Goal: Task Accomplishment & Management: Manage account settings

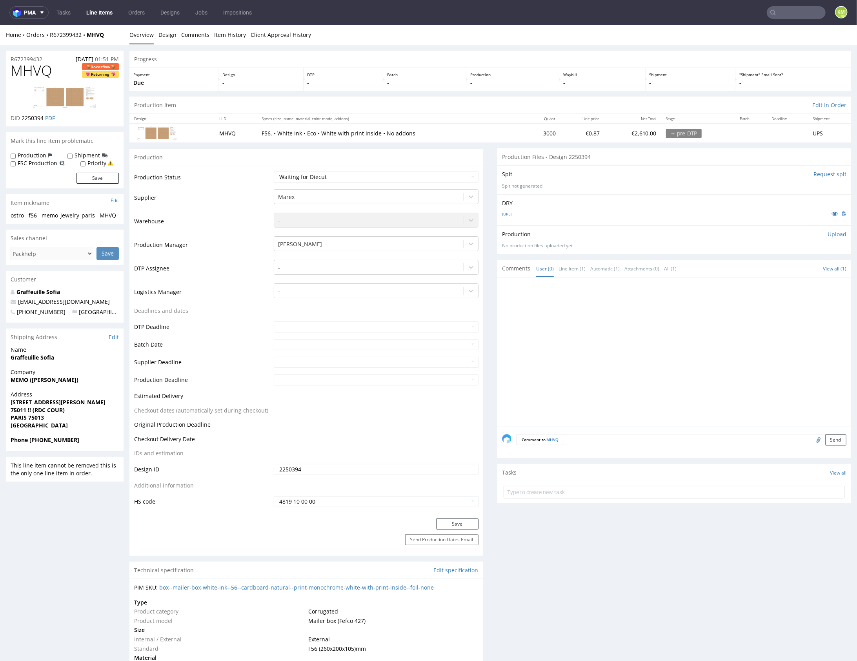
click at [600, 343] on div at bounding box center [676, 354] width 349 height 144
click at [598, 345] on div at bounding box center [676, 354] width 349 height 144
drag, startPoint x: 595, startPoint y: 344, endPoint x: 389, endPoint y: 193, distance: 255.7
click at [595, 344] on div at bounding box center [676, 354] width 349 height 144
click at [512, 212] on link "VFMEMO-BOITE.ai" at bounding box center [506, 213] width 9 height 5
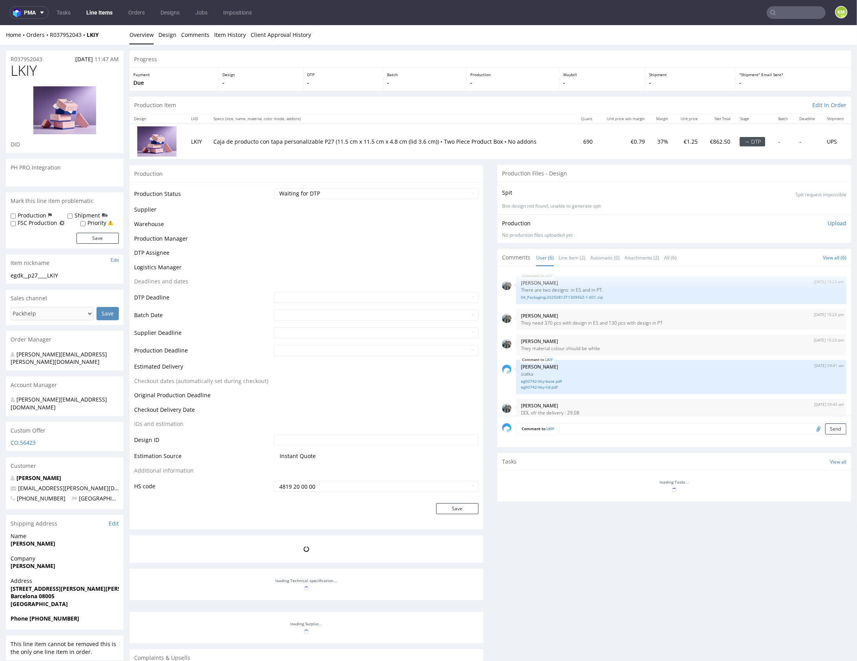
scroll to position [34, 0]
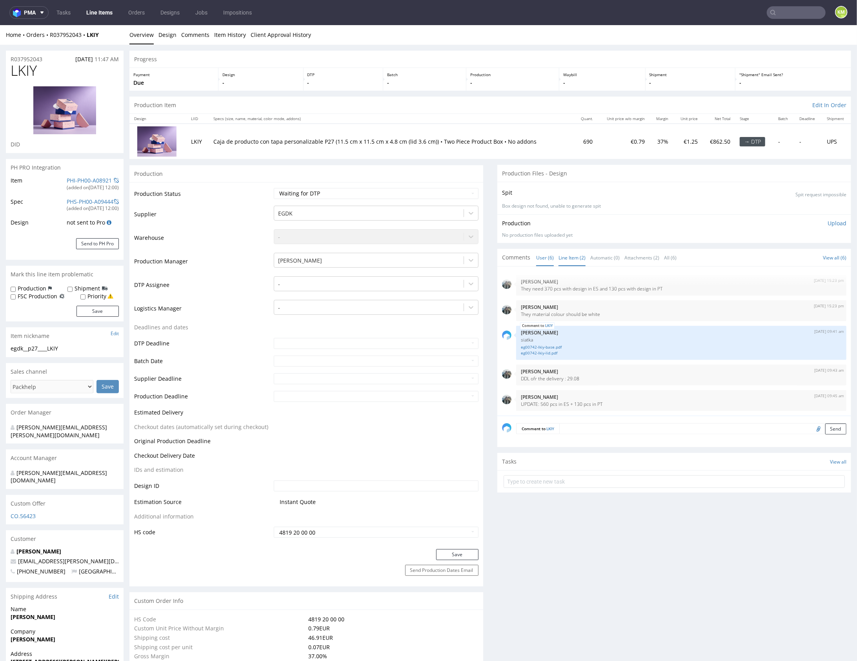
click at [564, 256] on link "Line Item (2)" at bounding box center [572, 257] width 27 height 17
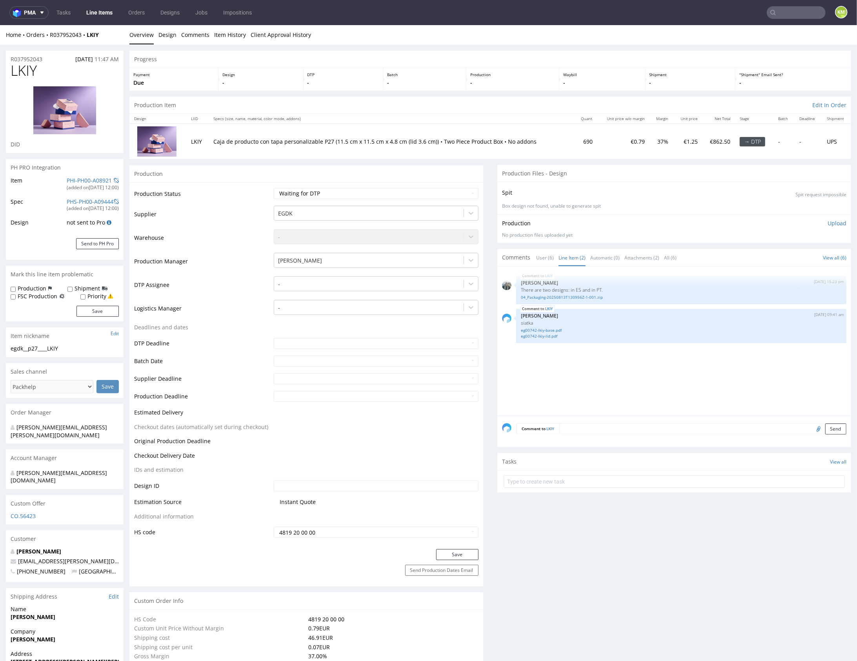
click at [596, 352] on div "LKIY 13th Aug 25 | 15:23 pm Zeniuk Magdalena There are two designs: in ES and i…" at bounding box center [676, 343] width 349 height 144
click at [576, 297] on link "04_Packaging-20250813T130956Z-1-001.zip" at bounding box center [681, 297] width 321 height 6
drag, startPoint x: 592, startPoint y: 379, endPoint x: 433, endPoint y: 26, distance: 386.7
click at [593, 377] on div "LKIY 13th Aug 25 | 15:23 pm Zeniuk Magdalena There are two designs: in ES and i…" at bounding box center [676, 343] width 349 height 144
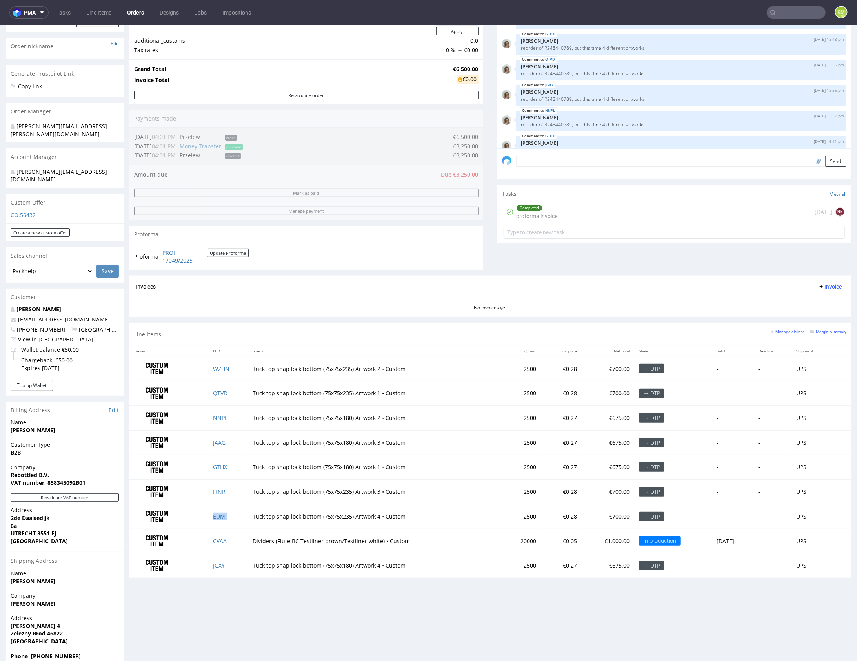
scroll to position [541, 0]
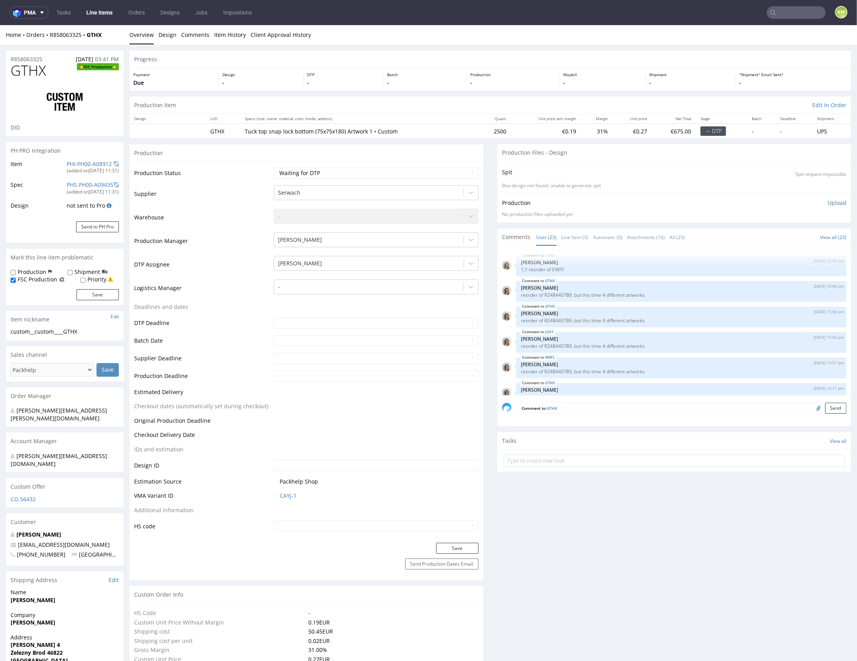
scroll to position [566, 0]
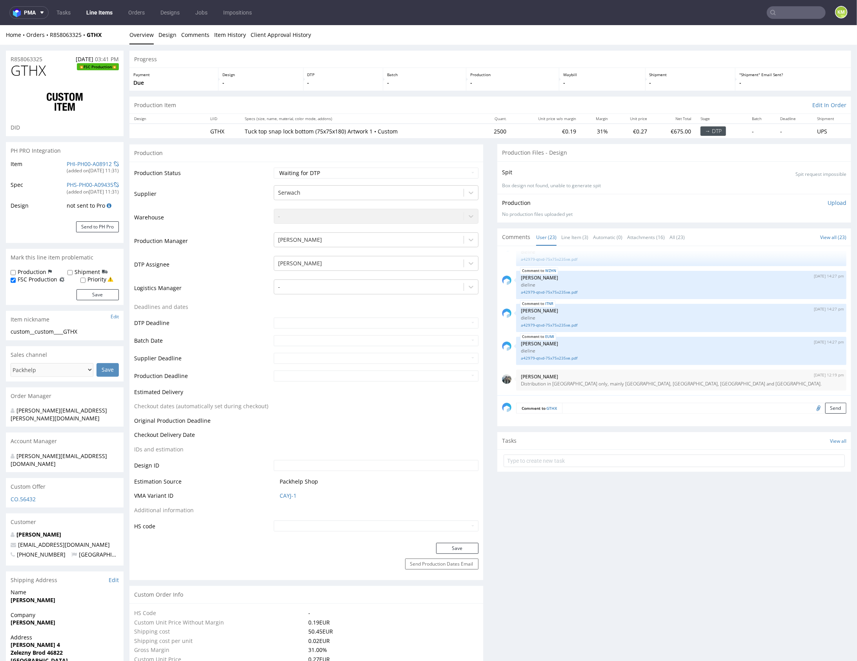
click at [57, 330] on div "custom__custom____GTHX" at bounding box center [65, 331] width 108 height 8
drag, startPoint x: 36, startPoint y: 331, endPoint x: 83, endPoint y: 335, distance: 47.6
click at [83, 335] on div "custom__custom____GTHX" at bounding box center [65, 331] width 108 height 8
copy div "custom____GTHX"
copy link "R858063325"
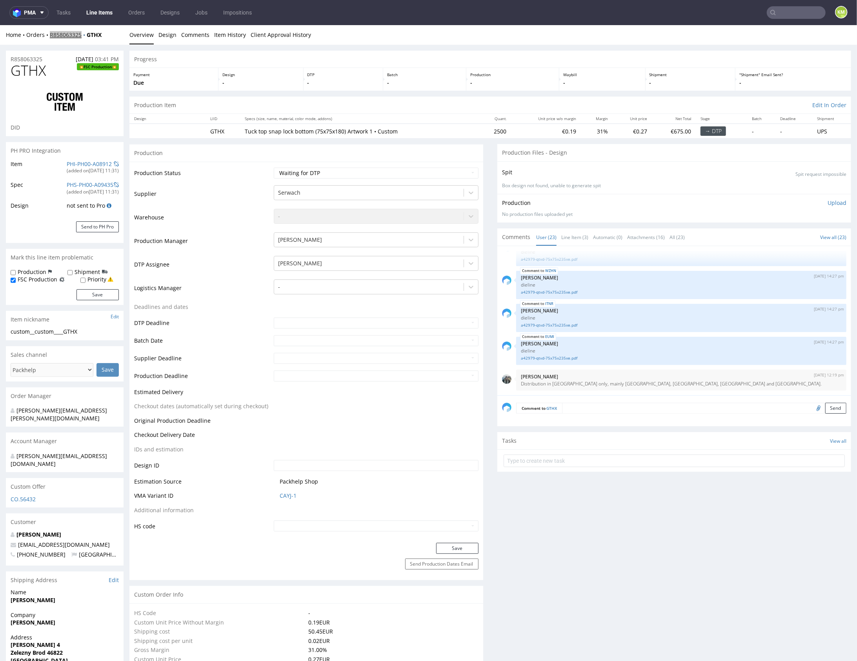
copy link "R858063325"
click at [421, 171] on select "Waiting for Artwork Waiting for Diecut Waiting for Mockup Waiting for DTP Waiti…" at bounding box center [376, 172] width 205 height 11
select select "dtp_ca_needed"
click at [274, 167] on select "Waiting for Artwork Waiting for Diecut Waiting for Mockup Waiting for DTP Waiti…" at bounding box center [376, 172] width 205 height 11
drag, startPoint x: 462, startPoint y: 547, endPoint x: 571, endPoint y: 537, distance: 110.0
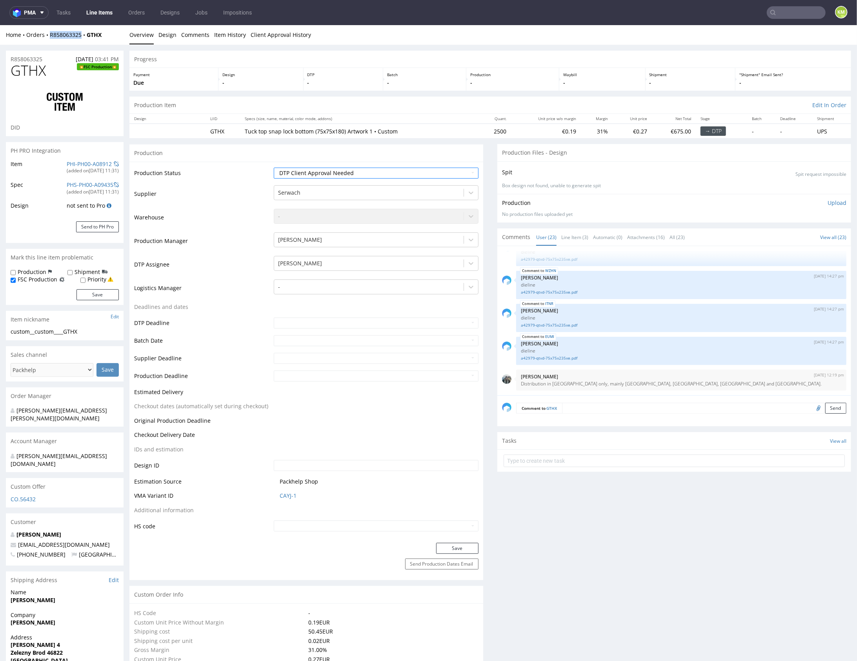
click at [462, 547] on button "Save" at bounding box center [457, 547] width 42 height 11
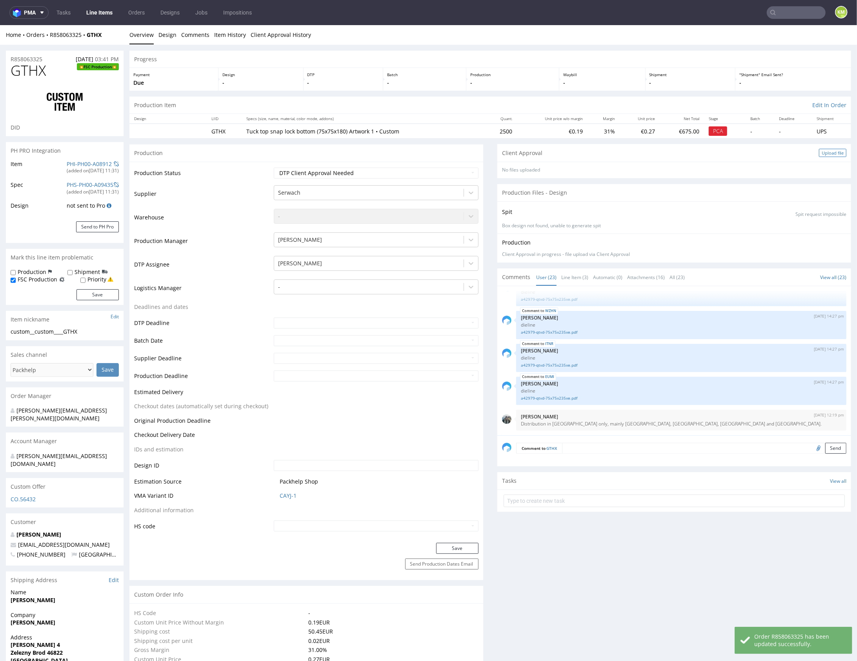
click at [819, 154] on div "Upload file" at bounding box center [832, 152] width 27 height 8
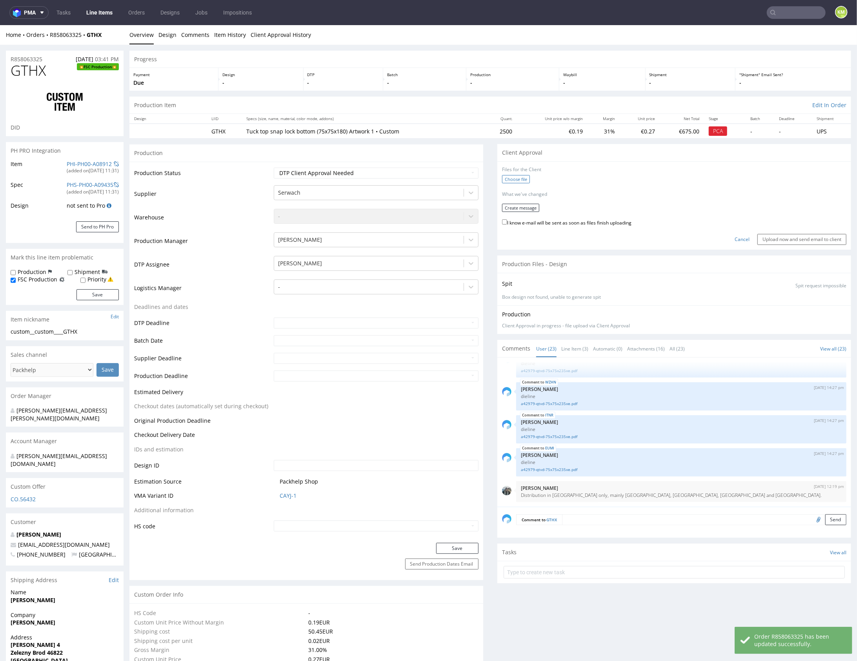
click at [508, 176] on label "Choose file" at bounding box center [516, 179] width 28 height 8
click at [0, 25] on input "Choose file" at bounding box center [0, 25] width 0 height 0
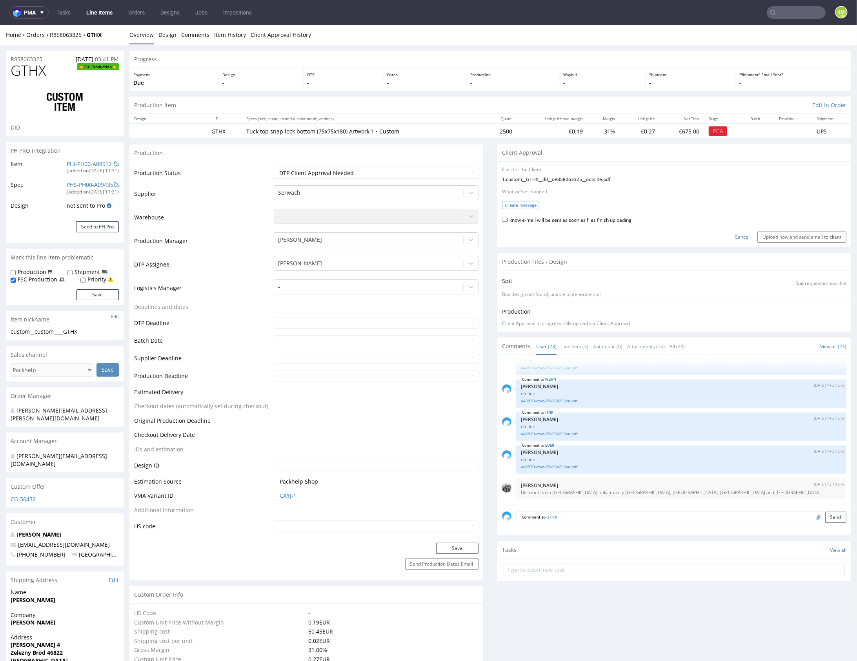
click at [516, 202] on button "Create message" at bounding box center [520, 205] width 37 height 8
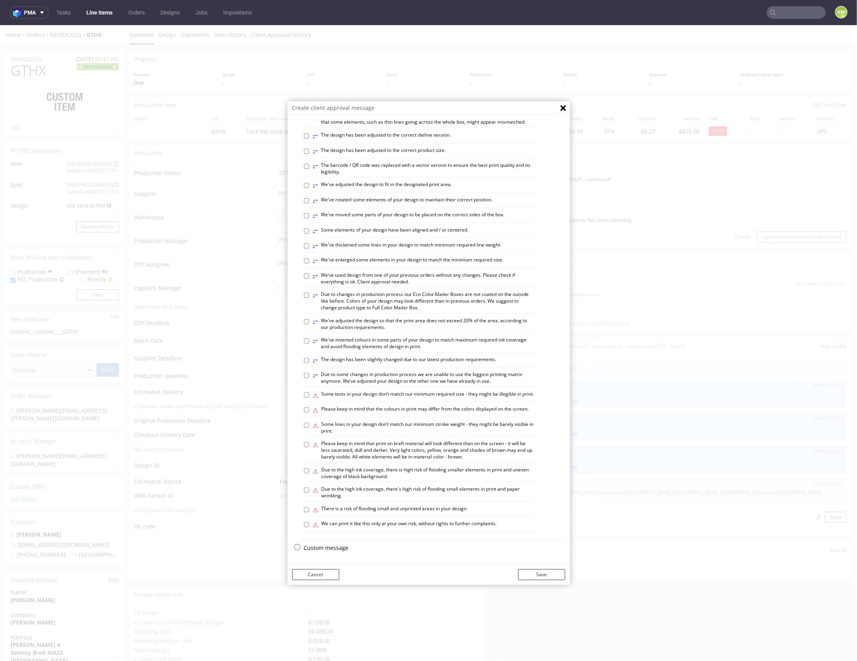
scroll to position [217, 0]
click at [334, 547] on p "Custom message" at bounding box center [434, 548] width 261 height 8
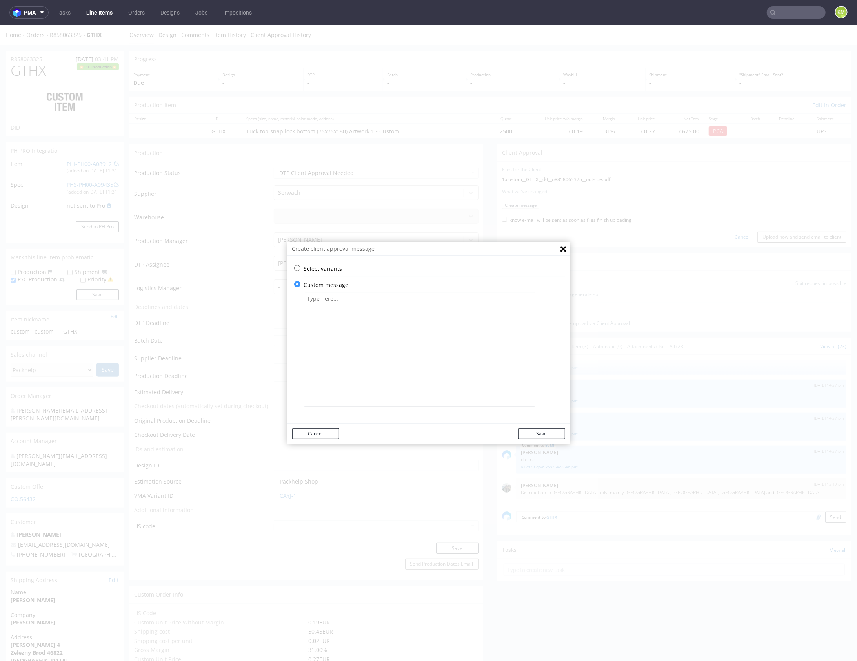
click at [370, 363] on textarea at bounding box center [420, 349] width 232 height 114
paste textarea "The design has been adapted to the correct die-cut template and changed from a …"
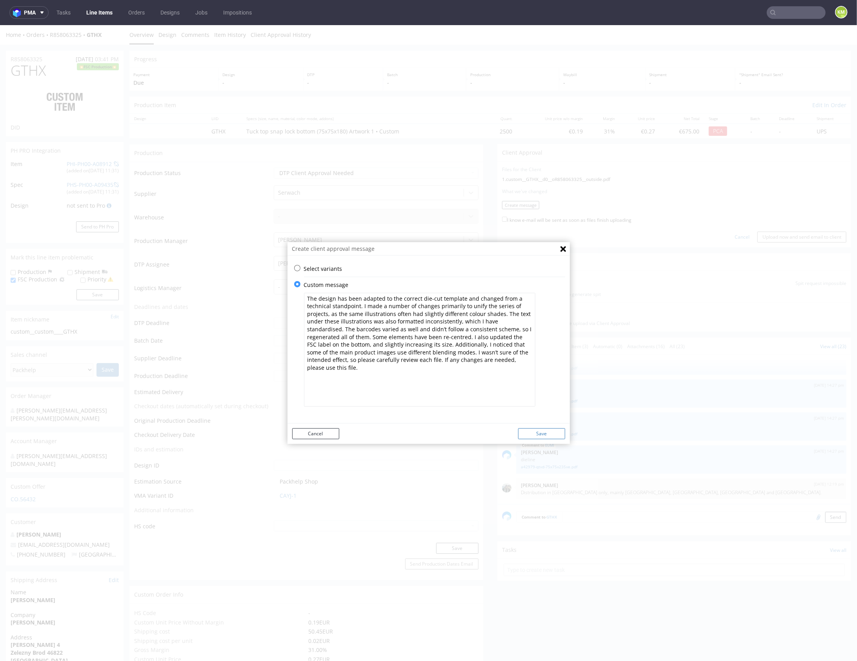
type textarea "The design has been adapted to the correct die-cut template and changed from a …"
click at [542, 431] on button "Save" at bounding box center [541, 433] width 47 height 11
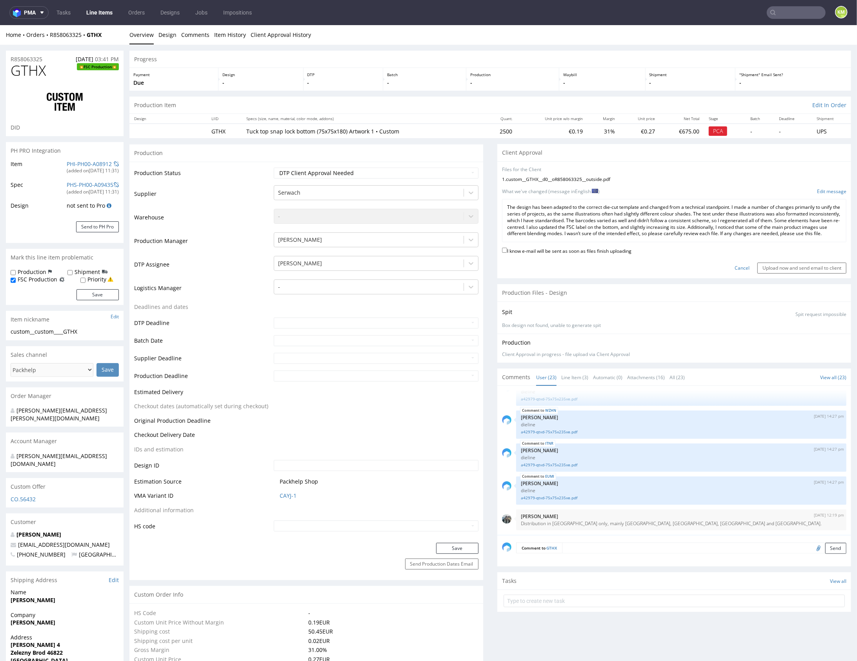
click at [570, 254] on label "I know e-mail will be sent as soon as files finish uploading" at bounding box center [567, 250] width 130 height 9
click at [507, 252] on input "I know e-mail will be sent as soon as files finish uploading" at bounding box center [504, 249] width 5 height 5
checkbox input "true"
click at [788, 273] on input "Upload now and send email to client" at bounding box center [802, 267] width 89 height 11
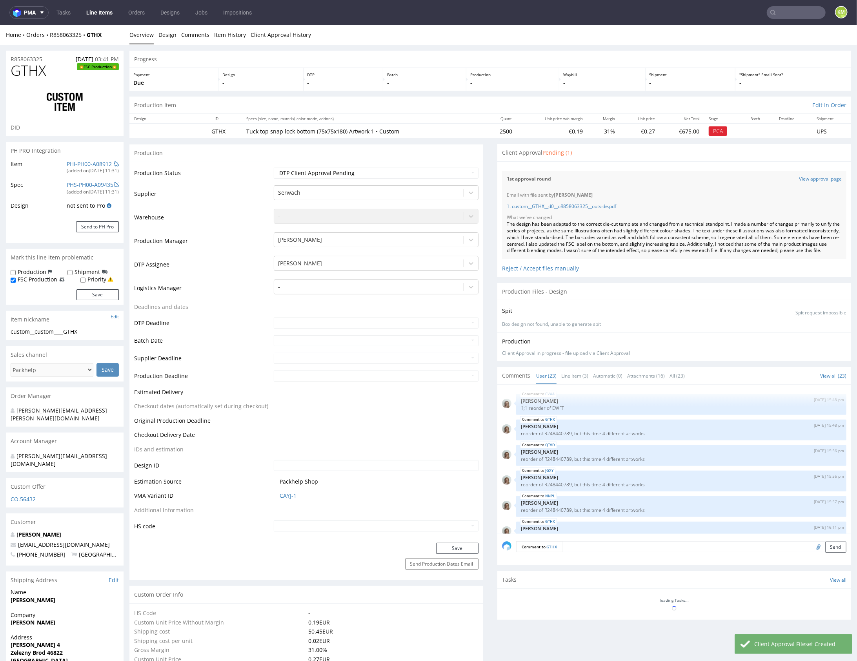
scroll to position [566, 0]
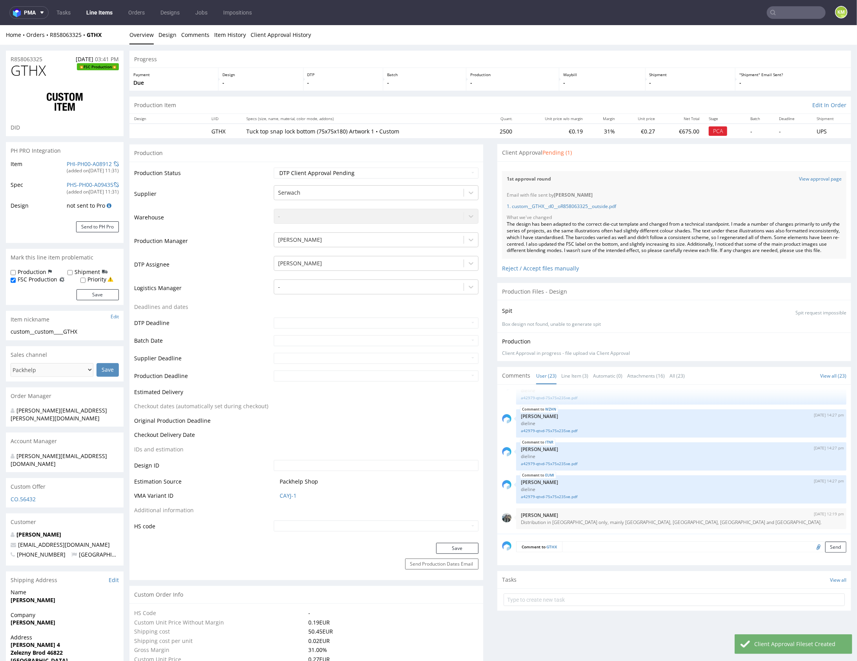
click at [637, 225] on div "The design has been adapted to the correct die-cut template and changed from a …" at bounding box center [674, 237] width 335 height 33
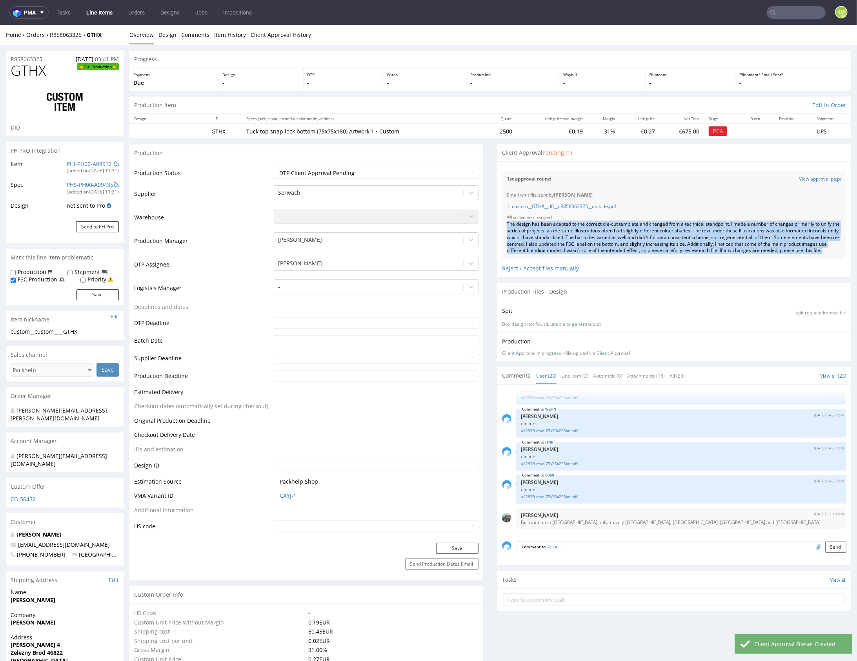
click at [637, 225] on div "The design has been adapted to the correct die-cut template and changed from a …" at bounding box center [674, 237] width 335 height 33
copy div "The design has been adapted to the correct die-cut template and changed from a …"
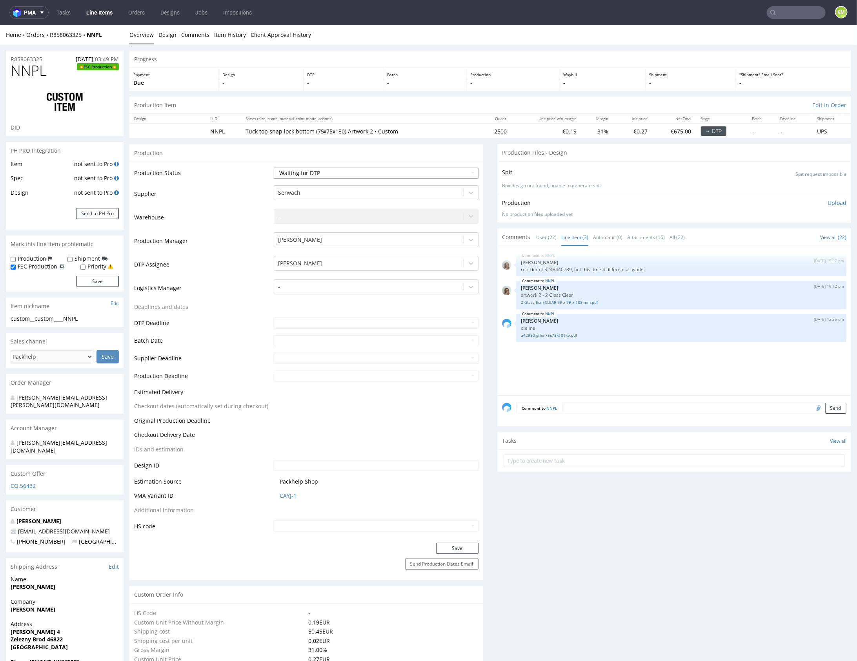
click at [410, 171] on select "Waiting for Artwork Waiting for Diecut Waiting for Mockup Waiting for DTP Waiti…" at bounding box center [376, 172] width 205 height 11
select select "dtp_ca_needed"
click at [274, 167] on select "Waiting for Artwork Waiting for Diecut Waiting for Mockup Waiting for DTP Waiti…" at bounding box center [376, 172] width 205 height 11
click at [467, 550] on button "Save" at bounding box center [457, 547] width 42 height 11
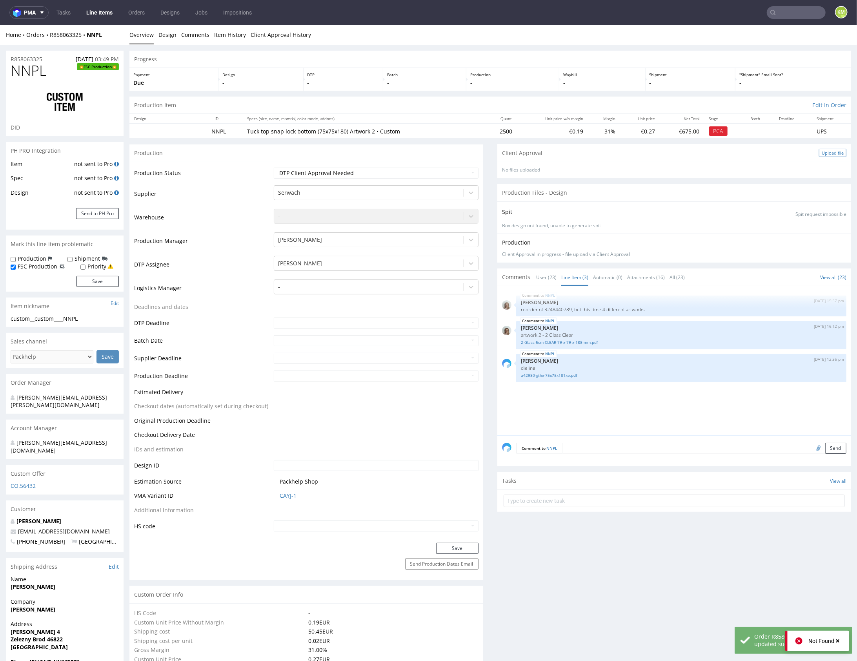
click at [821, 151] on div "Upload file" at bounding box center [832, 152] width 27 height 8
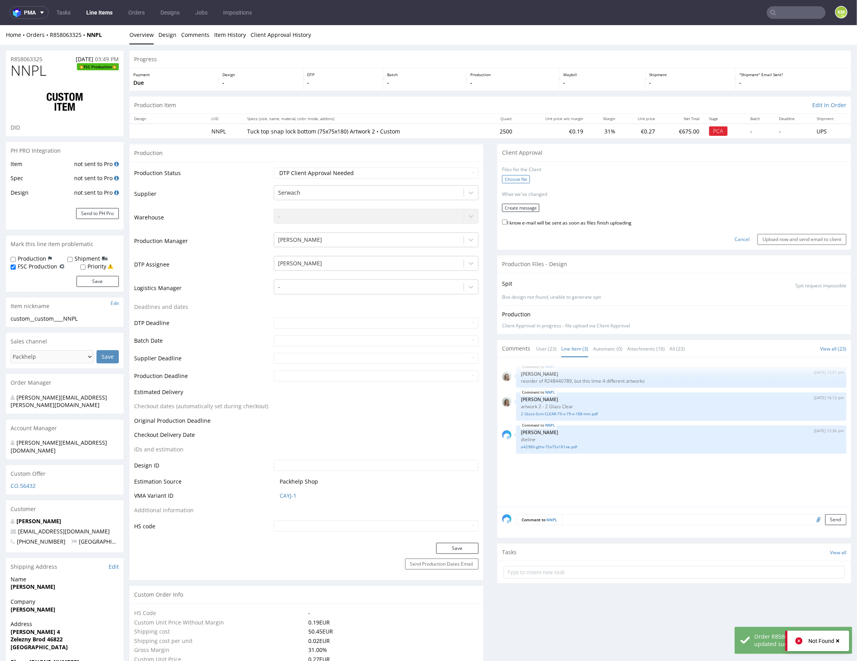
click at [509, 181] on label "Choose file" at bounding box center [516, 179] width 28 height 8
click at [0, 25] on input "Choose file" at bounding box center [0, 25] width 0 height 0
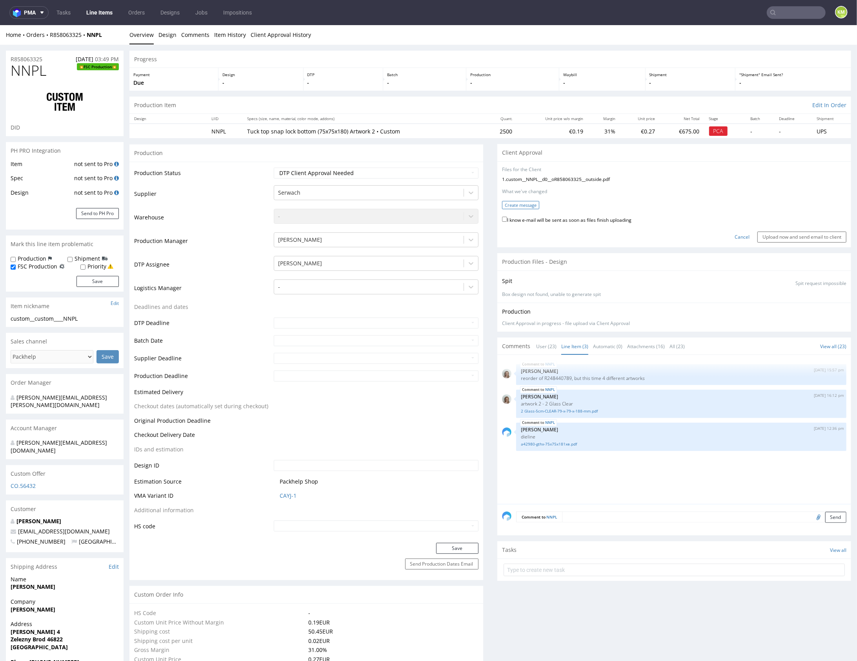
click at [521, 204] on button "Create message" at bounding box center [520, 205] width 37 height 8
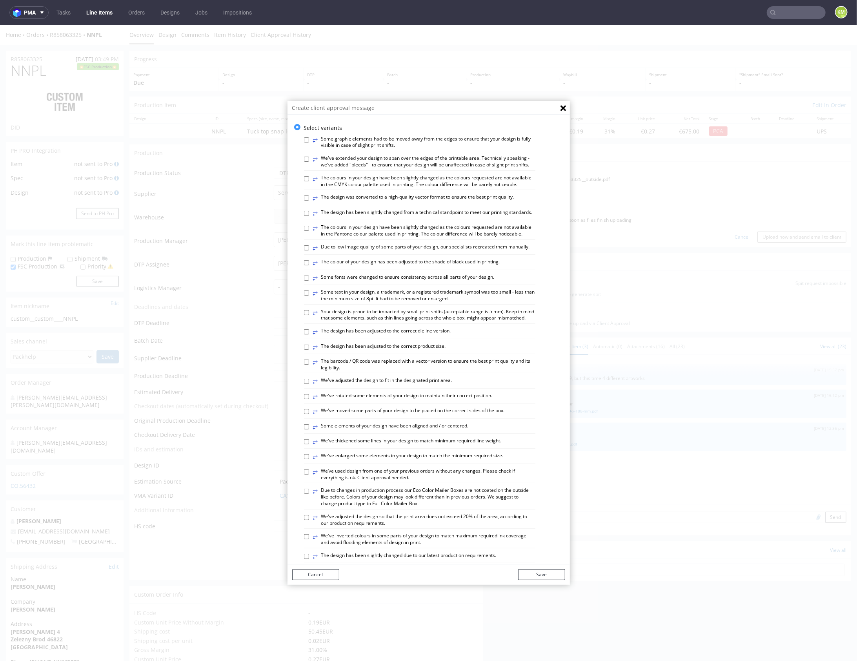
scroll to position [217, 0]
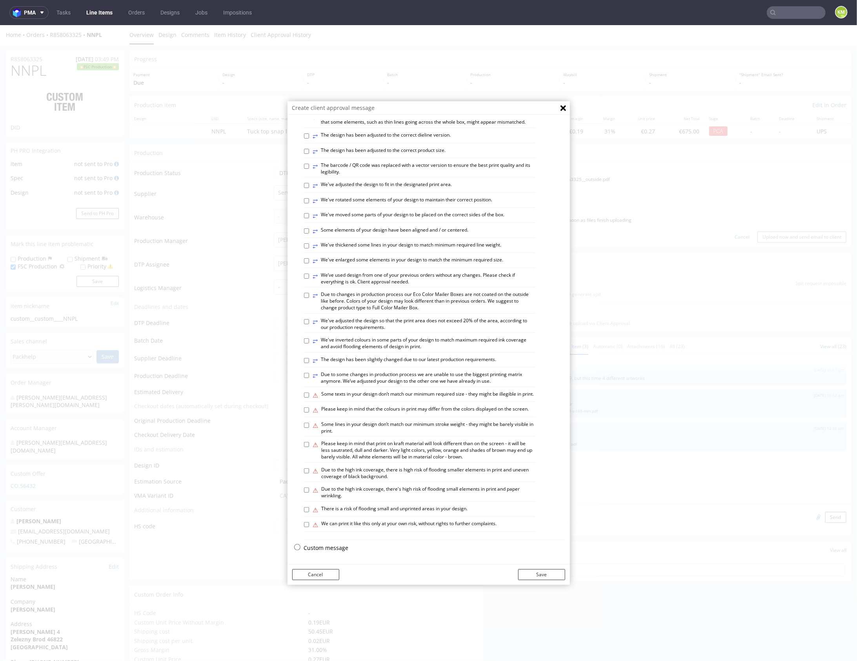
click at [336, 549] on p "Custom message" at bounding box center [434, 548] width 261 height 8
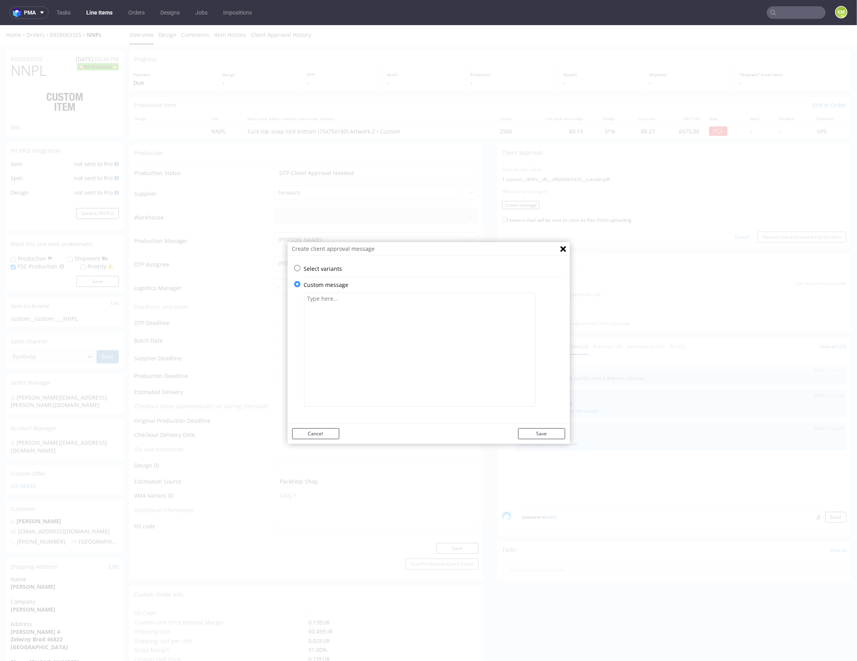
click at [397, 353] on textarea at bounding box center [420, 349] width 232 height 114
paste textarea "The design has been adapted to the correct die-cut template and changed from a …"
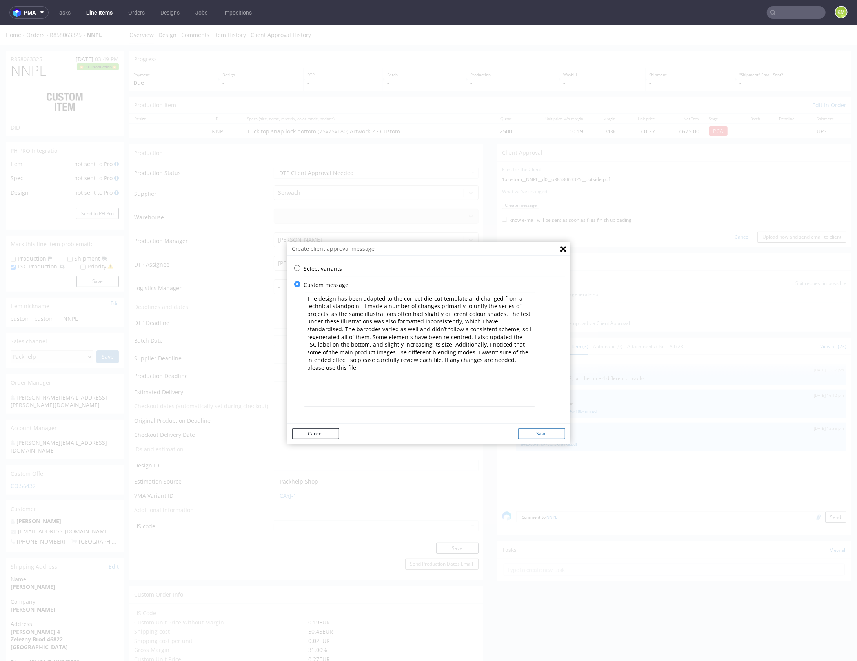
type textarea "The design has been adapted to the correct die-cut template and changed from a …"
click at [546, 431] on button "Save" at bounding box center [541, 433] width 47 height 11
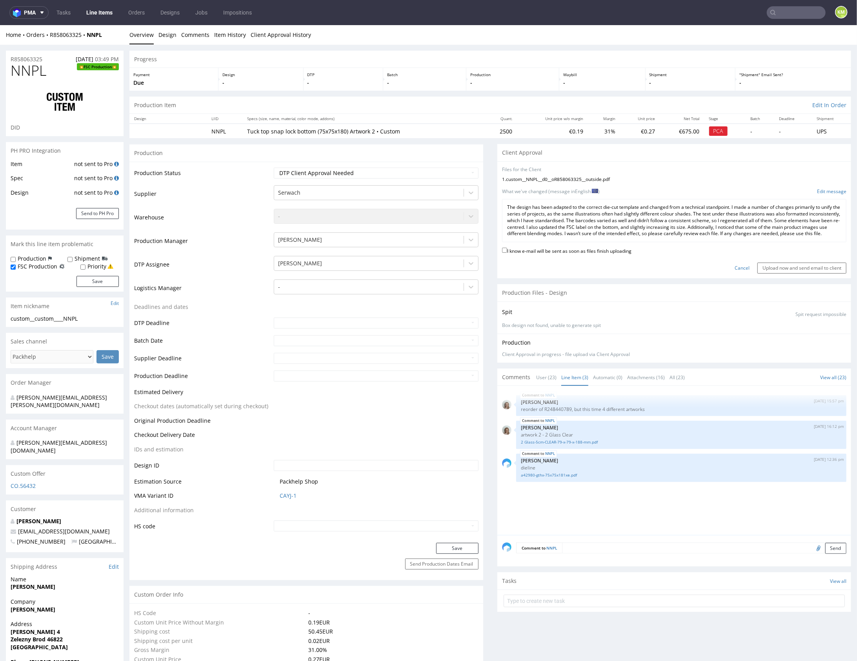
click at [582, 254] on label "I know e-mail will be sent as soon as files finish uploading" at bounding box center [567, 250] width 130 height 9
click at [507, 252] on input "I know e-mail will be sent as soon as files finish uploading" at bounding box center [504, 249] width 5 height 5
checkbox input "true"
click at [808, 272] on input "Upload now and send email to client" at bounding box center [802, 267] width 89 height 11
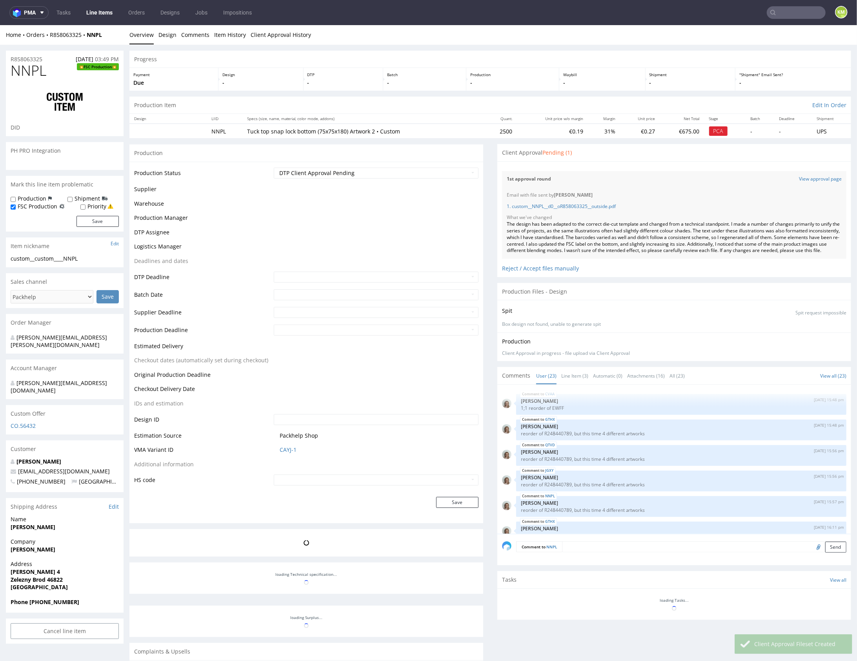
scroll to position [566, 0]
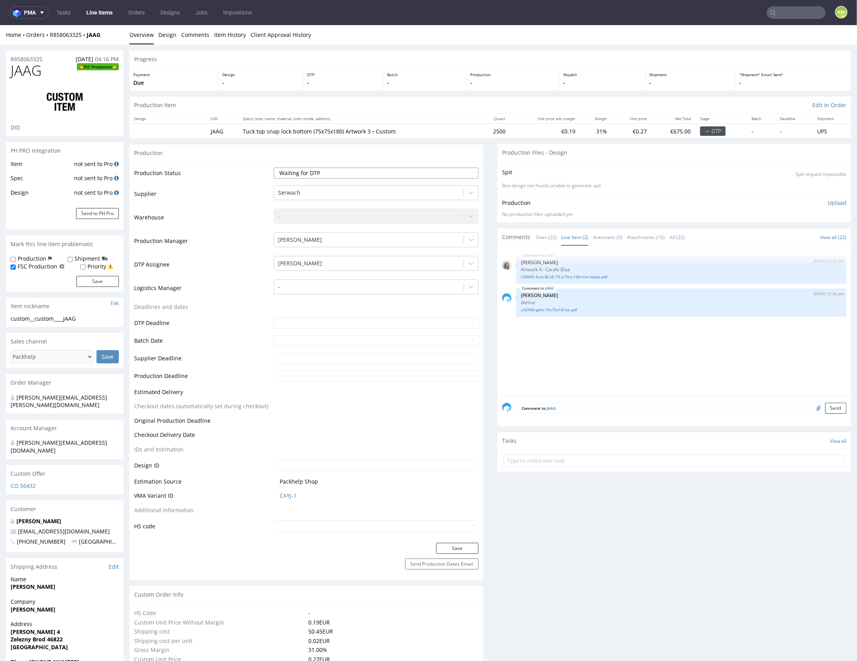
click at [407, 172] on select "Waiting for Artwork Waiting for Diecut Waiting for Mockup Waiting for DTP Waiti…" at bounding box center [376, 172] width 205 height 11
select select "dtp_ca_needed"
click at [274, 167] on select "Waiting for Artwork Waiting for Diecut Waiting for Mockup Waiting for DTP Waiti…" at bounding box center [376, 172] width 205 height 11
click at [467, 547] on button "Save" at bounding box center [457, 547] width 42 height 11
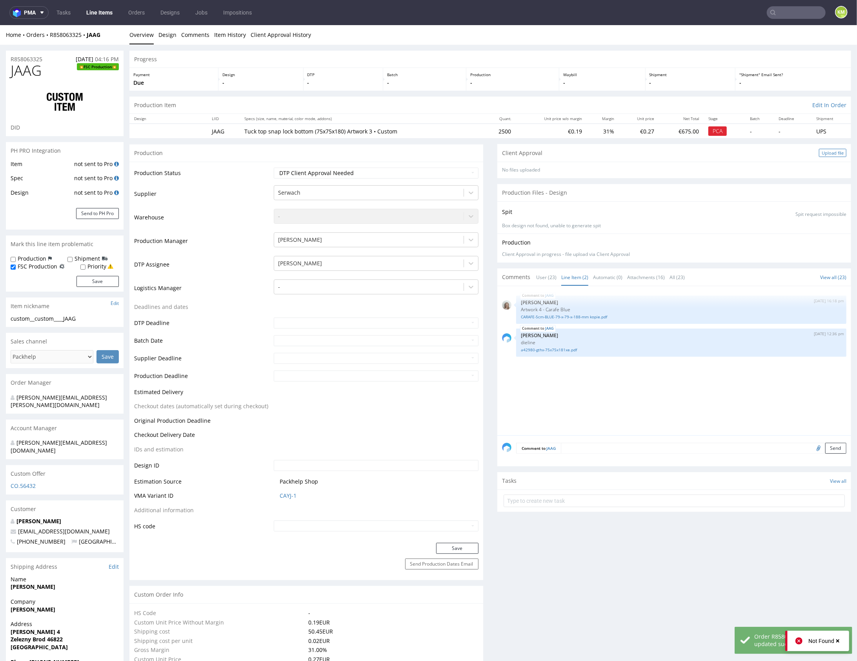
click at [821, 151] on div "Upload file" at bounding box center [832, 152] width 27 height 8
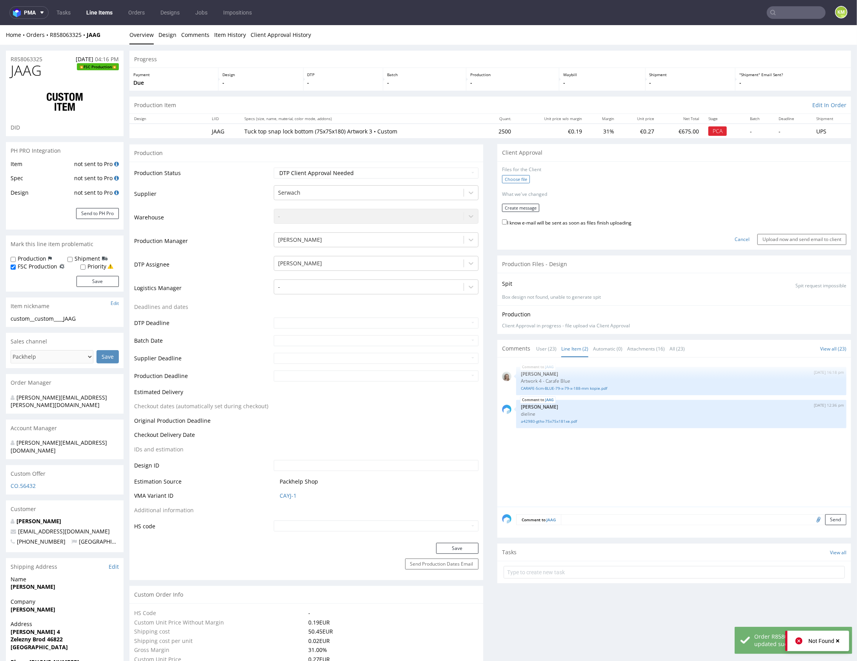
click at [514, 179] on label "Choose file" at bounding box center [516, 179] width 28 height 8
click at [0, 25] on input "Choose file" at bounding box center [0, 25] width 0 height 0
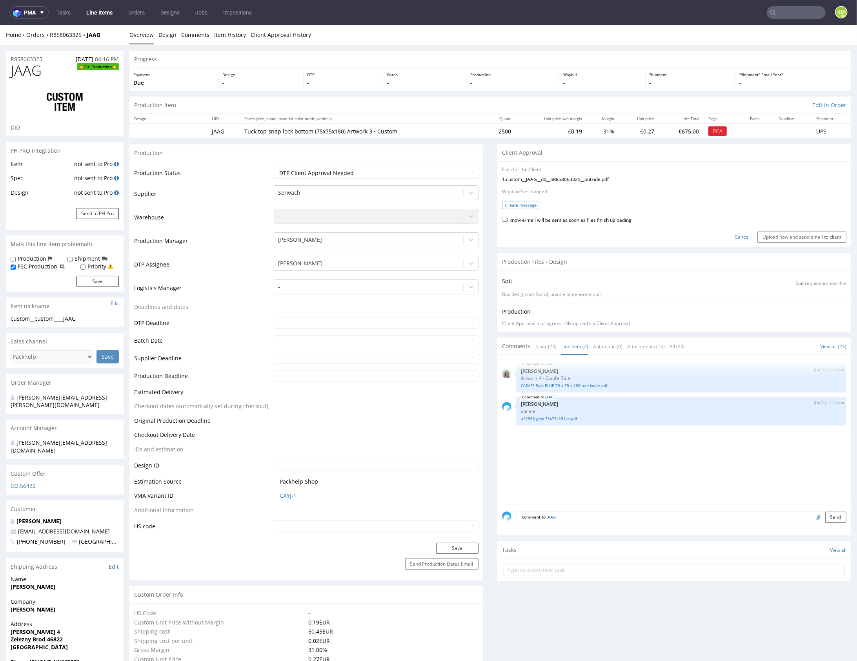
click at [514, 204] on button "Create message" at bounding box center [520, 205] width 37 height 8
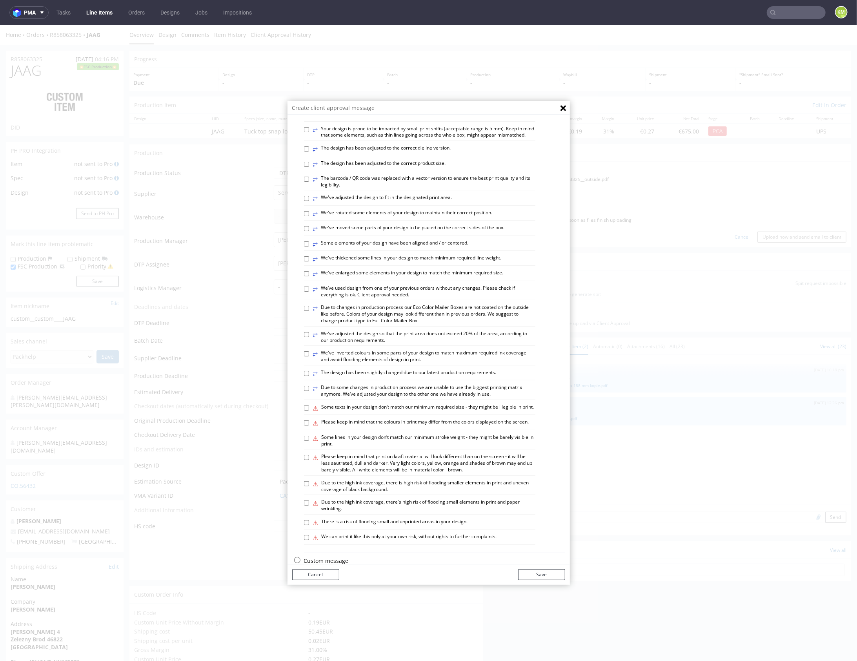
scroll to position [217, 0]
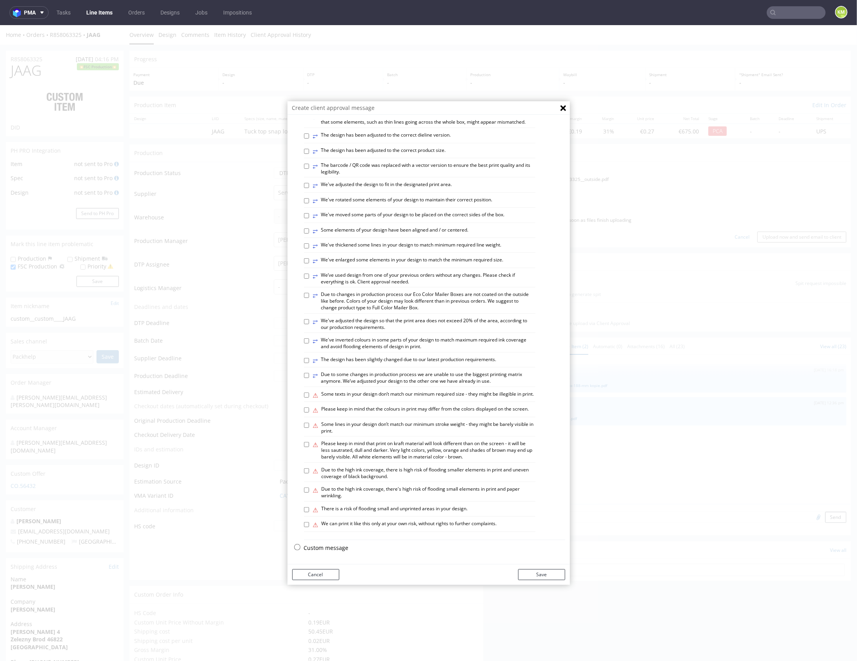
click at [334, 546] on p "Custom message" at bounding box center [434, 548] width 261 height 8
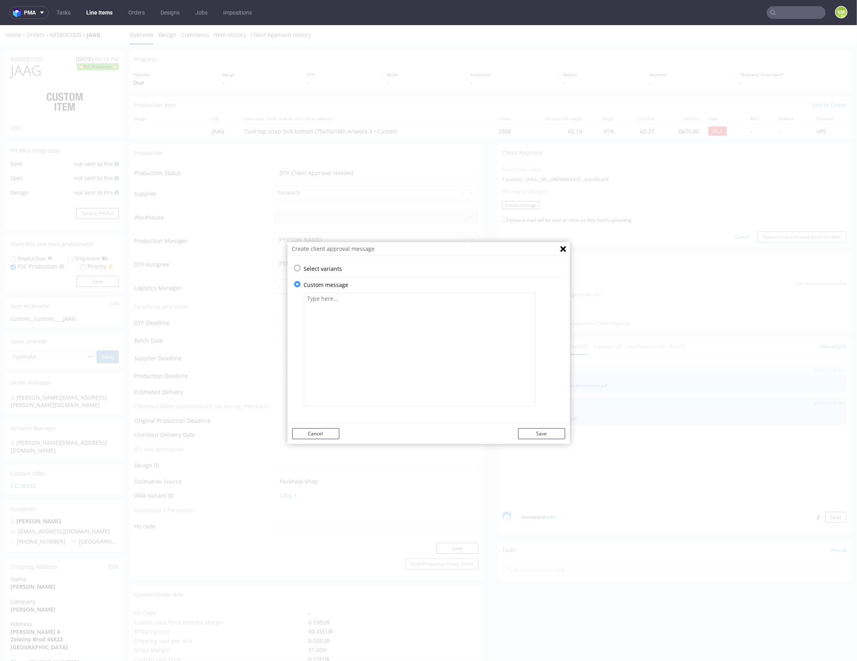
drag, startPoint x: 368, startPoint y: 341, endPoint x: 485, endPoint y: 387, distance: 125.6
click at [369, 340] on textarea at bounding box center [420, 349] width 232 height 114
paste textarea "The design has been adapted to the correct die-cut template and changed from a …"
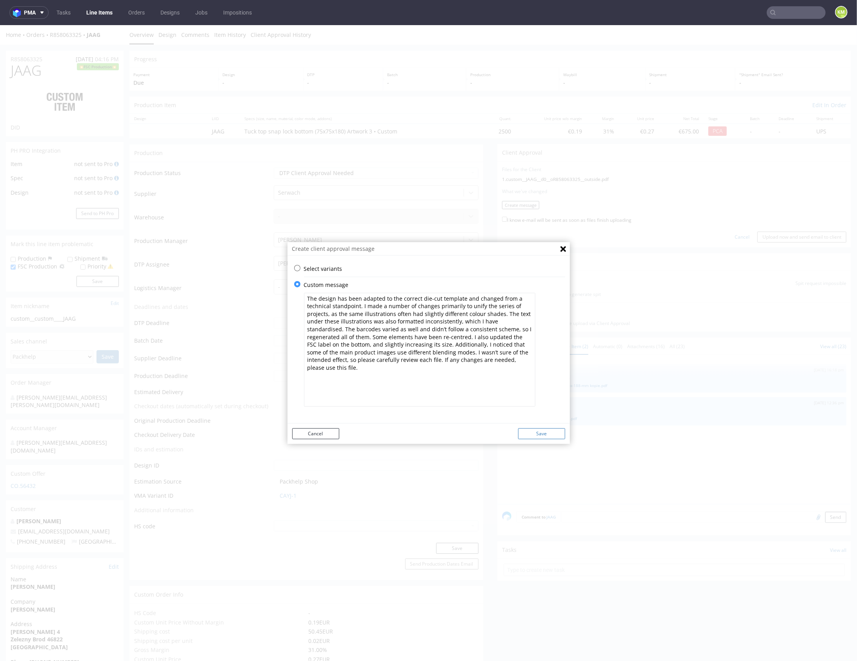
type textarea "The design has been adapted to the correct die-cut template and changed from a …"
click at [548, 429] on button "Save" at bounding box center [541, 433] width 47 height 11
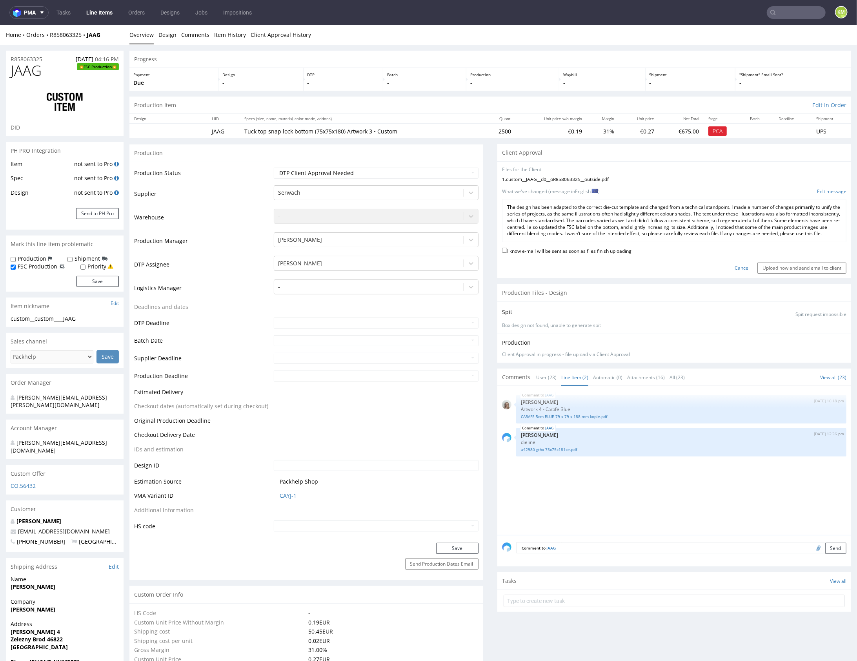
click at [605, 256] on div "I know e-mail will be sent as soon as files finish uploading" at bounding box center [674, 251] width 345 height 11
click at [610, 254] on label "I know e-mail will be sent as soon as files finish uploading" at bounding box center [567, 250] width 130 height 9
click at [507, 252] on input "I know e-mail will be sent as soon as files finish uploading" at bounding box center [504, 249] width 5 height 5
checkbox input "true"
click at [821, 272] on input "Upload now and send email to client" at bounding box center [802, 267] width 89 height 11
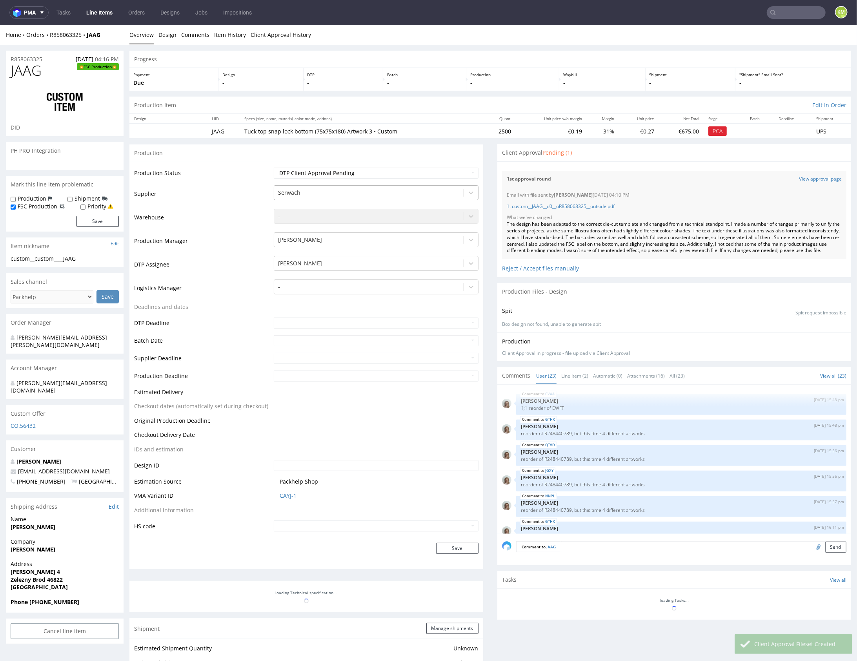
scroll to position [566, 0]
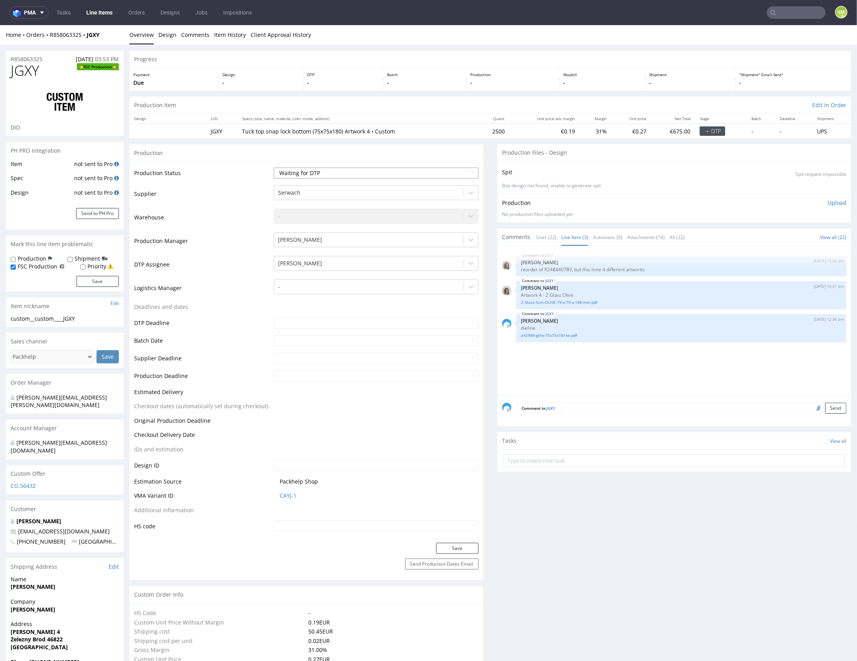
click at [417, 168] on select "Waiting for Artwork Waiting for Diecut Waiting for Mockup Waiting for DTP Waiti…" at bounding box center [376, 172] width 205 height 11
select select "dtp_ca_needed"
click at [274, 167] on select "Waiting for Artwork Waiting for Diecut Waiting for Mockup Waiting for DTP Waiti…" at bounding box center [376, 172] width 205 height 11
click at [465, 547] on button "Save" at bounding box center [457, 547] width 42 height 11
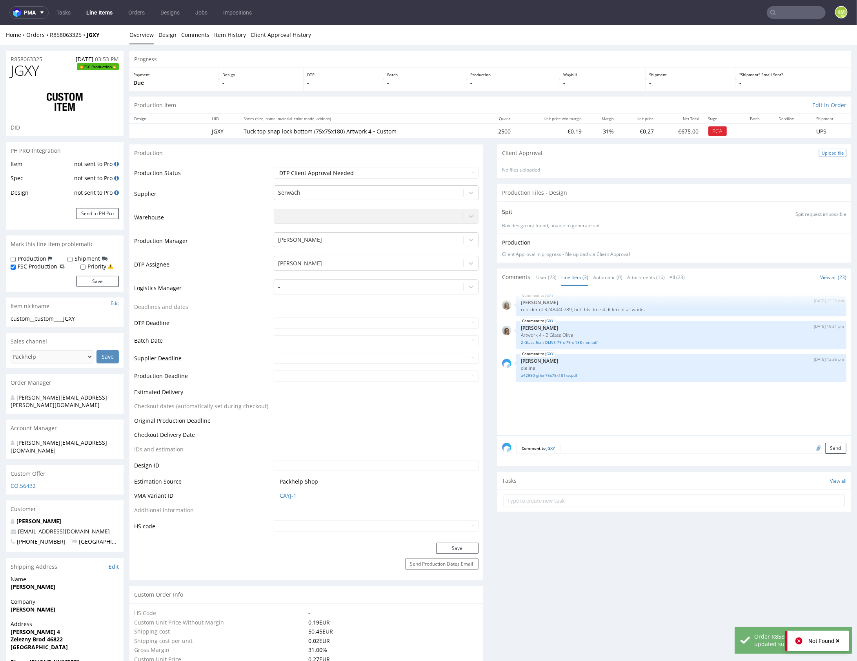
click at [826, 152] on div "Upload file" at bounding box center [832, 152] width 27 height 8
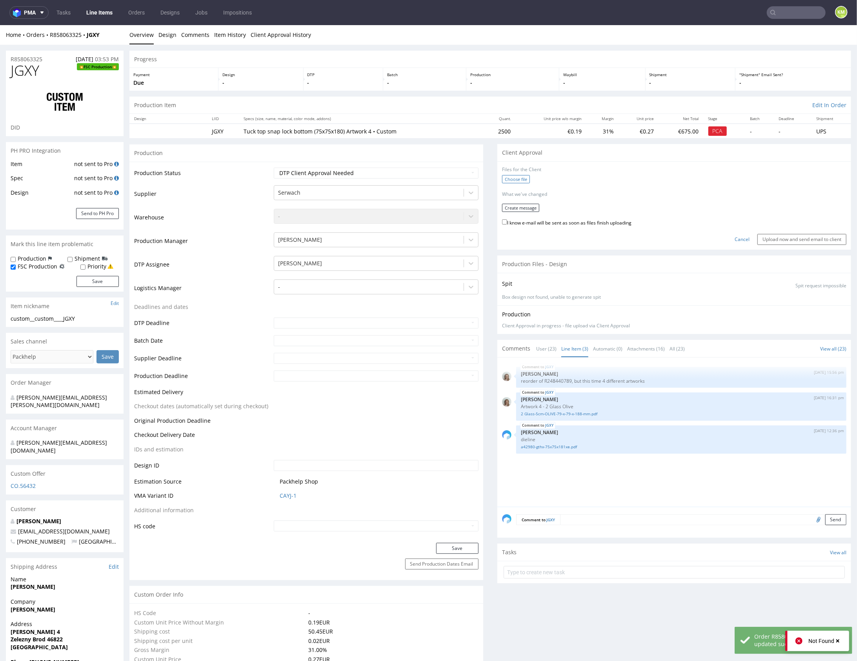
click at [512, 178] on label "Choose file" at bounding box center [516, 179] width 28 height 8
click at [0, 25] on input "Choose file" at bounding box center [0, 25] width 0 height 0
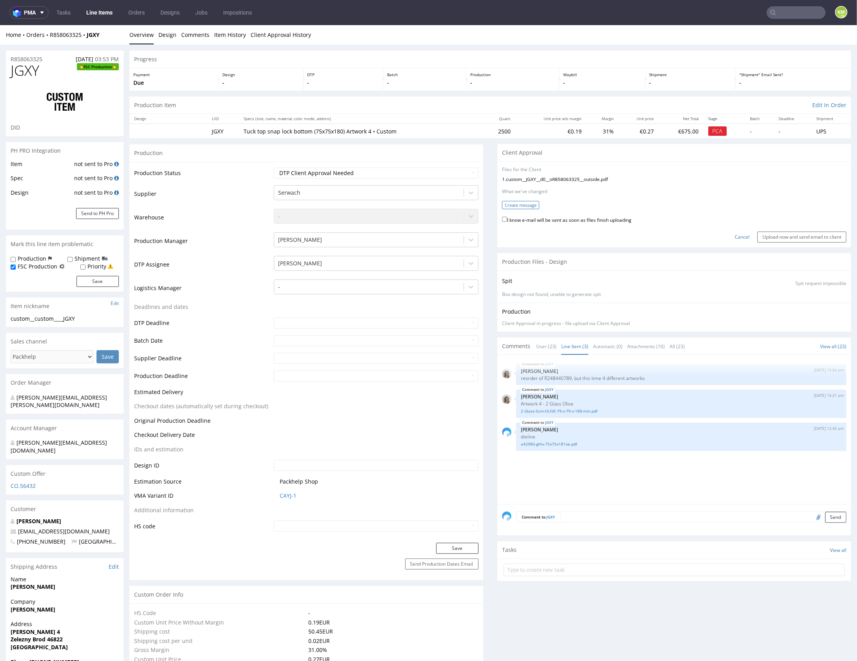
click at [528, 206] on button "Create message" at bounding box center [520, 205] width 37 height 8
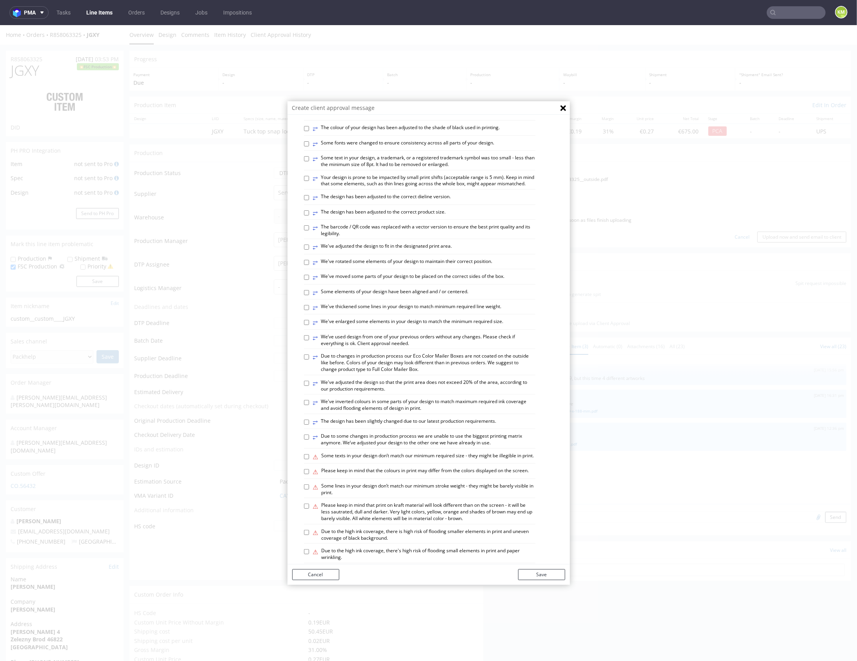
scroll to position [217, 0]
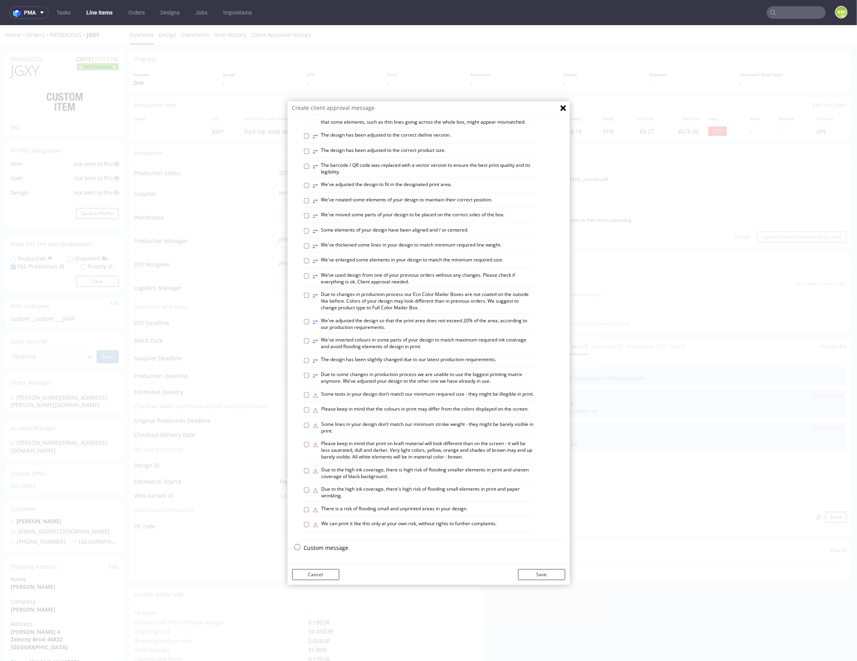
click at [336, 544] on p "Custom message" at bounding box center [434, 548] width 261 height 8
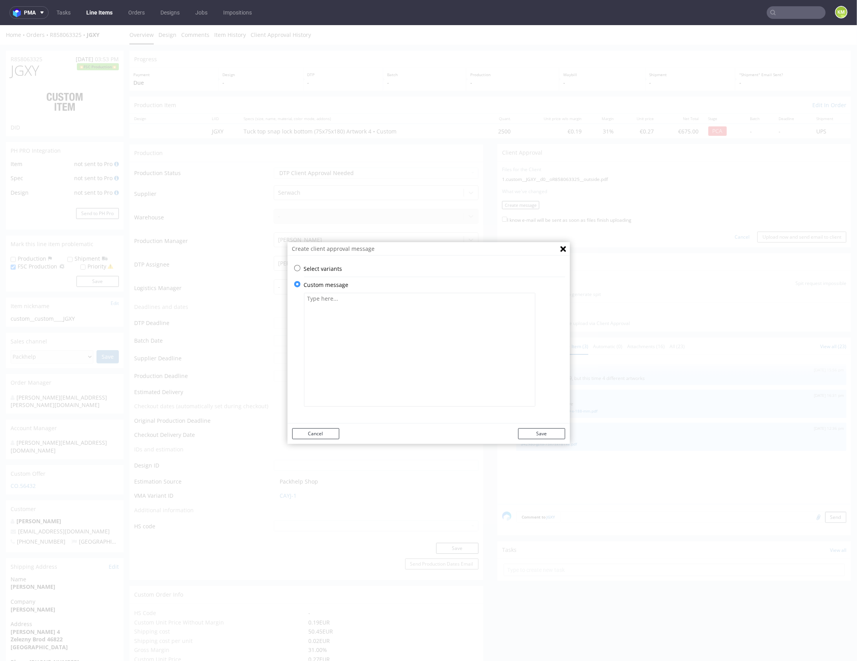
drag, startPoint x: 392, startPoint y: 349, endPoint x: 396, endPoint y: 348, distance: 4.8
click at [392, 349] on textarea at bounding box center [420, 349] width 232 height 114
paste textarea "The design has been adapted to the correct die-cut template and changed from a …"
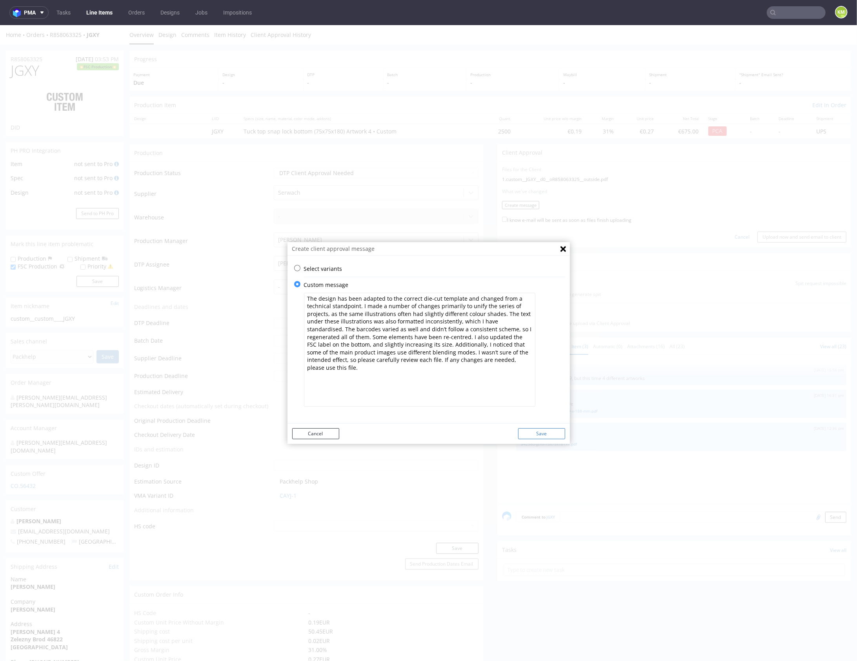
type textarea "The design has been adapted to the correct die-cut template and changed from a …"
click at [541, 433] on button "Save" at bounding box center [541, 433] width 47 height 11
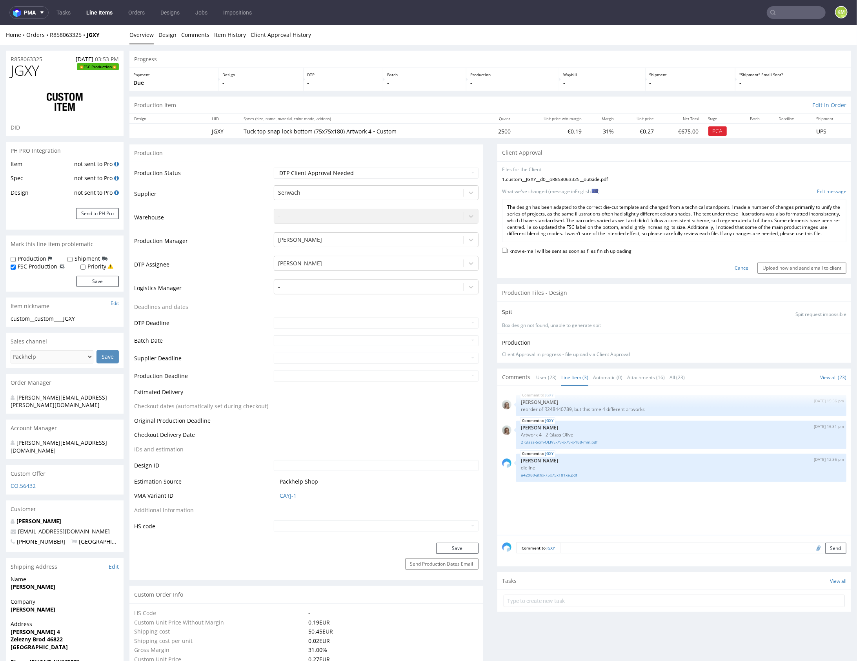
click at [623, 254] on label "I know e-mail will be sent as soon as files finish uploading" at bounding box center [567, 250] width 130 height 9
click at [507, 252] on input "I know e-mail will be sent as soon as files finish uploading" at bounding box center [504, 249] width 5 height 5
checkbox input "true"
click at [762, 273] on input "Upload now and send email to client" at bounding box center [802, 267] width 89 height 11
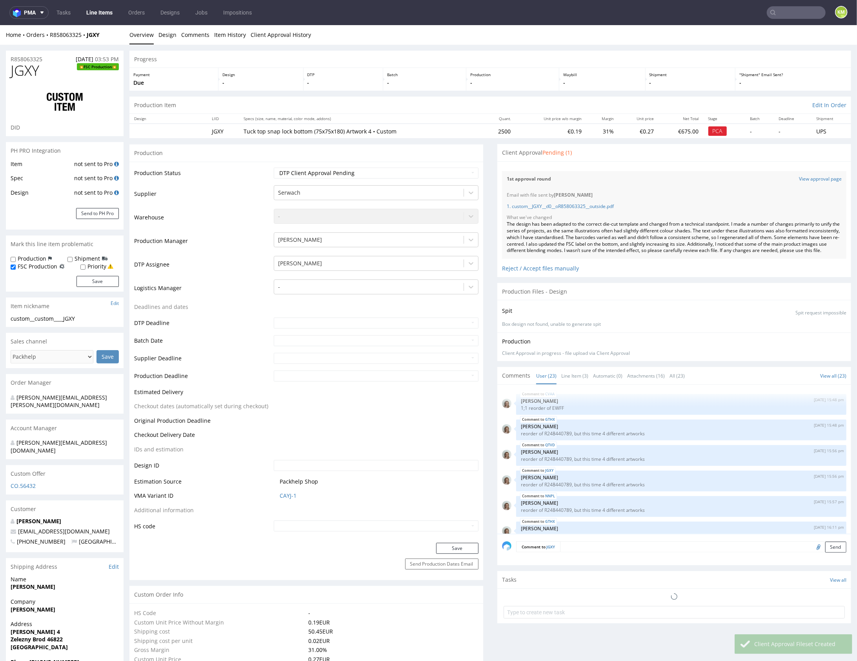
scroll to position [566, 0]
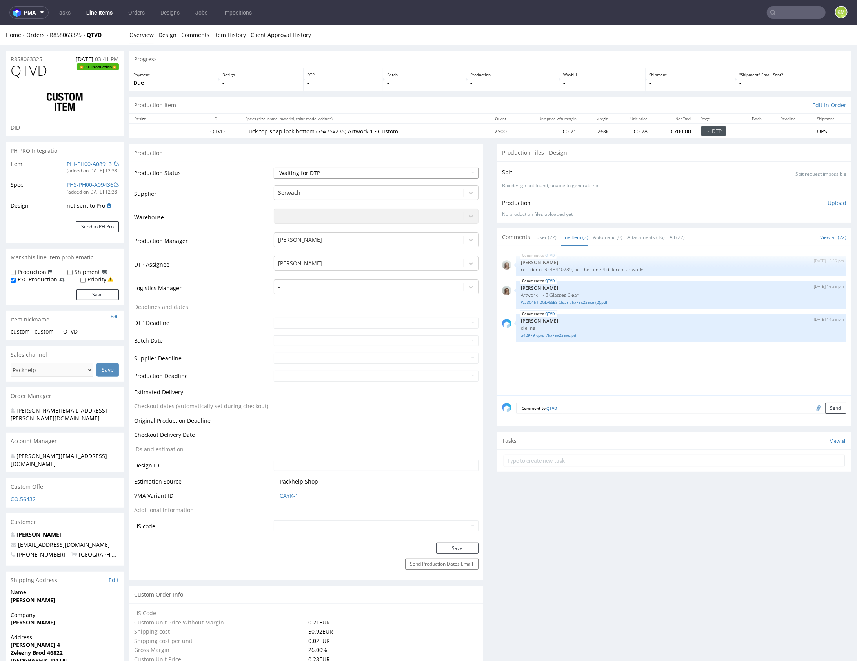
click at [439, 175] on select "Waiting for Artwork Waiting for Diecut Waiting for Mockup Waiting for DTP Waiti…" at bounding box center [376, 172] width 205 height 11
select select "dtp_ca_needed"
click at [274, 167] on select "Waiting for Artwork Waiting for Diecut Waiting for Mockup Waiting for DTP Waiti…" at bounding box center [376, 172] width 205 height 11
click at [460, 542] on button "Save" at bounding box center [457, 547] width 42 height 11
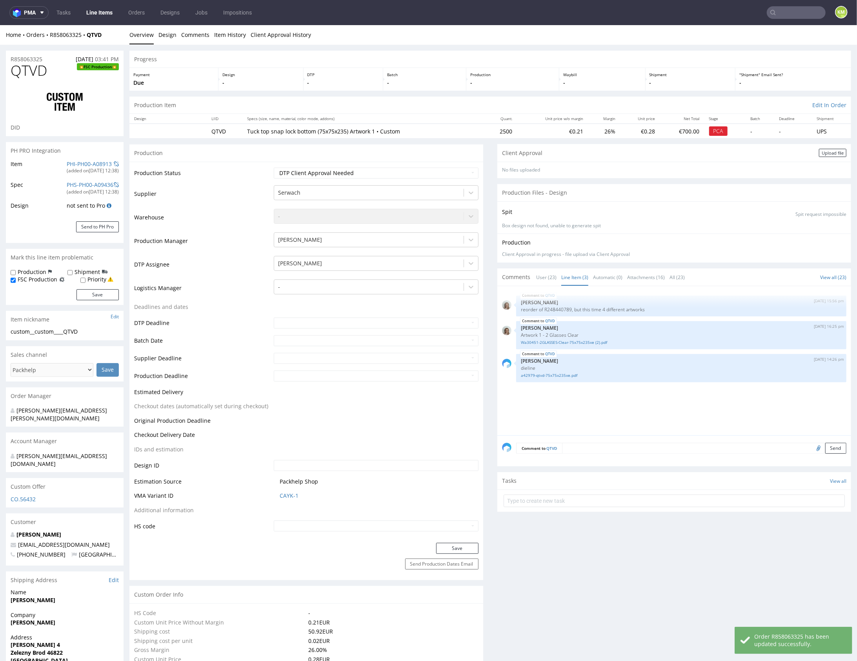
drag, startPoint x: 826, startPoint y: 151, endPoint x: 748, endPoint y: 160, distance: 78.6
click at [826, 151] on div "Upload file" at bounding box center [832, 152] width 27 height 8
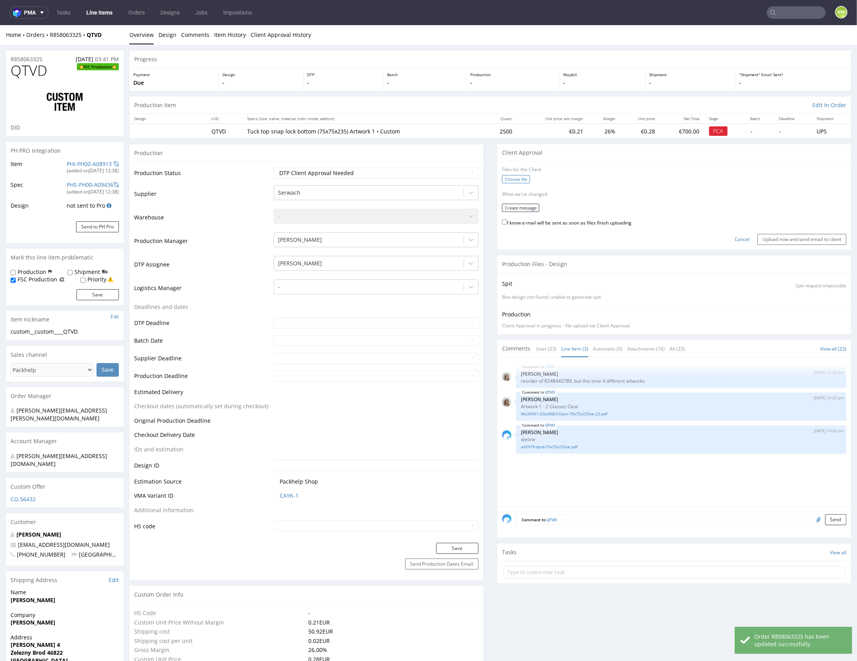
click at [520, 179] on label "Choose file" at bounding box center [516, 179] width 28 height 8
click at [0, 25] on input "Choose file" at bounding box center [0, 25] width 0 height 0
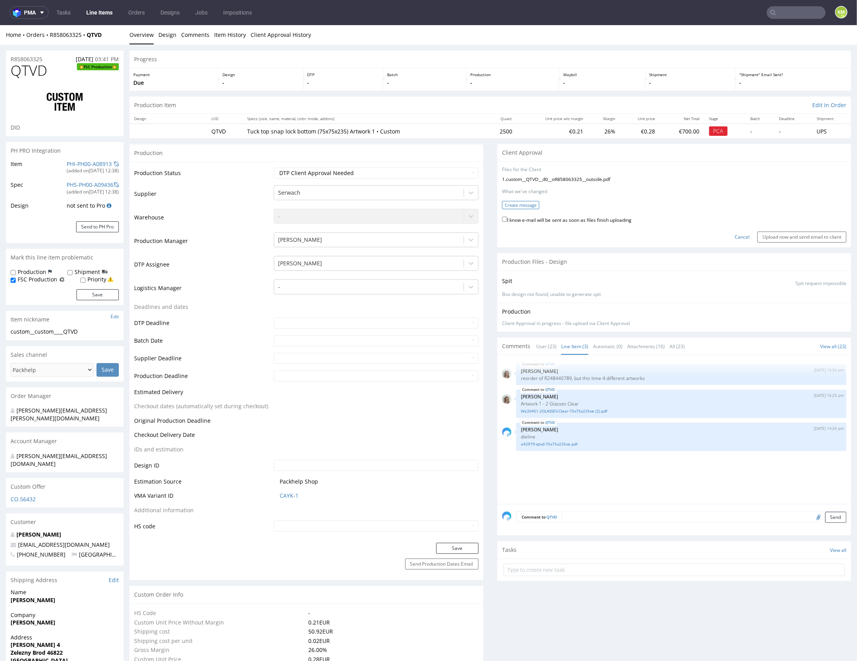
click at [520, 204] on button "Create message" at bounding box center [520, 205] width 37 height 8
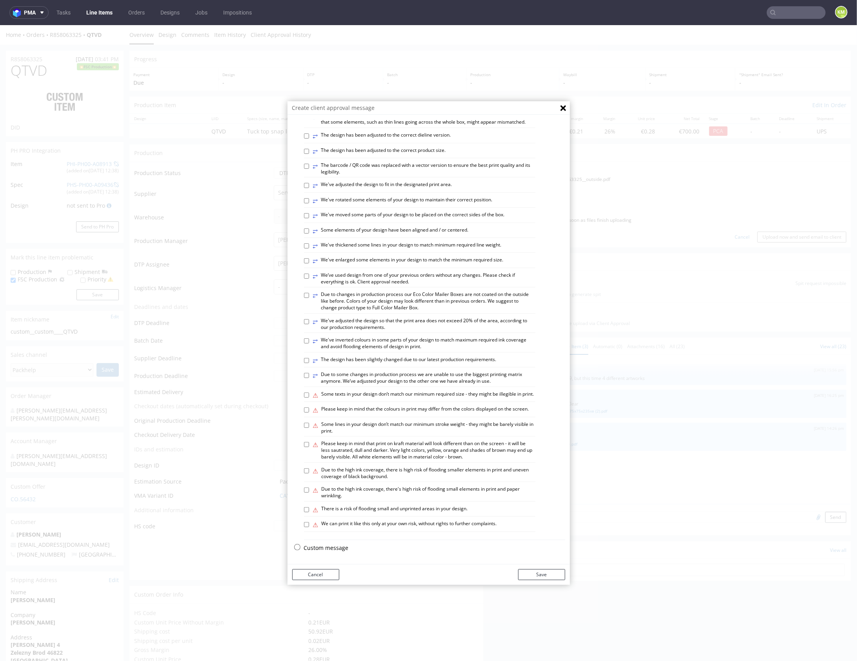
scroll to position [217, 0]
click at [343, 543] on div "Select variants ⥂ Some graphic elements had to be moved away from the edges to …" at bounding box center [429, 241] width 283 height 627
click at [328, 548] on p "Custom message" at bounding box center [434, 548] width 261 height 8
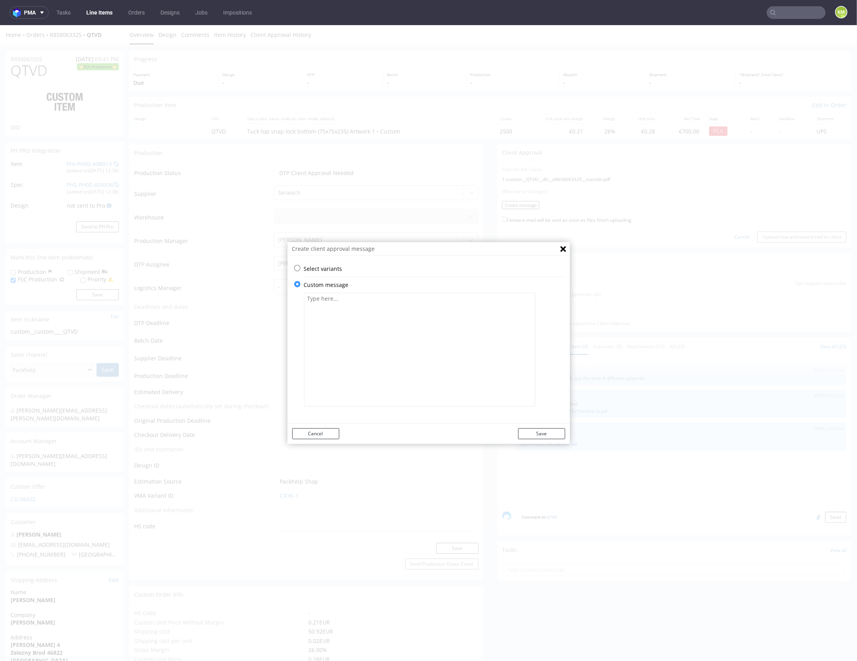
scroll to position [0, 0]
click at [374, 316] on textarea at bounding box center [420, 349] width 232 height 114
paste textarea "The design has been adapted to the correct die-cut template and changed from a …"
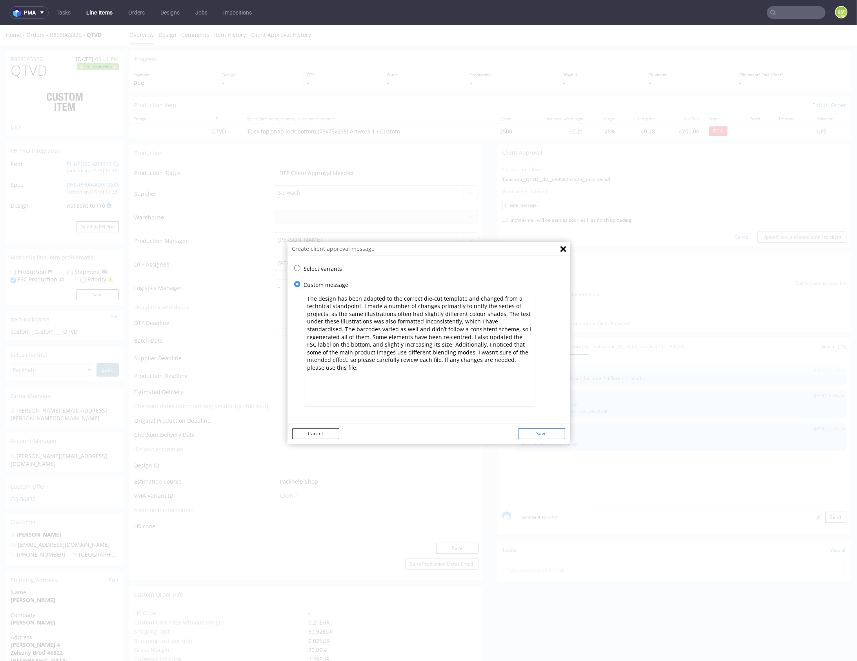
type textarea "The design has been adapted to the correct die-cut template and changed from a …"
click at [541, 432] on button "Save" at bounding box center [541, 433] width 47 height 11
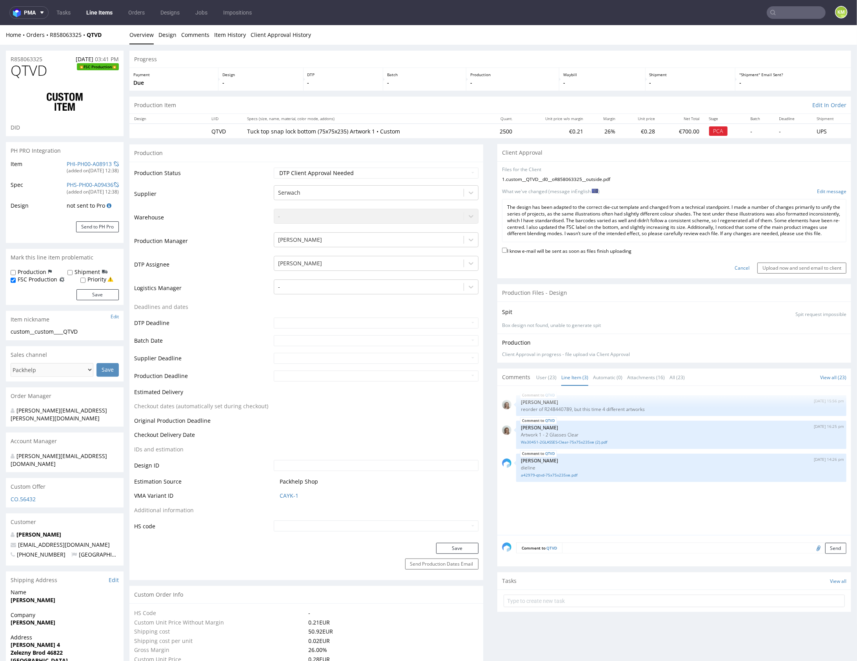
click at [583, 254] on label "I know e-mail will be sent as soon as files finish uploading" at bounding box center [567, 250] width 130 height 9
click at [507, 252] on input "I know e-mail will be sent as soon as files finish uploading" at bounding box center [504, 249] width 5 height 5
checkbox input "true"
click at [798, 273] on input "Upload now and send email to client" at bounding box center [802, 267] width 89 height 11
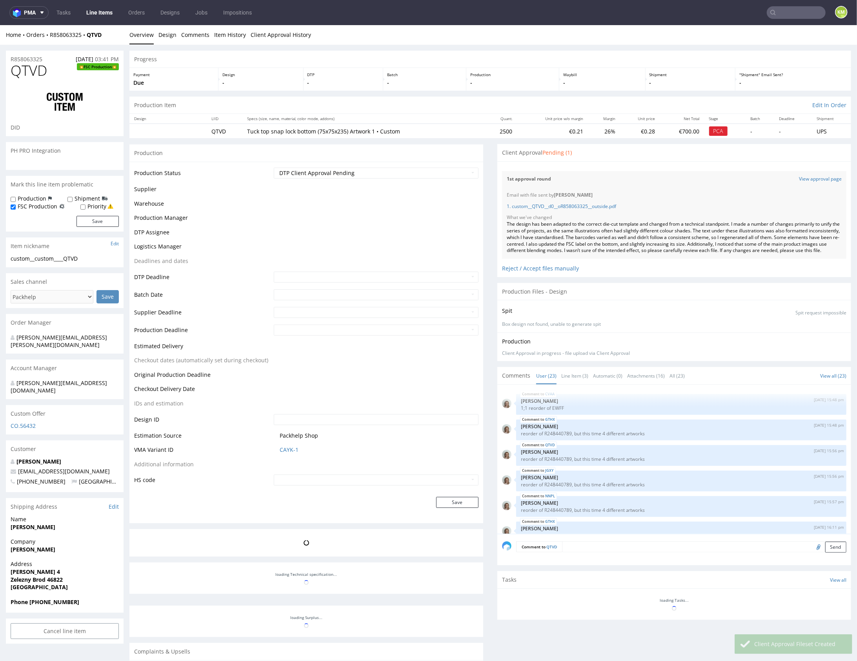
scroll to position [566, 0]
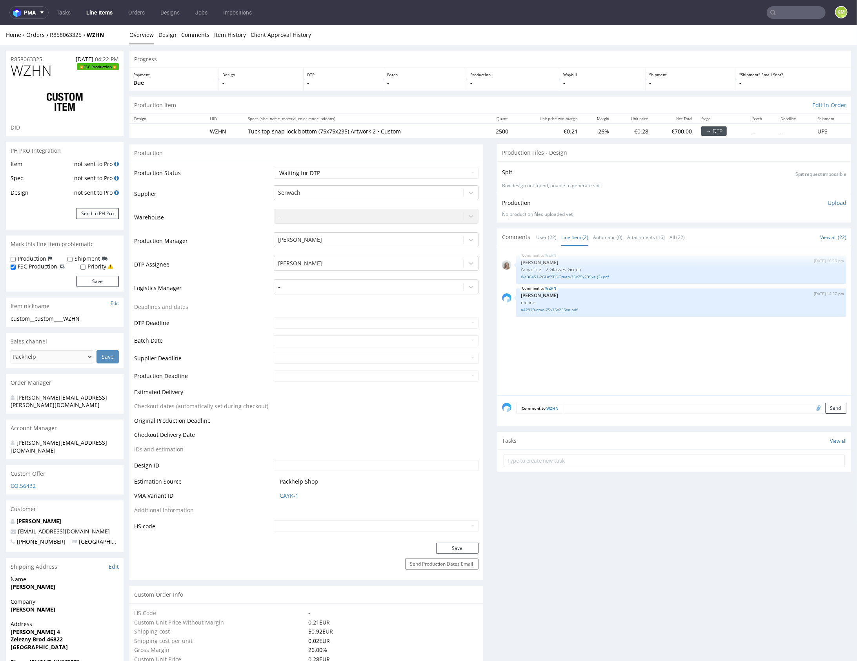
click at [436, 177] on select "Waiting for Artwork Waiting for Diecut Waiting for Mockup Waiting for DTP Waiti…" at bounding box center [376, 172] width 205 height 11
select select "dtp_ca_needed"
click at [274, 167] on select "Waiting for Artwork Waiting for Diecut Waiting for Mockup Waiting for DTP Waiti…" at bounding box center [376, 172] width 205 height 11
click at [465, 551] on button "Save" at bounding box center [457, 547] width 42 height 11
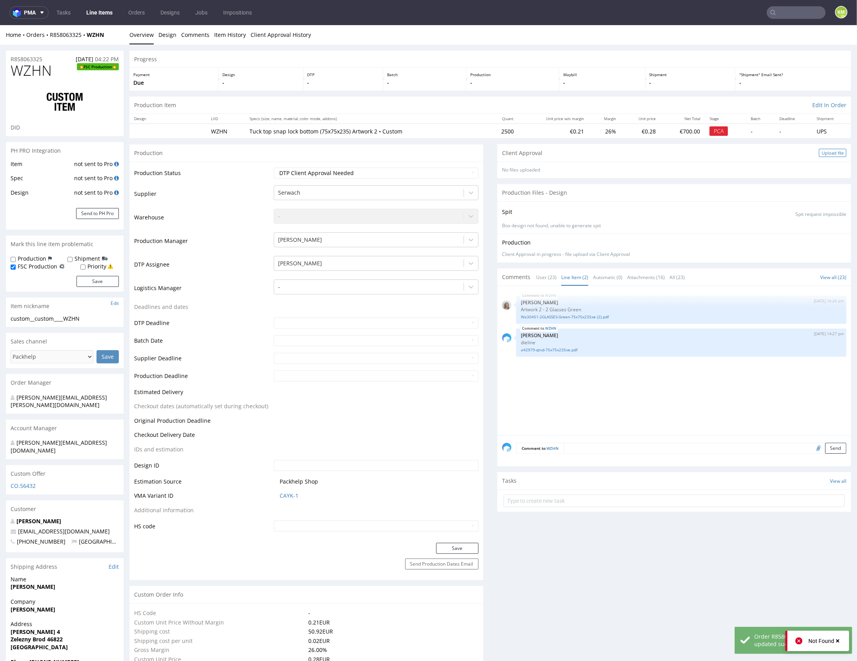
click at [826, 152] on div "Upload file" at bounding box center [832, 152] width 27 height 8
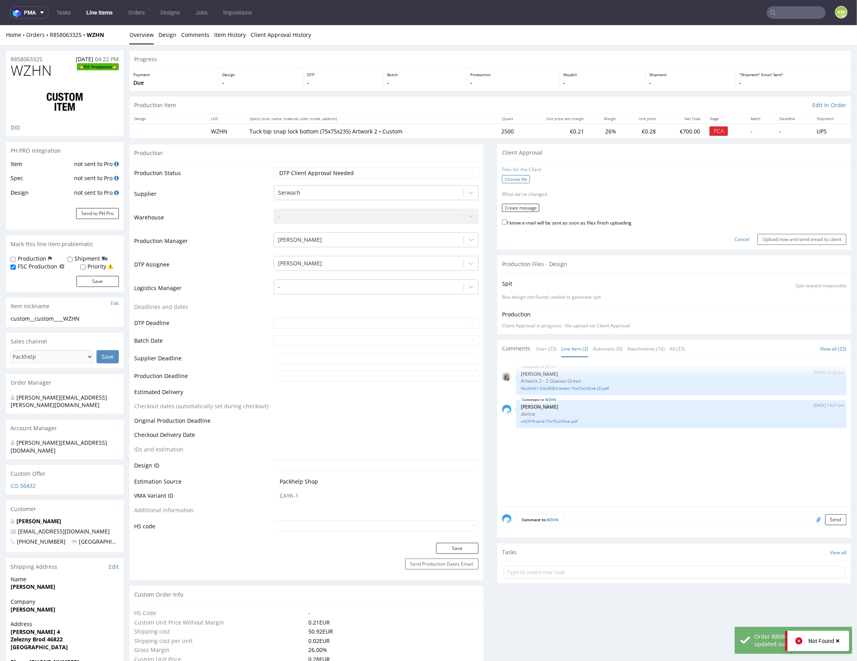
click at [518, 178] on label "Choose file" at bounding box center [516, 179] width 28 height 8
click at [0, 25] on input "Choose file" at bounding box center [0, 25] width 0 height 0
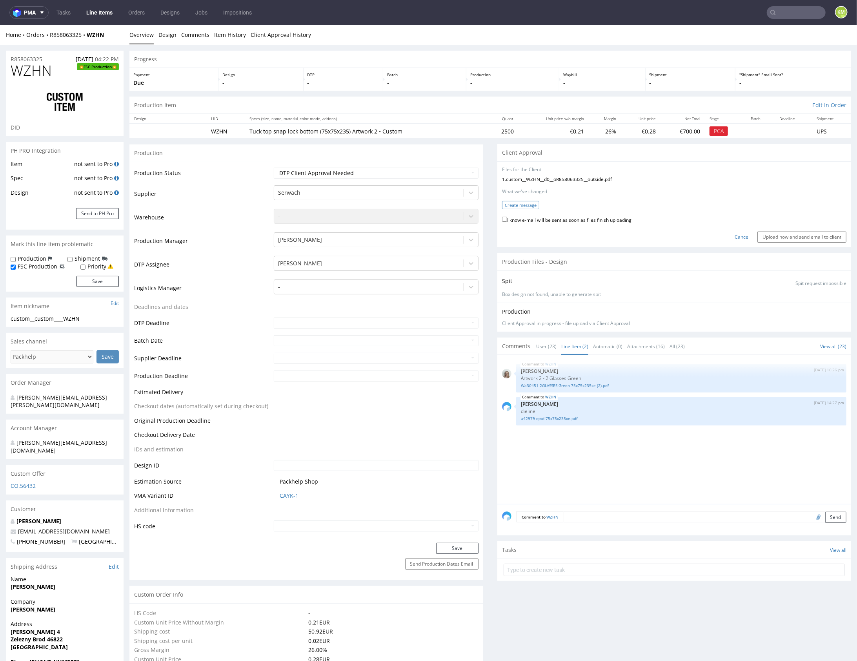
click at [522, 202] on button "Create message" at bounding box center [520, 205] width 37 height 8
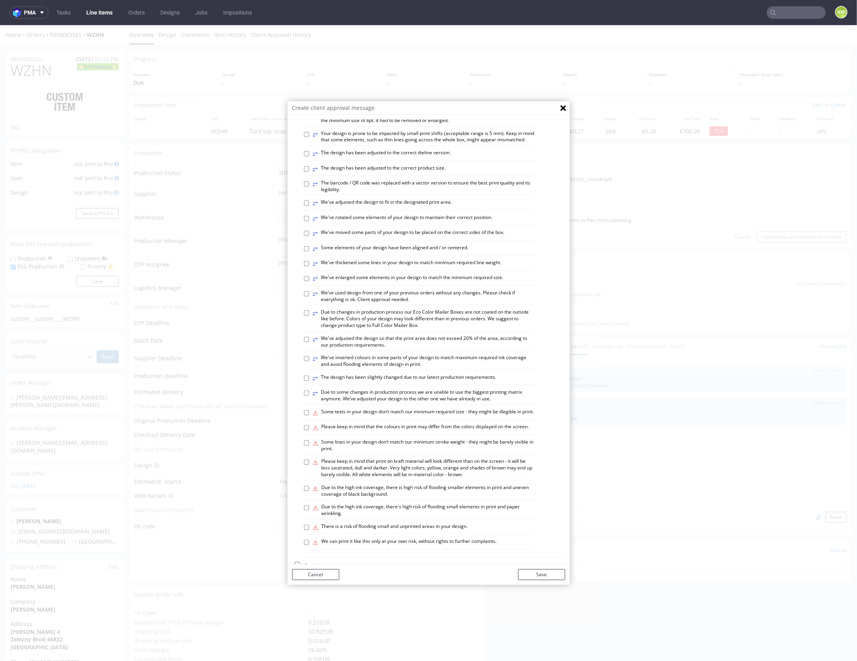
scroll to position [217, 0]
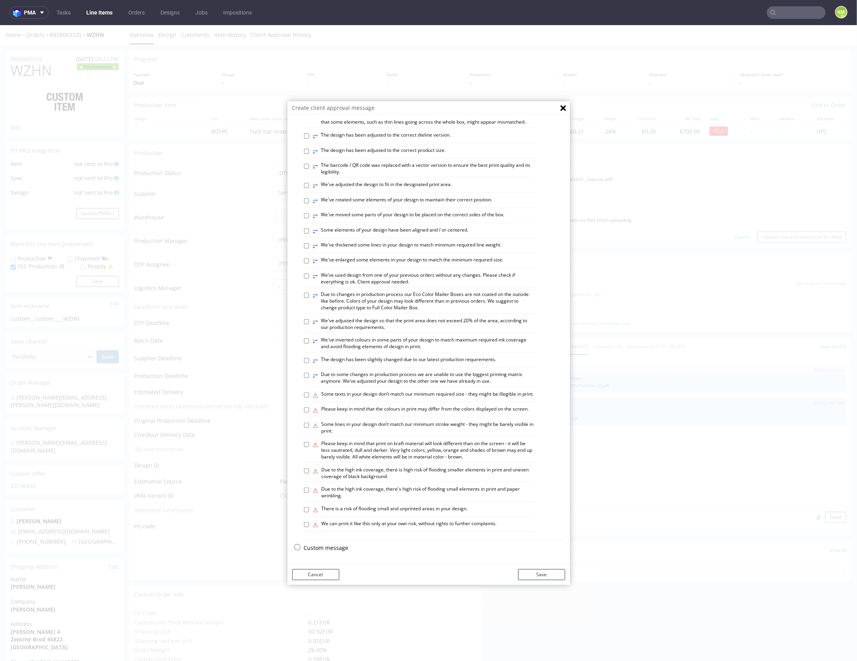
click at [337, 548] on p "Custom message" at bounding box center [434, 548] width 261 height 8
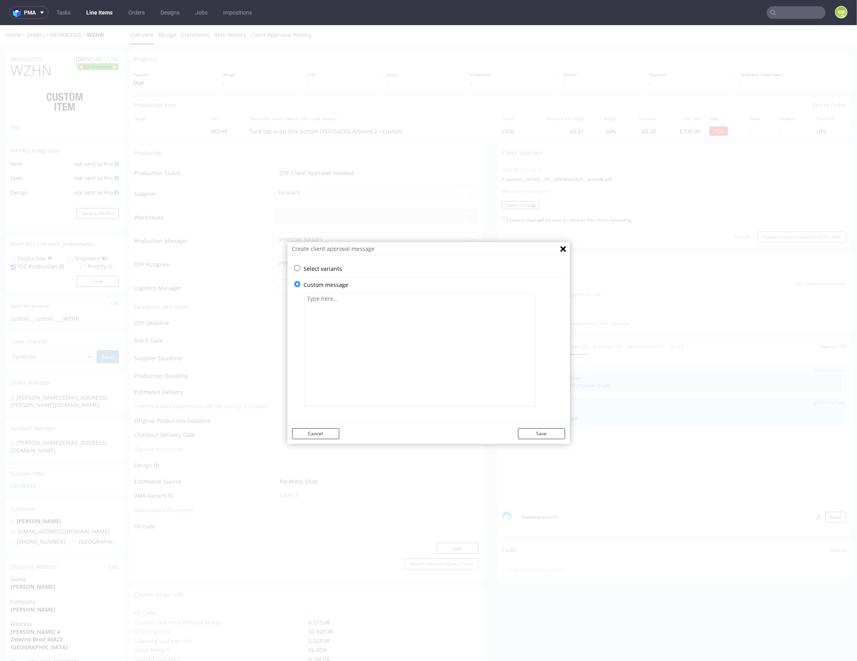
click at [400, 347] on textarea at bounding box center [420, 349] width 232 height 114
paste textarea "The design has been adapted to the correct die-cut template and changed from a …"
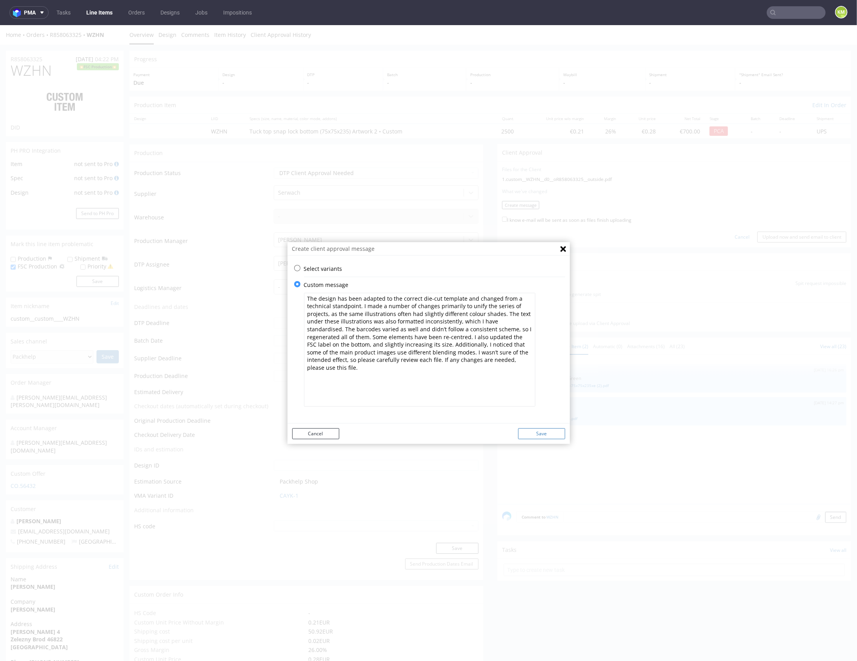
type textarea "The design has been adapted to the correct die-cut template and changed from a …"
drag, startPoint x: 545, startPoint y: 434, endPoint x: 618, endPoint y: 358, distance: 105.2
click at [545, 433] on button "Save" at bounding box center [541, 433] width 47 height 11
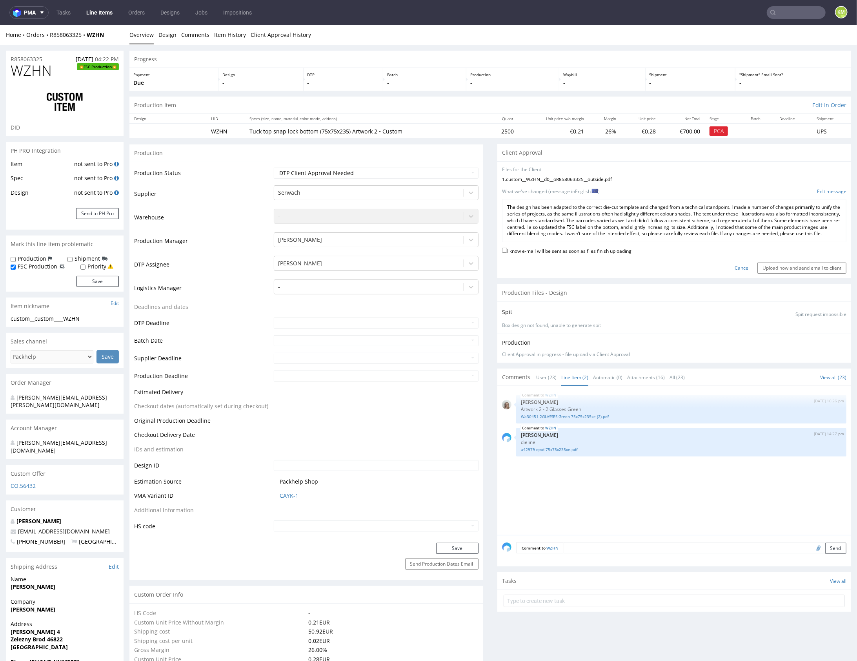
click at [611, 254] on label "I know e-mail will be sent as soon as files finish uploading" at bounding box center [567, 250] width 130 height 9
click at [507, 252] on input "I know e-mail will be sent as soon as files finish uploading" at bounding box center [504, 249] width 5 height 5
checkbox input "true"
click at [788, 272] on input "Upload now and send email to client" at bounding box center [802, 267] width 89 height 11
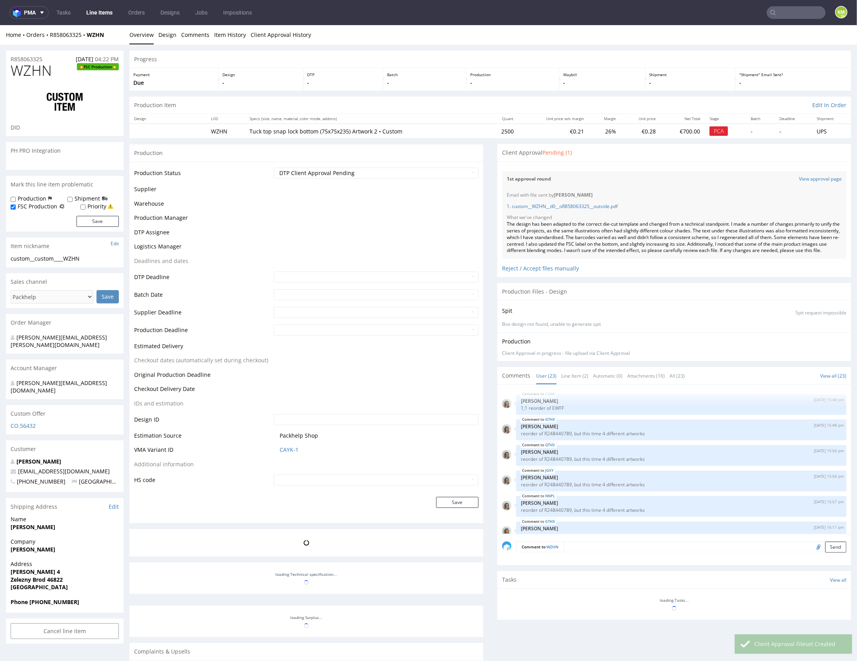
scroll to position [566, 0]
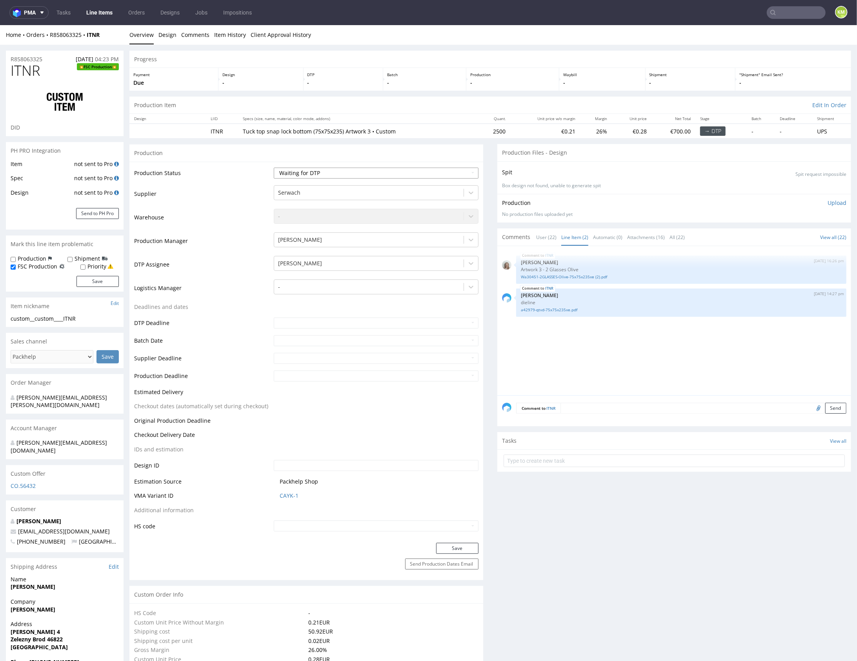
click at [451, 168] on select "Waiting for Artwork Waiting for Diecut Waiting for Mockup Waiting for DTP Waiti…" at bounding box center [376, 172] width 205 height 11
select select "dtp_ca_needed"
click at [274, 167] on select "Waiting for Artwork Waiting for Diecut Waiting for Mockup Waiting for DTP Waiti…" at bounding box center [376, 172] width 205 height 11
click at [464, 548] on button "Save" at bounding box center [457, 547] width 42 height 11
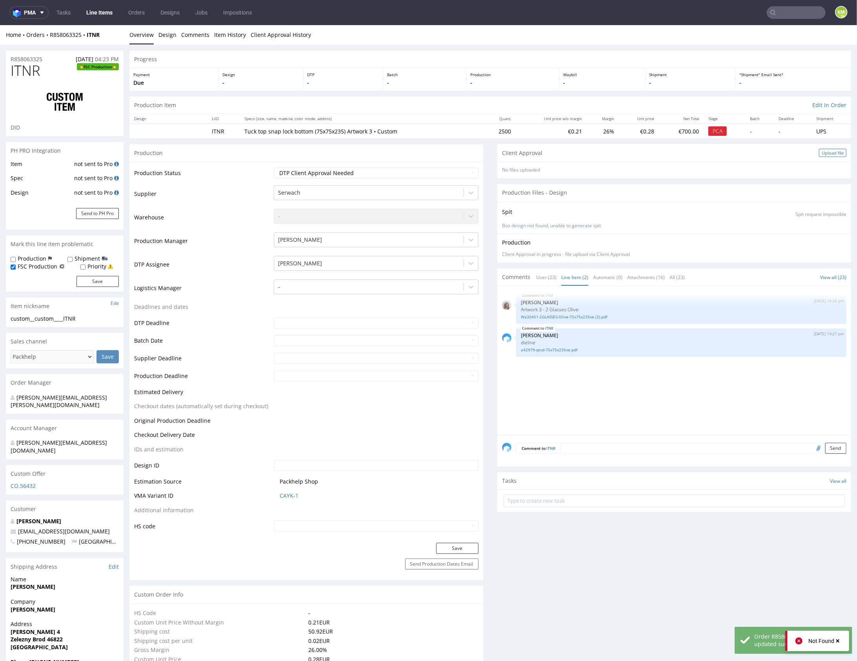
click at [821, 155] on div "Upload file" at bounding box center [832, 152] width 27 height 8
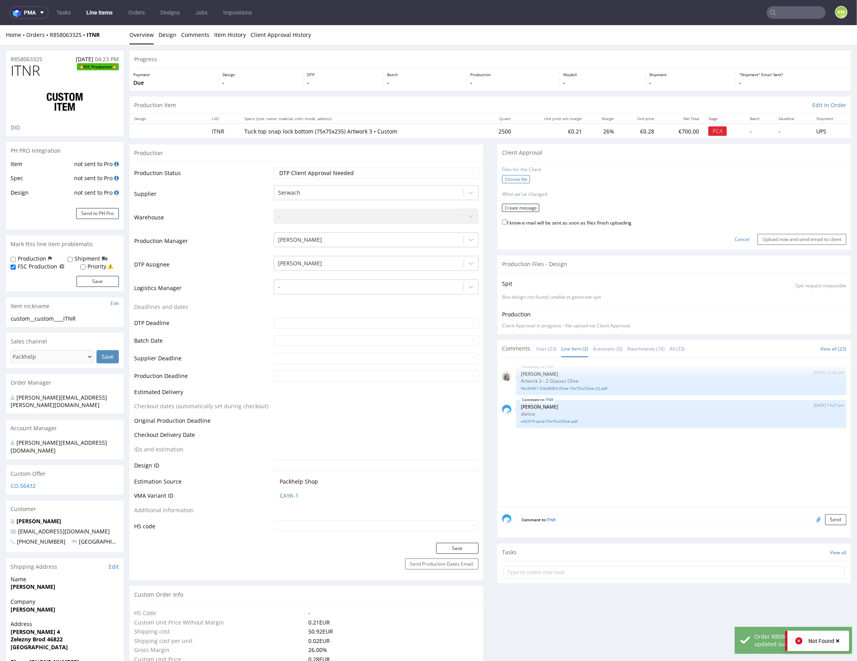
click at [514, 178] on label "Choose file" at bounding box center [516, 179] width 28 height 8
click at [0, 25] on input "Choose file" at bounding box center [0, 25] width 0 height 0
click at [523, 204] on button "Create message" at bounding box center [520, 205] width 37 height 8
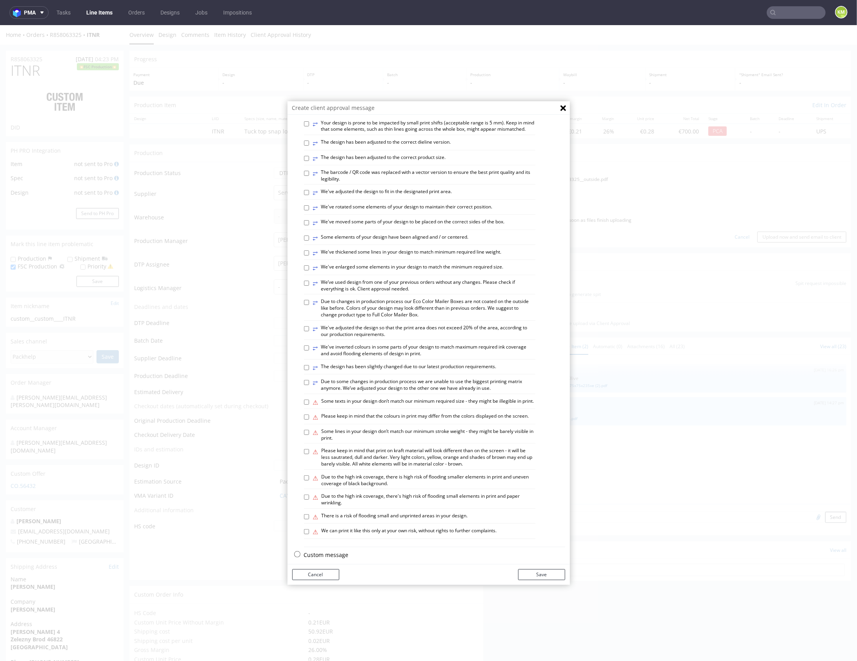
scroll to position [217, 0]
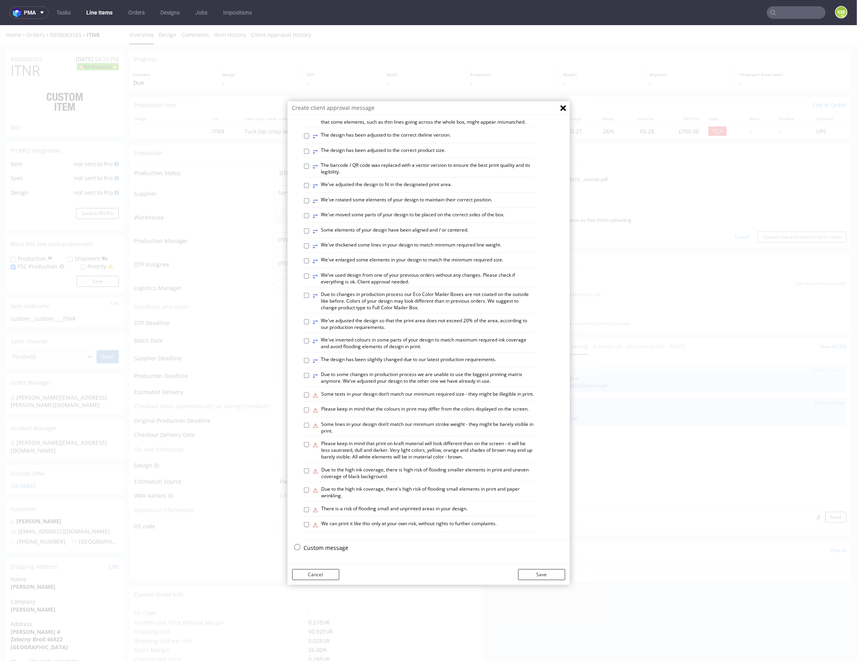
drag, startPoint x: 330, startPoint y: 545, endPoint x: 333, endPoint y: 538, distance: 7.7
click at [330, 545] on p "Custom message" at bounding box center [434, 548] width 261 height 8
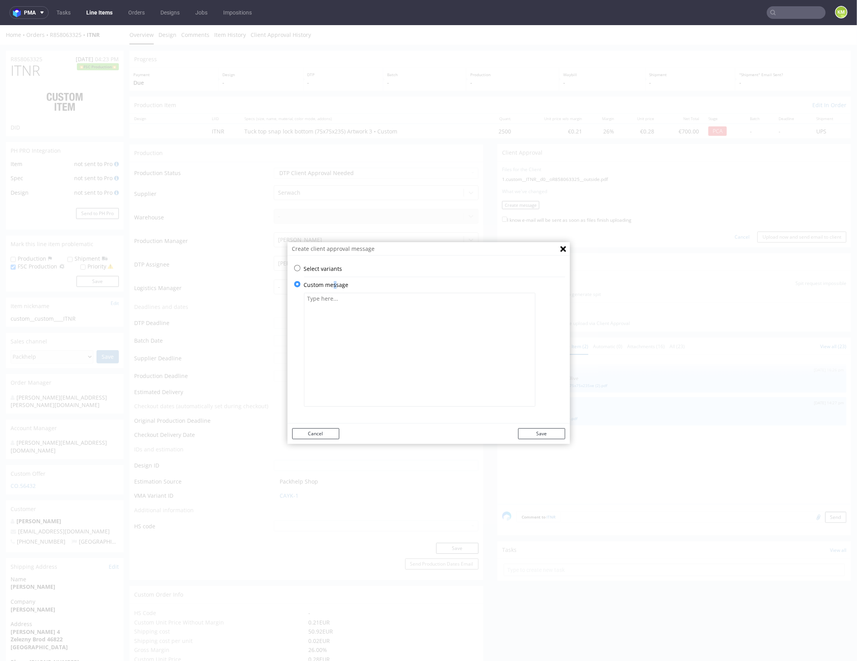
scroll to position [0, 0]
click at [388, 346] on textarea at bounding box center [420, 349] width 232 height 114
paste textarea "The design has been adapted to the correct die-cut template and changed from a …"
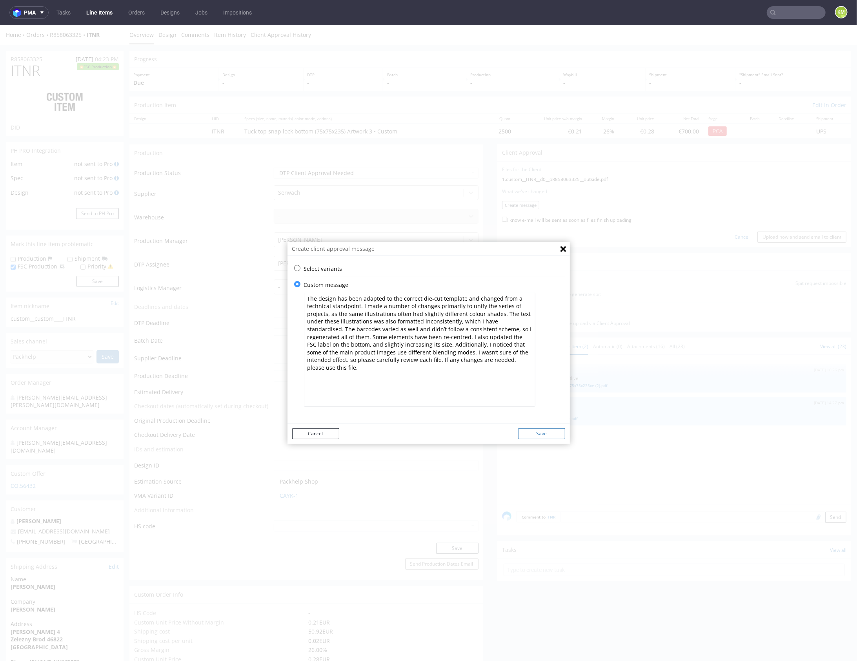
type textarea "The design has been adapted to the correct die-cut template and changed from a …"
click at [546, 436] on button "Save" at bounding box center [541, 433] width 47 height 11
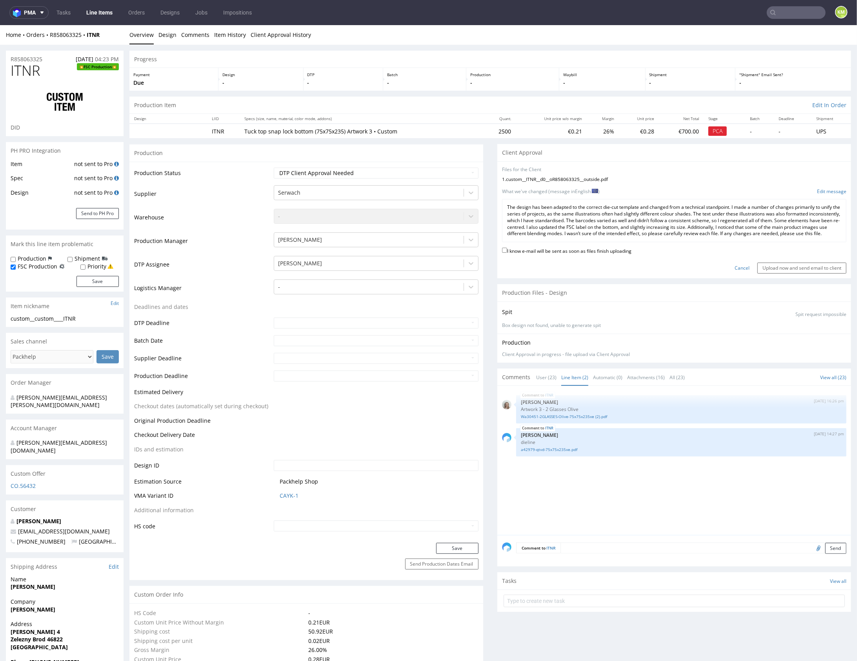
click at [568, 254] on label "I know e-mail will be sent as soon as files finish uploading" at bounding box center [567, 250] width 130 height 9
click at [507, 252] on input "I know e-mail will be sent as soon as files finish uploading" at bounding box center [504, 249] width 5 height 5
checkbox input "true"
click at [812, 272] on input "Upload now and send email to client" at bounding box center [802, 267] width 89 height 11
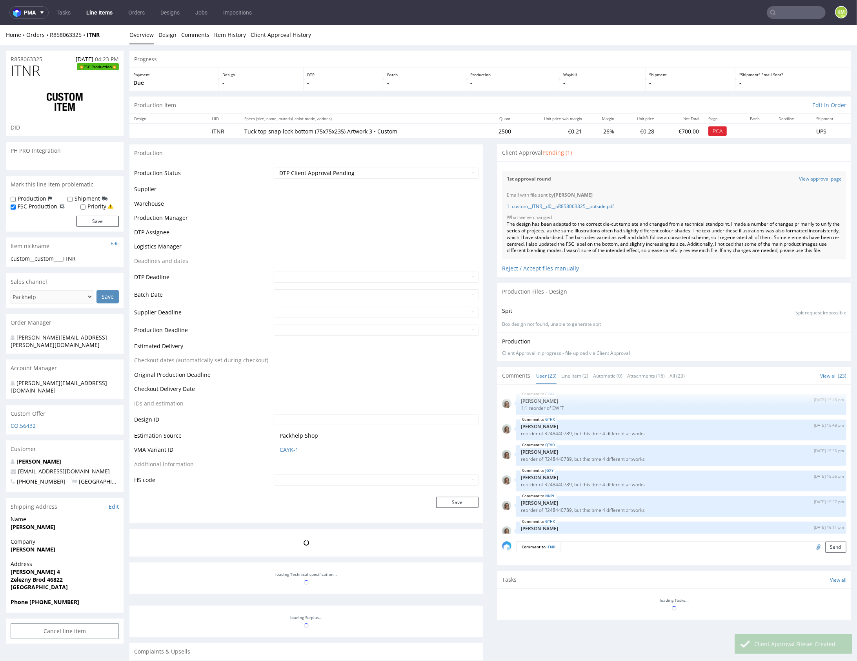
scroll to position [566, 0]
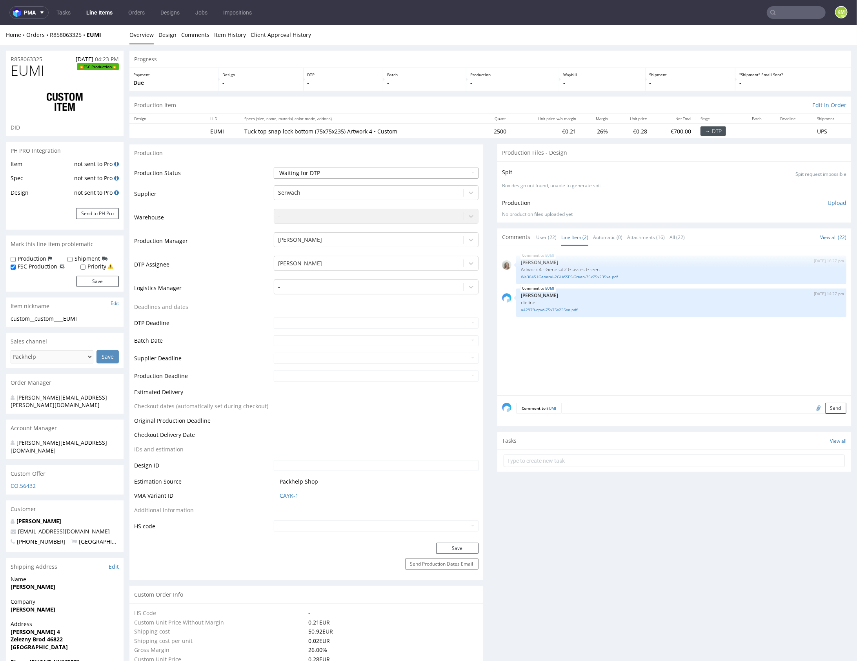
click at [421, 175] on select "Waiting for Artwork Waiting for Diecut Waiting for Mockup Waiting for DTP Waiti…" at bounding box center [376, 172] width 205 height 11
select select "dtp_ca_needed"
click at [274, 167] on select "Waiting for Artwork Waiting for Diecut Waiting for Mockup Waiting for DTP Waiti…" at bounding box center [376, 172] width 205 height 11
click at [450, 547] on button "Save" at bounding box center [457, 547] width 42 height 11
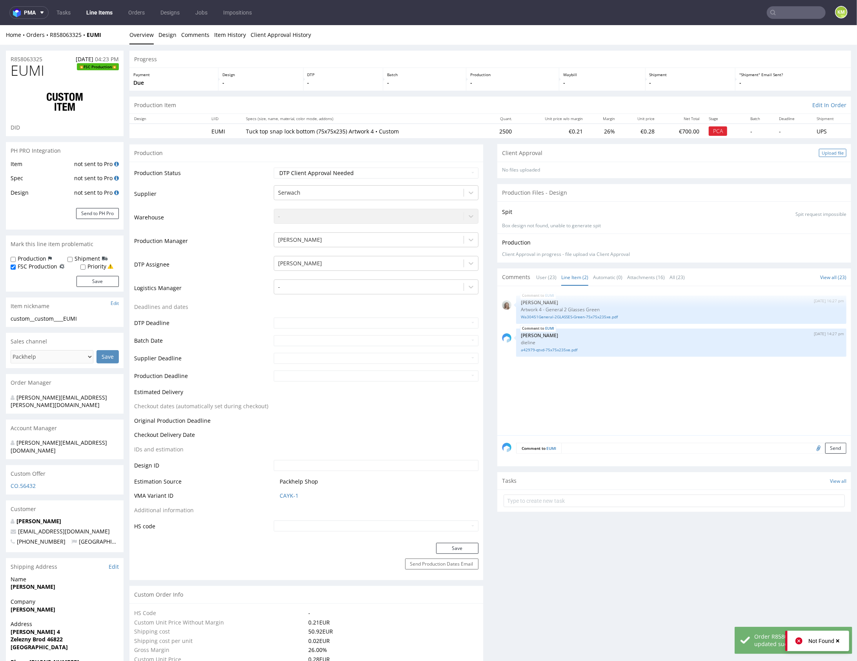
click at [825, 151] on div "Upload file" at bounding box center [832, 152] width 27 height 8
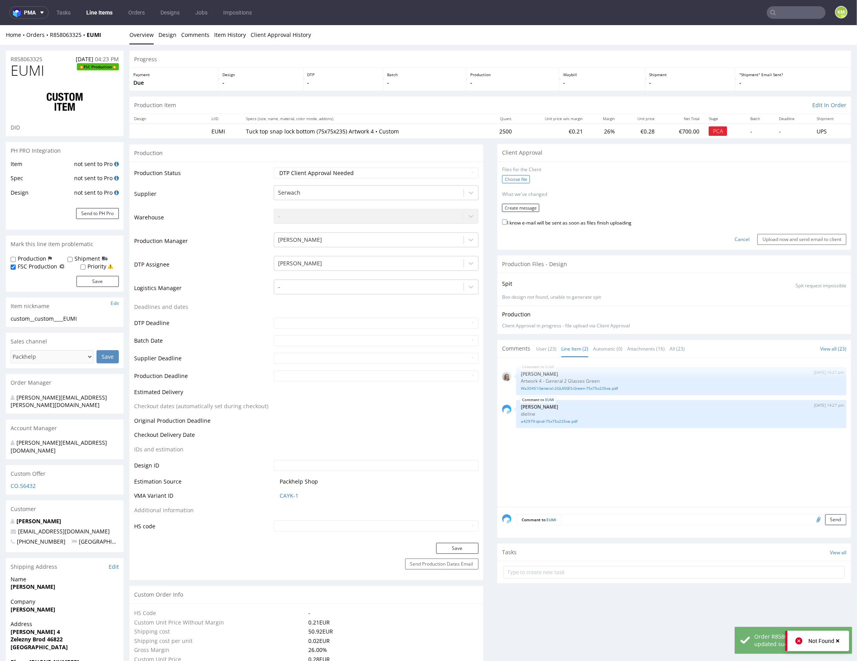
click at [511, 177] on label "Choose file" at bounding box center [516, 179] width 28 height 8
click at [0, 25] on input "Choose file" at bounding box center [0, 25] width 0 height 0
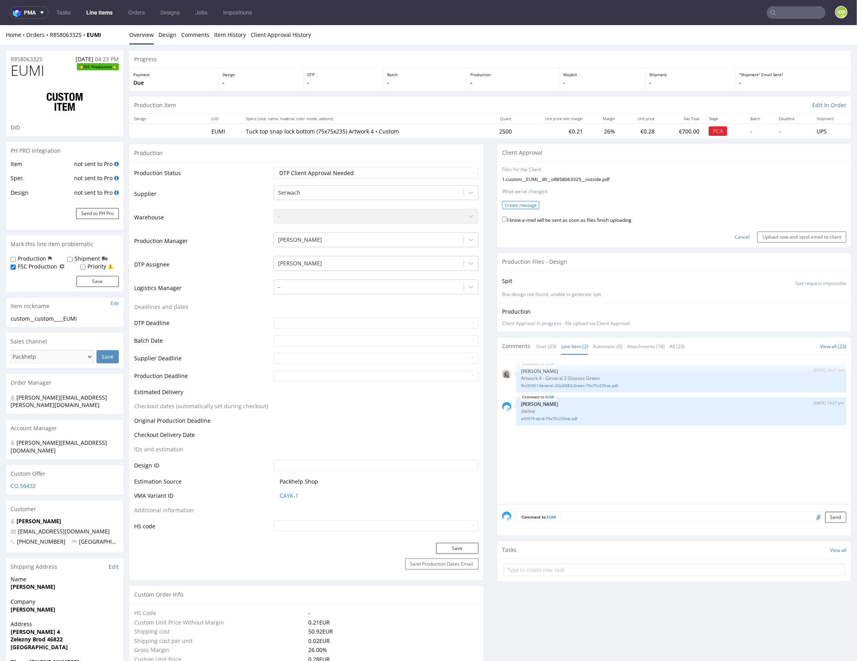
click at [514, 204] on button "Create message" at bounding box center [520, 205] width 37 height 8
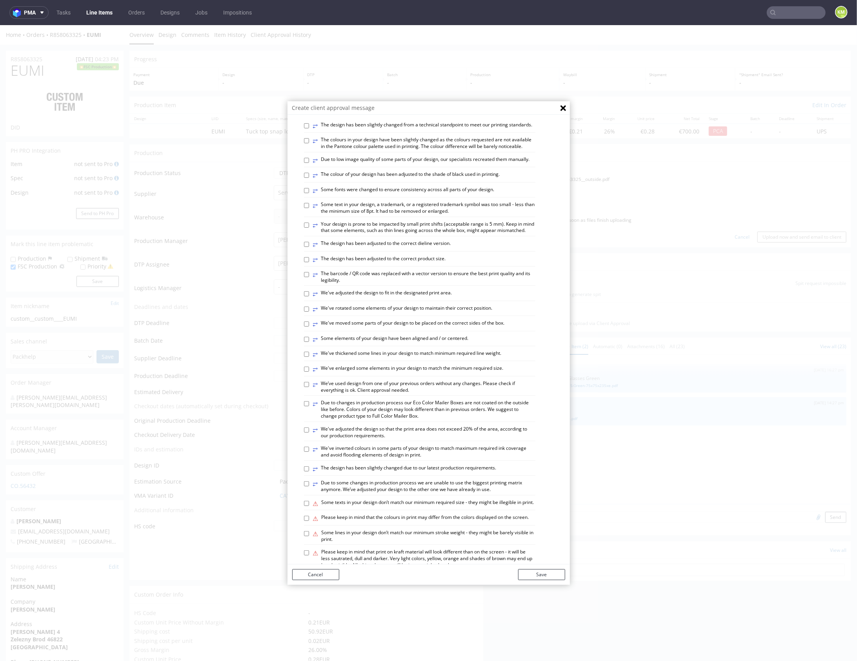
scroll to position [217, 0]
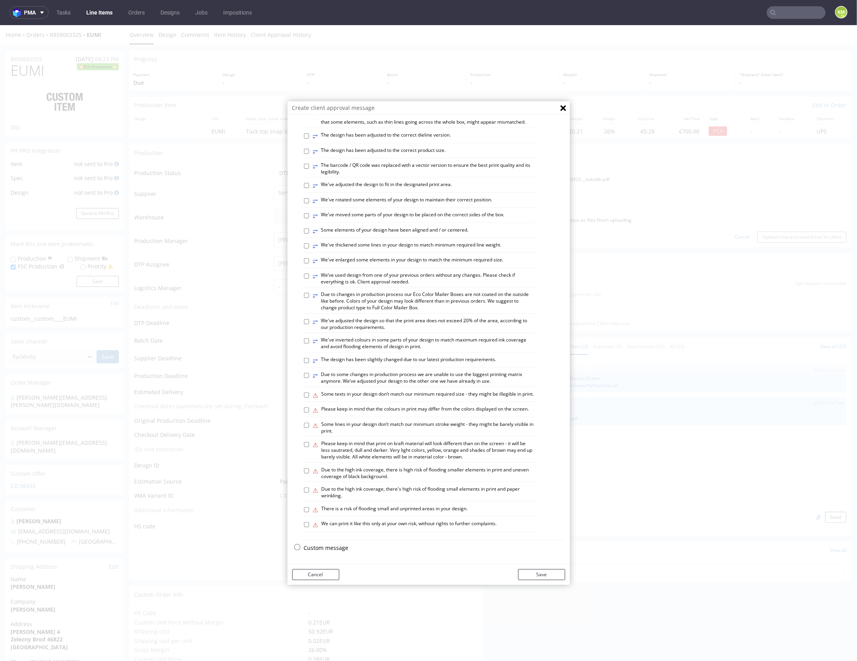
click at [338, 548] on p "Custom message" at bounding box center [434, 548] width 261 height 8
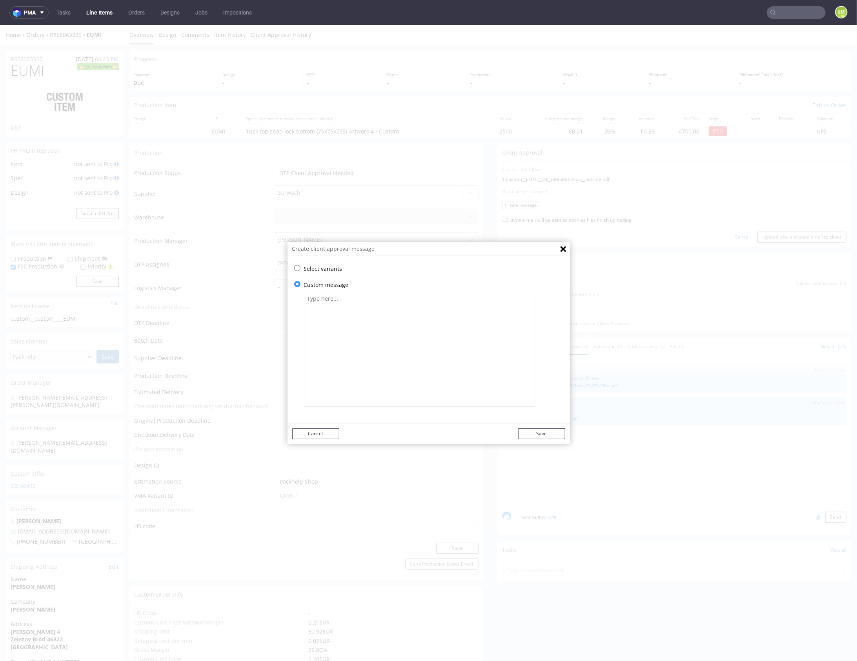
scroll to position [0, 0]
click at [395, 367] on textarea at bounding box center [420, 349] width 232 height 114
paste textarea "The design has been adapted to the correct die-cut template and changed from a …"
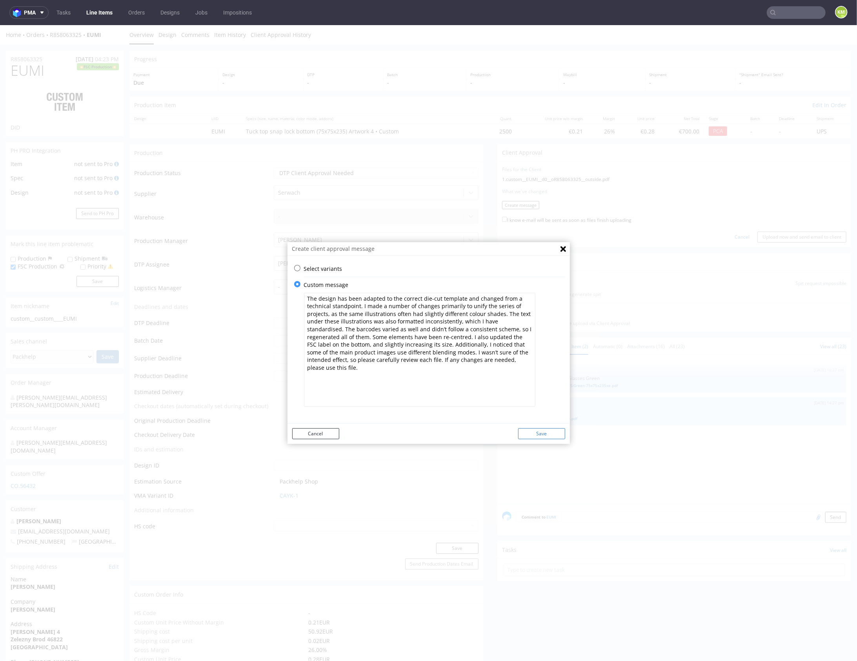
type textarea "The design has been adapted to the correct die-cut template and changed from a …"
click at [544, 435] on button "Save" at bounding box center [541, 433] width 47 height 11
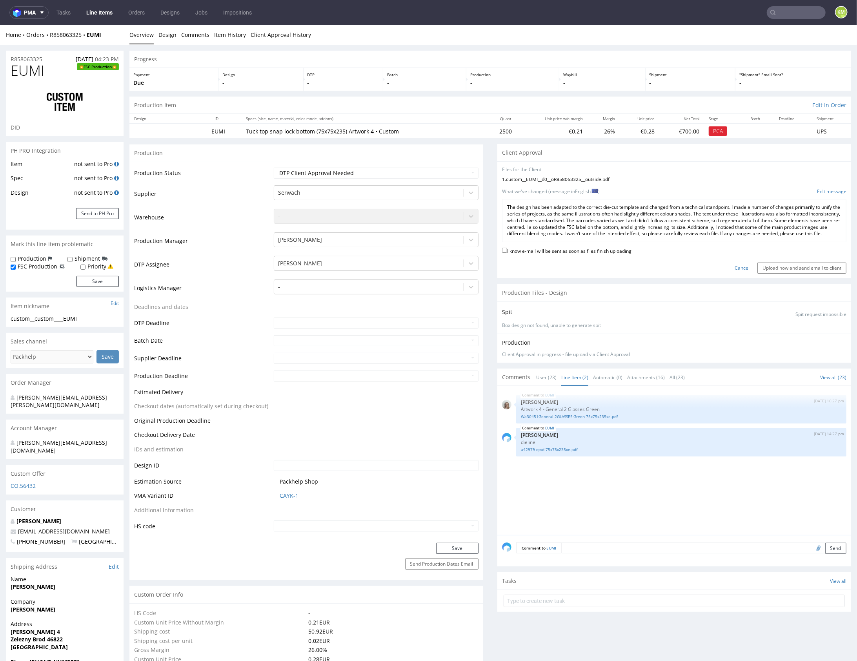
click at [596, 253] on label "I know e-mail will be sent as soon as files finish uploading" at bounding box center [567, 250] width 130 height 9
click at [507, 252] on input "I know e-mail will be sent as soon as files finish uploading" at bounding box center [504, 249] width 5 height 5
checkbox input "true"
click at [789, 273] on input "Upload now and send email to client" at bounding box center [802, 267] width 89 height 11
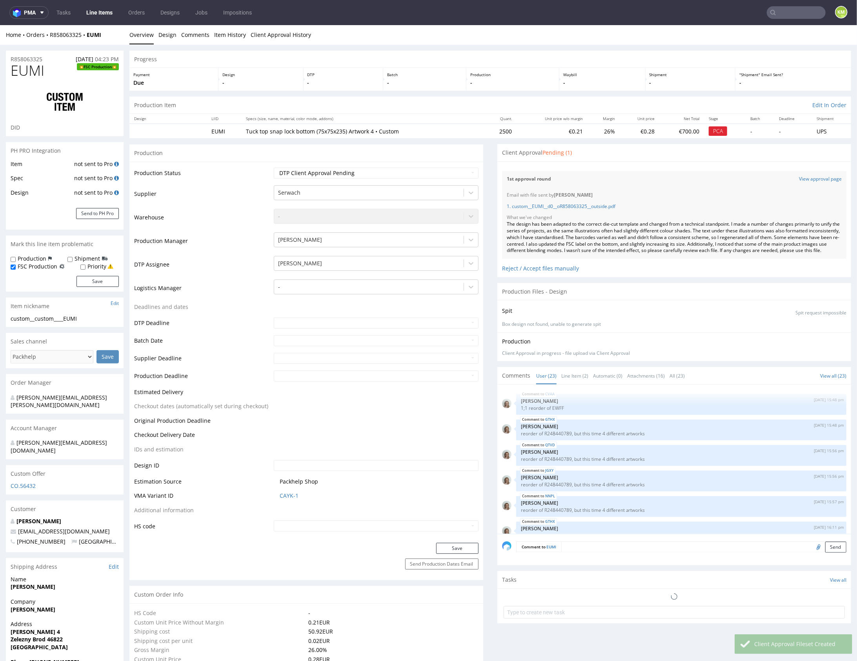
scroll to position [566, 0]
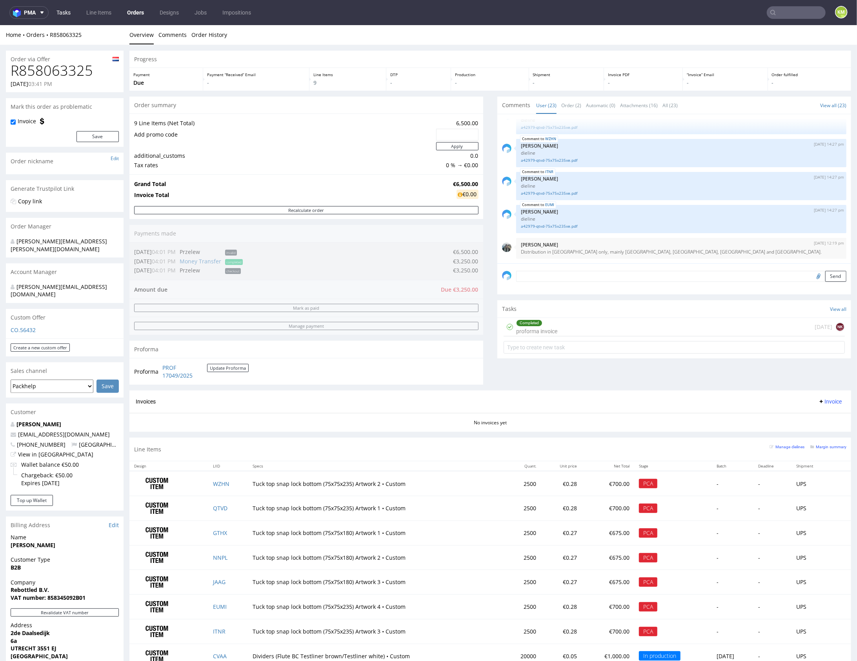
click at [71, 18] on link "Tasks" at bounding box center [64, 12] width 24 height 13
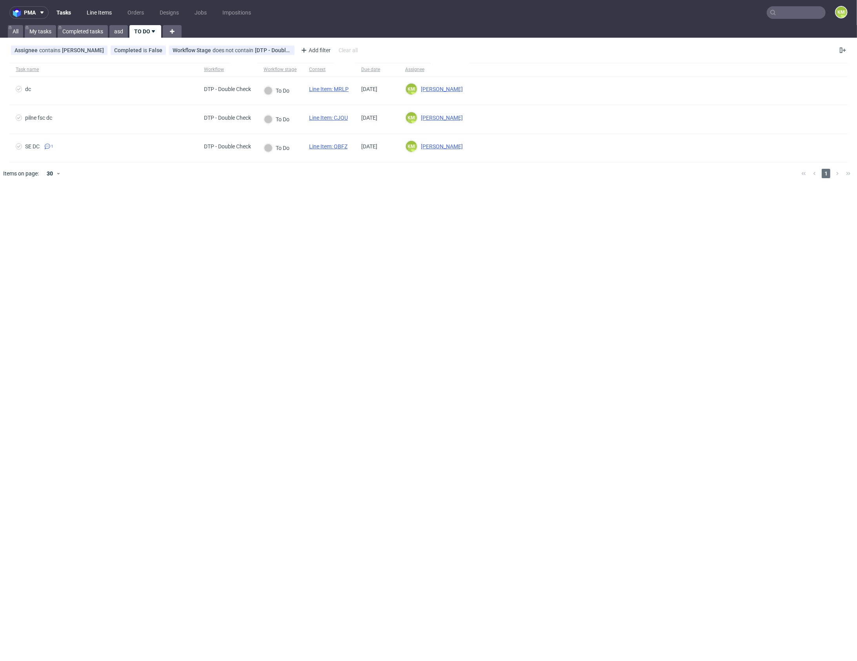
click at [97, 13] on link "Line Items" at bounding box center [99, 12] width 35 height 13
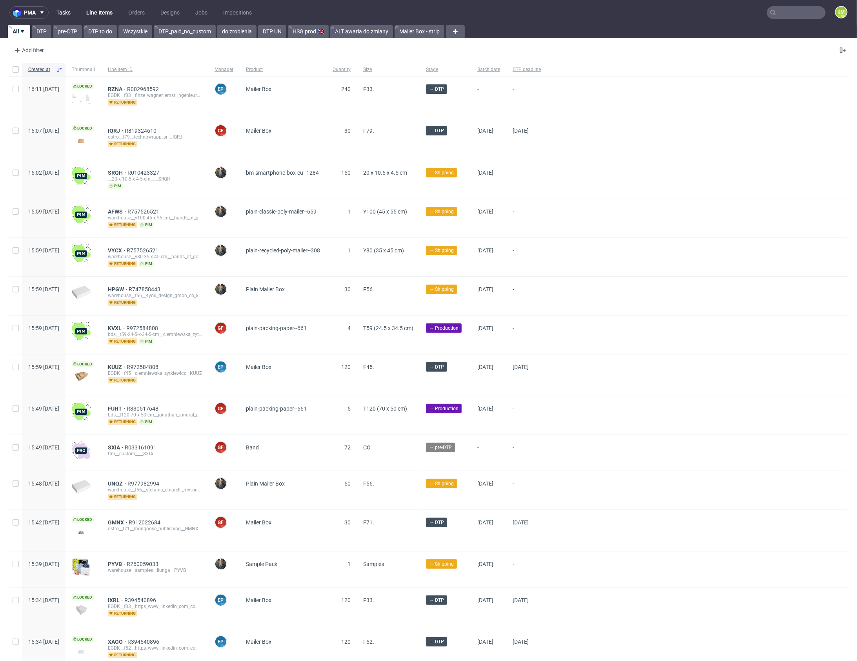
click at [63, 15] on link "Tasks" at bounding box center [64, 12] width 24 height 13
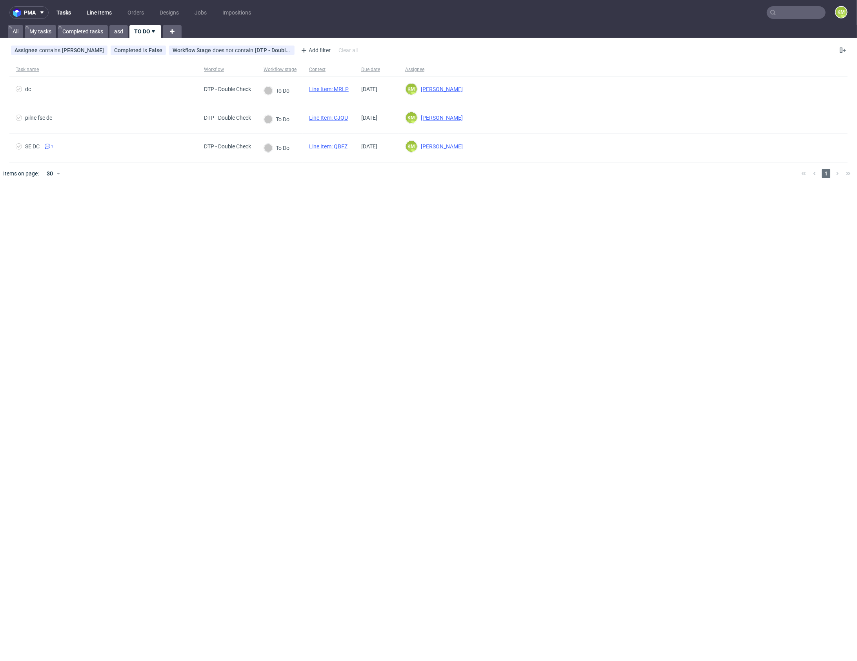
click at [97, 13] on link "Line Items" at bounding box center [99, 12] width 35 height 13
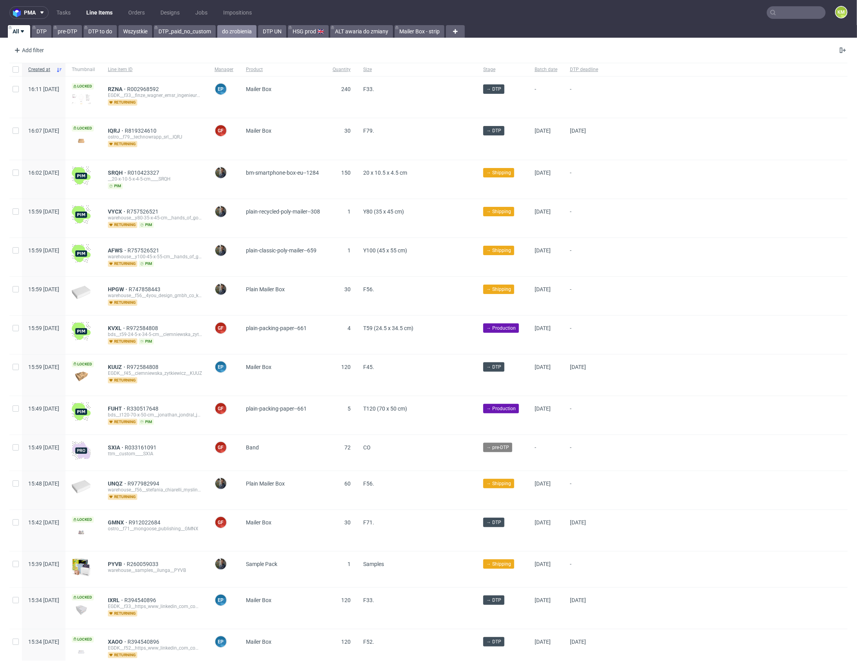
click at [230, 31] on link "do zrobienia" at bounding box center [236, 31] width 39 height 13
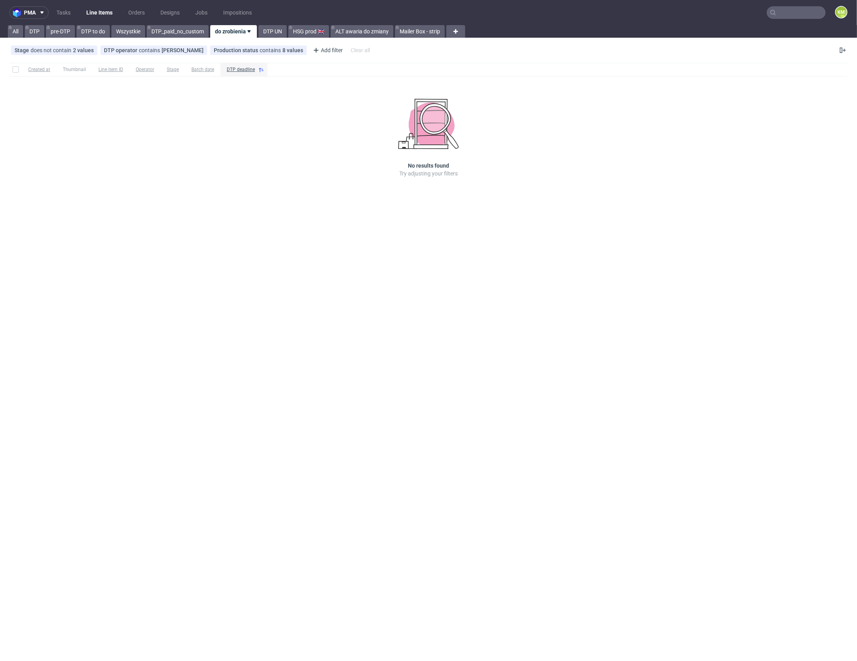
drag, startPoint x: 300, startPoint y: 199, endPoint x: 261, endPoint y: 157, distance: 57.8
click at [298, 195] on div "Created at Thumbnail Line item ID Operator Stage Batch date DTP deadline No res…" at bounding box center [428, 131] width 857 height 143
click at [69, 13] on link "Tasks" at bounding box center [64, 12] width 24 height 13
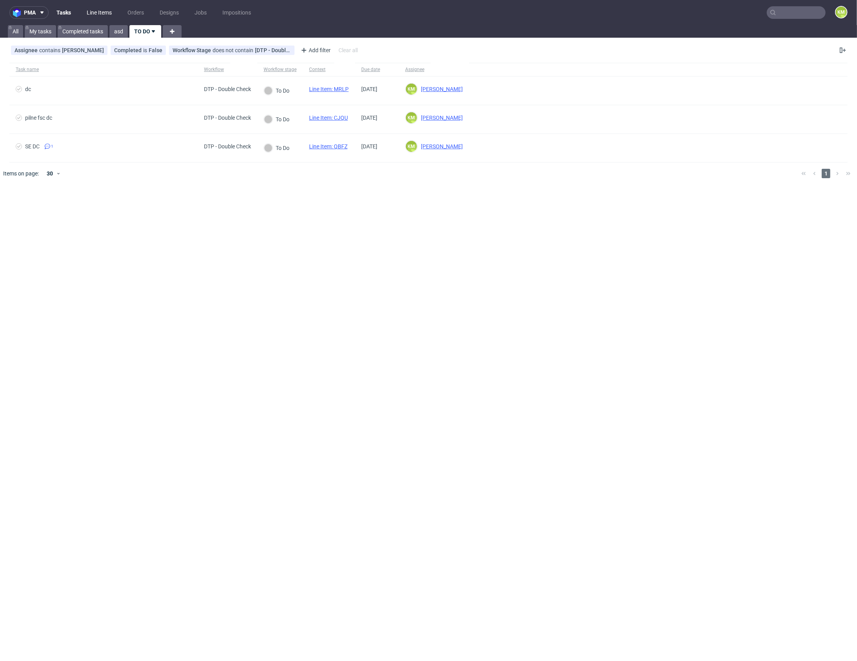
click at [104, 13] on link "Line Items" at bounding box center [99, 12] width 35 height 13
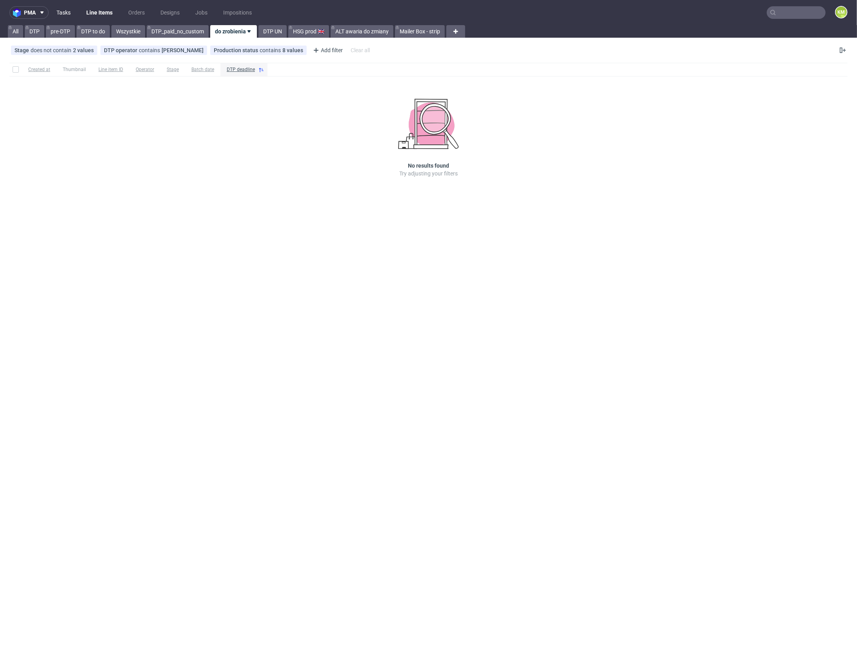
click at [65, 13] on link "Tasks" at bounding box center [64, 12] width 24 height 13
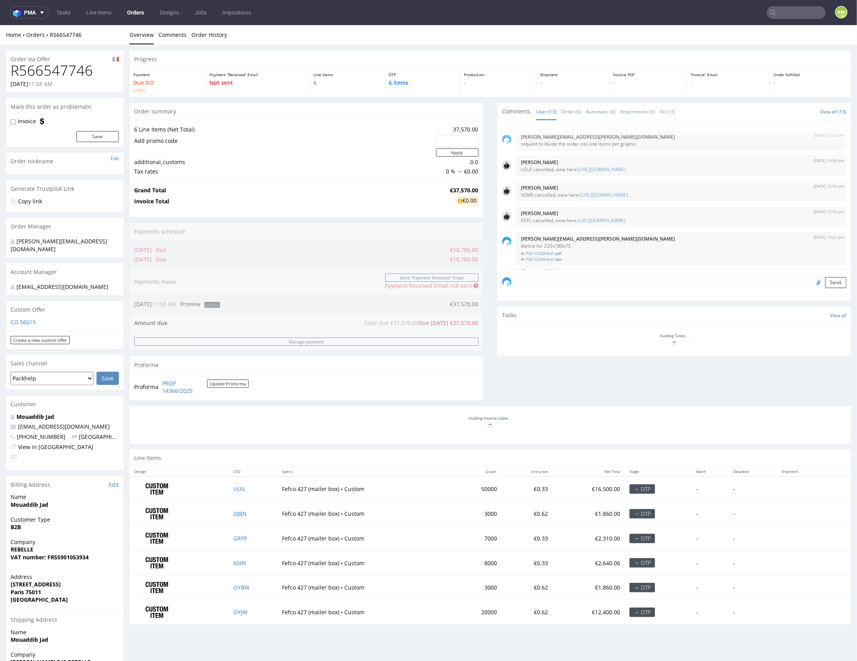
scroll to position [362, 0]
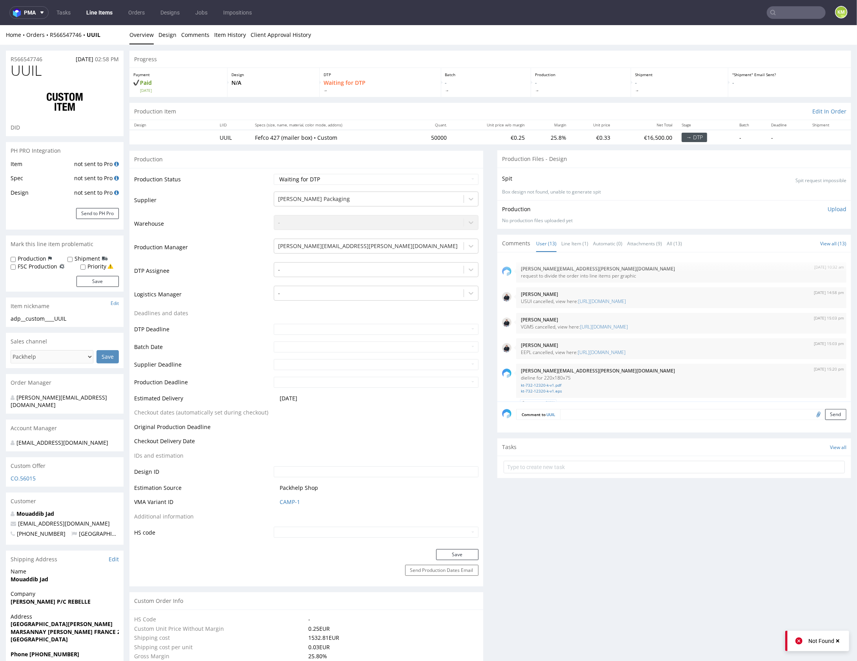
scroll to position [362, 0]
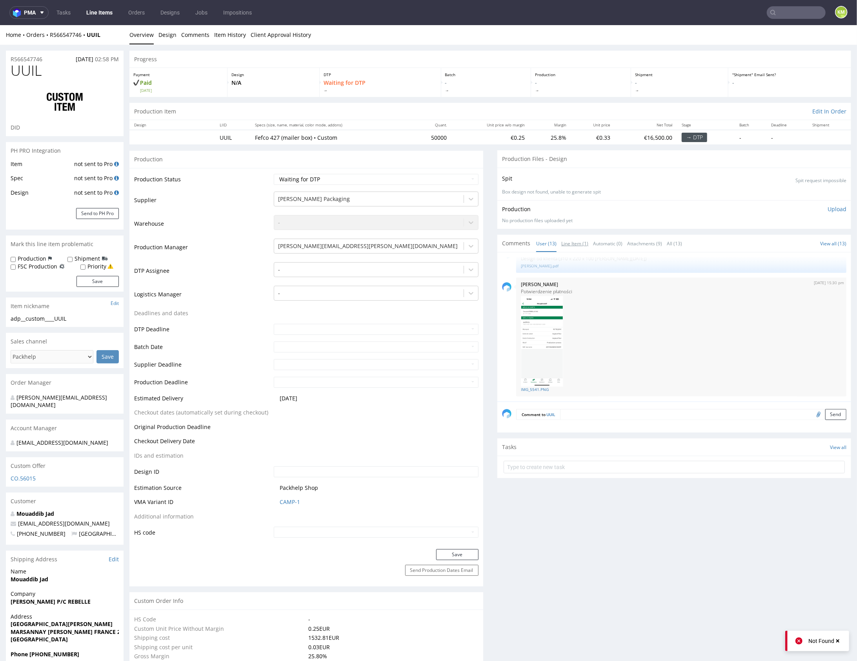
drag, startPoint x: 571, startPoint y: 242, endPoint x: 602, endPoint y: 279, distance: 47.7
click at [571, 242] on link "Line Item (1)" at bounding box center [575, 243] width 27 height 17
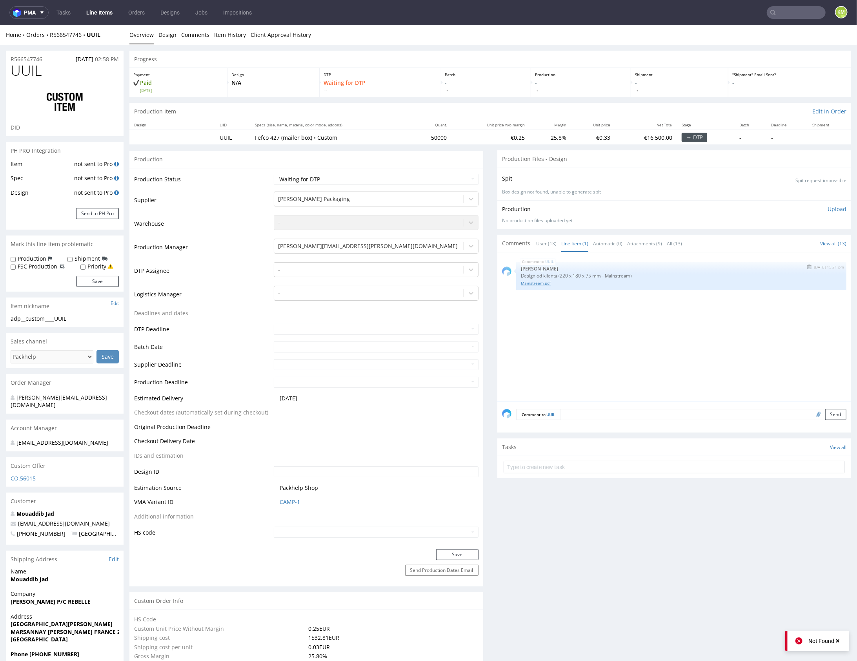
click at [545, 284] on link "Mainstream.pdf" at bounding box center [681, 283] width 321 height 6
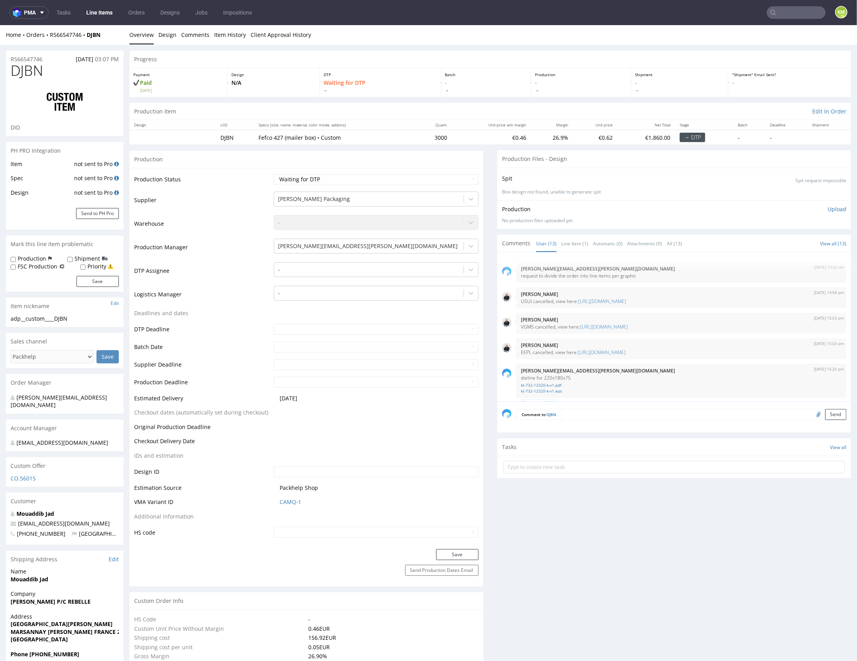
scroll to position [362, 0]
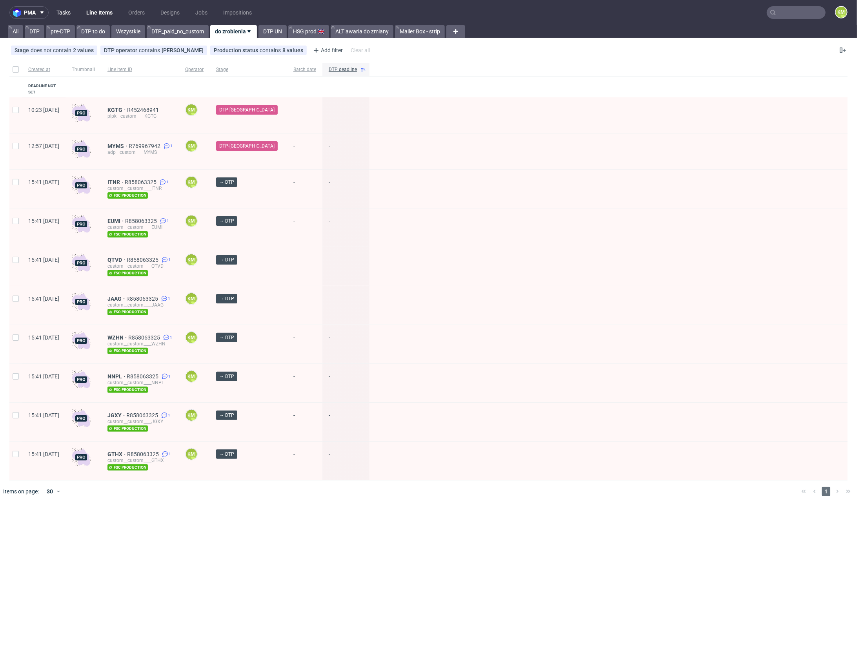
click at [73, 9] on link "Tasks" at bounding box center [64, 12] width 24 height 13
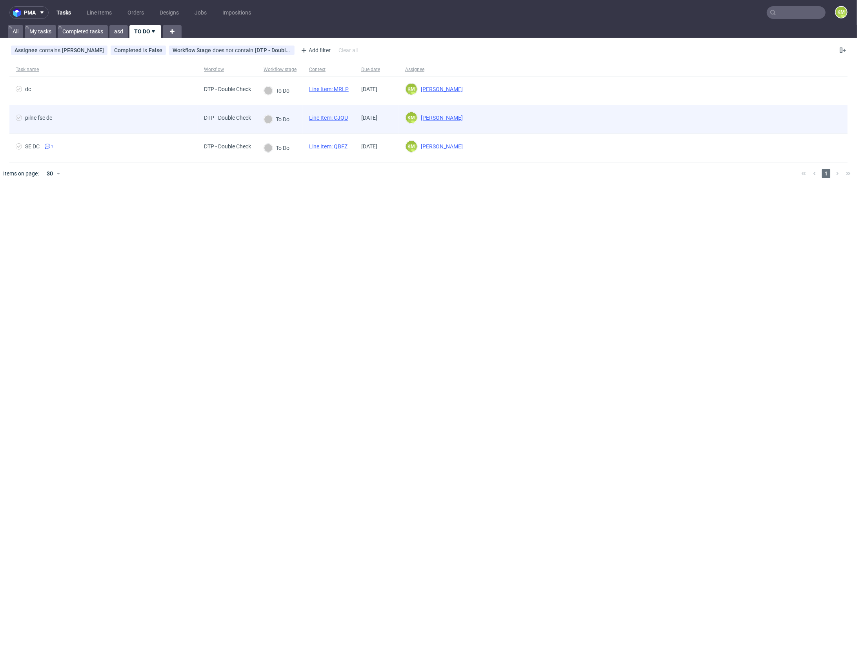
click at [343, 117] on link "Line Item: CJQU" at bounding box center [328, 118] width 39 height 6
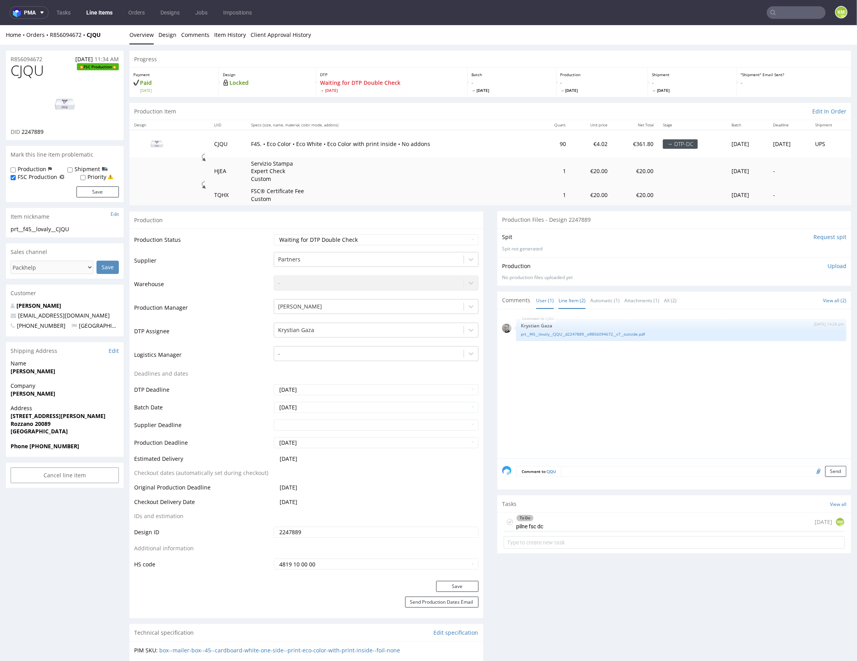
click at [571, 301] on link "Line Item (2)" at bounding box center [572, 300] width 27 height 17
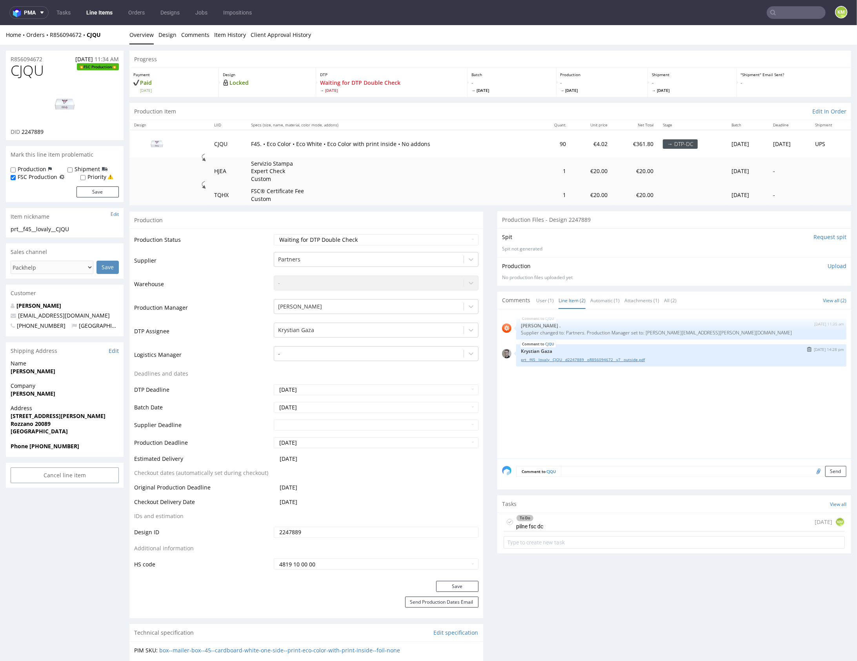
click at [606, 358] on link "prt__f45__lovaly__CJQU__d2247889__oR856094672__v7__outside.pdf" at bounding box center [681, 359] width 321 height 6
click at [573, 522] on div "To Do pilne fsc dc [DATE] KM" at bounding box center [674, 522] width 341 height 18
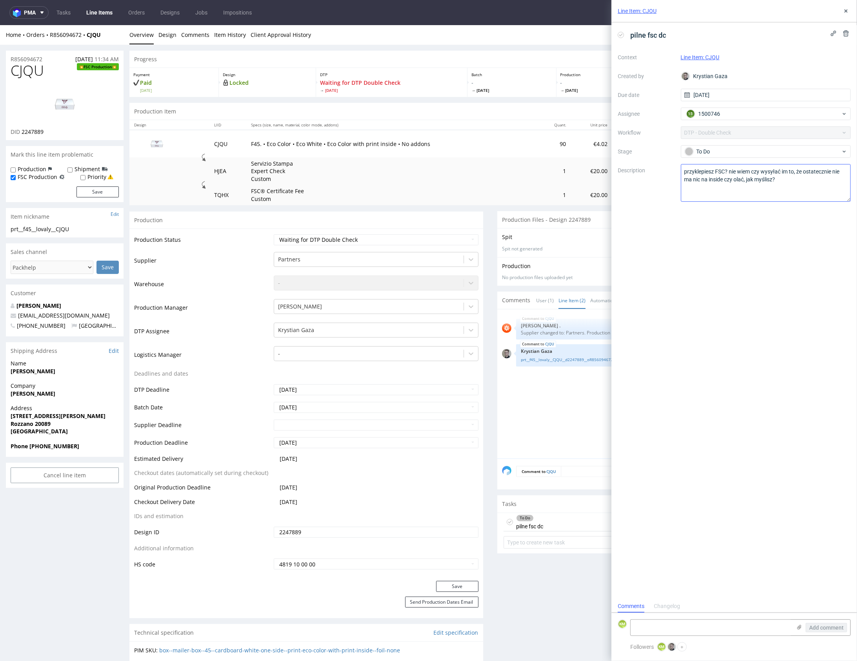
scroll to position [6, 0]
click at [844, 11] on icon at bounding box center [846, 11] width 6 height 6
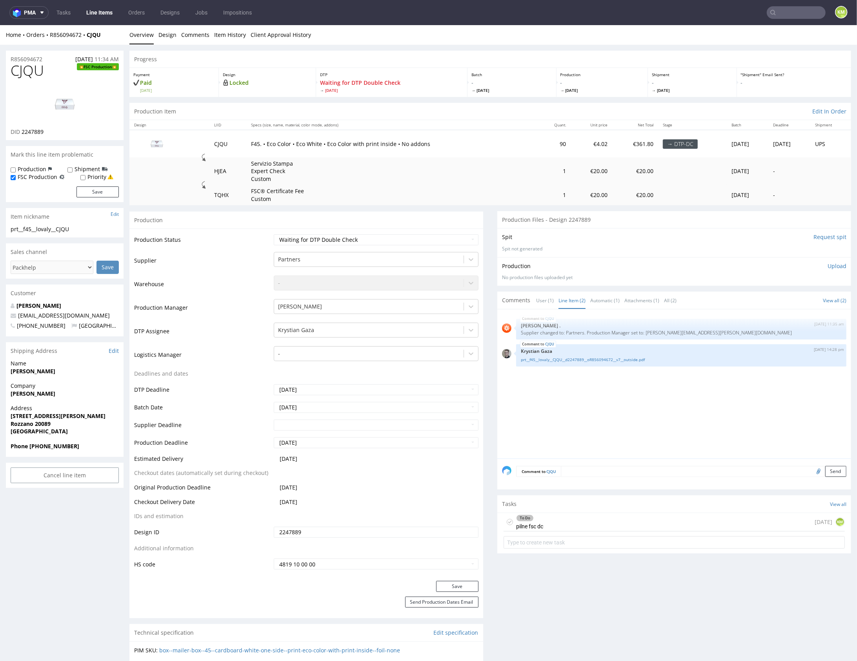
click at [607, 423] on div "CJQU [DATE] 11:35 am [PERSON_NAME] Supplier changed to: Partners. Production Ma…" at bounding box center [676, 386] width 349 height 144
click at [622, 432] on div "CJQU [DATE] 11:35 am [PERSON_NAME] Supplier changed to: Partners. Production Ma…" at bounding box center [676, 386] width 349 height 144
click at [168, 36] on link "Design" at bounding box center [168, 34] width 18 height 19
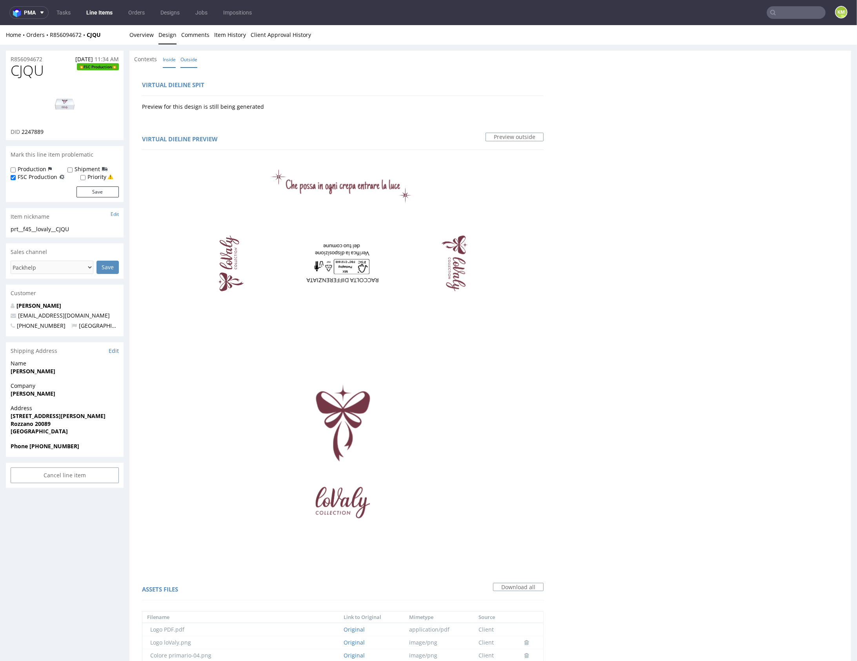
click at [171, 57] on link "Inside" at bounding box center [169, 59] width 13 height 17
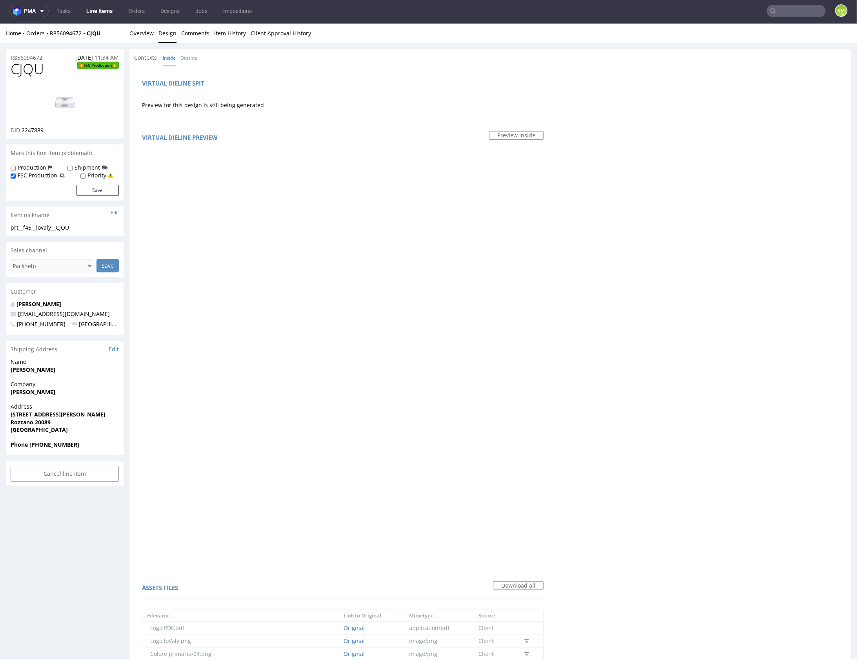
scroll to position [2, 0]
click at [187, 59] on link "Outside" at bounding box center [189, 57] width 17 height 17
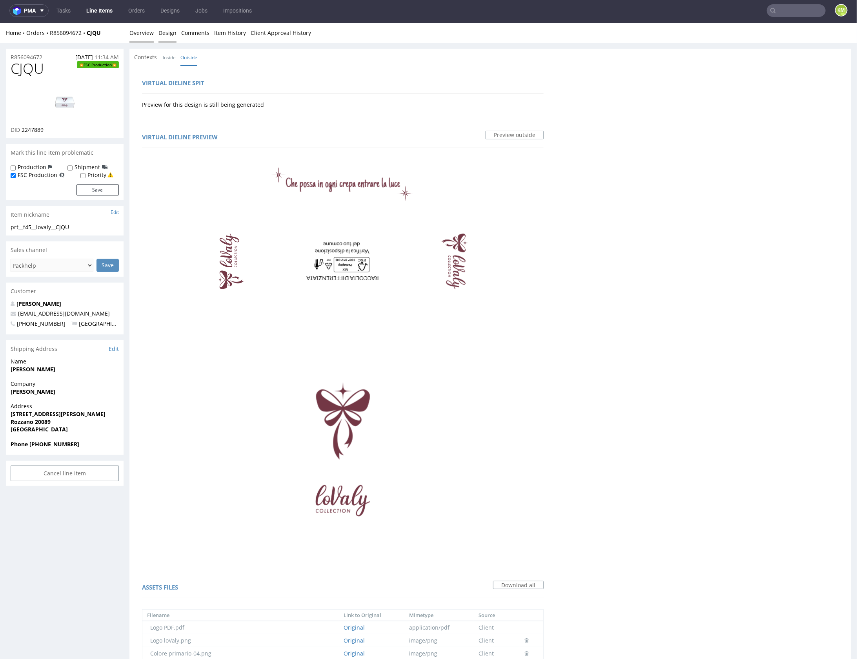
click at [141, 35] on link "Overview" at bounding box center [142, 32] width 24 height 19
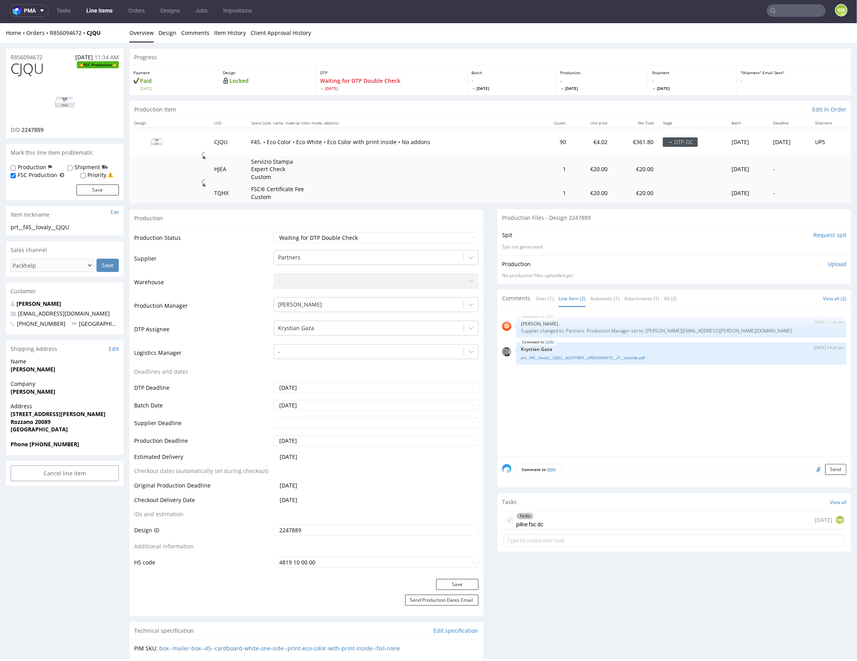
click at [621, 399] on div "CJQU [DATE] 11:35 am [PERSON_NAME] Supplier changed to: Partners. Production Ma…" at bounding box center [676, 384] width 349 height 144
click at [620, 400] on div "CJQU [DATE] 11:35 am [PERSON_NAME] Supplier changed to: Partners. Production Ma…" at bounding box center [676, 384] width 349 height 144
click at [170, 35] on link "Design" at bounding box center [168, 32] width 18 height 19
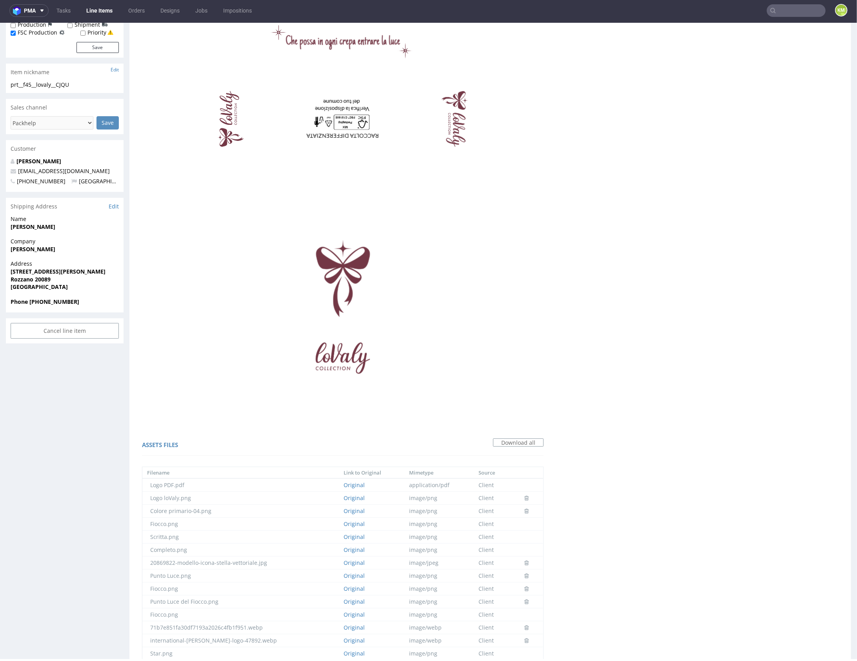
scroll to position [0, 0]
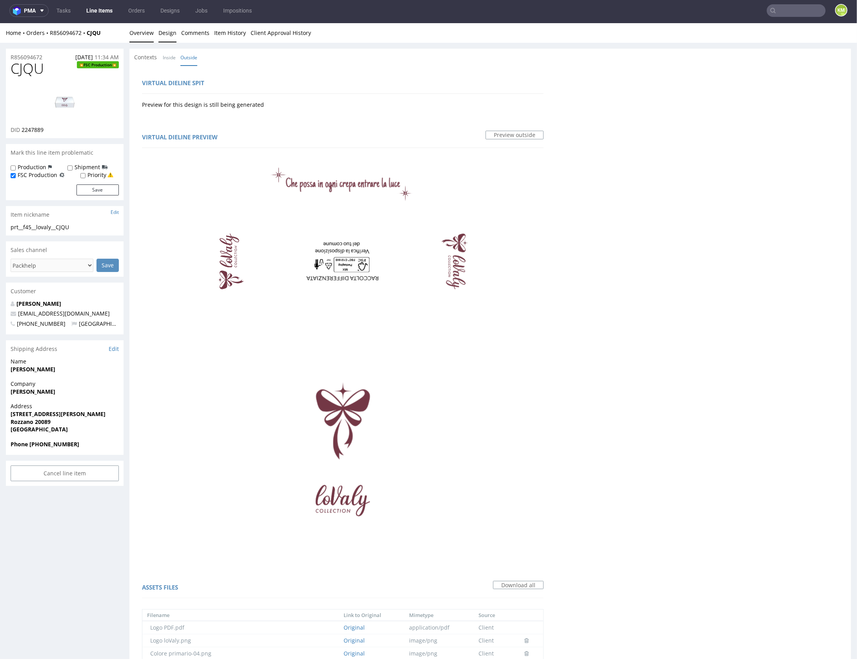
click at [149, 34] on link "Overview" at bounding box center [142, 32] width 24 height 19
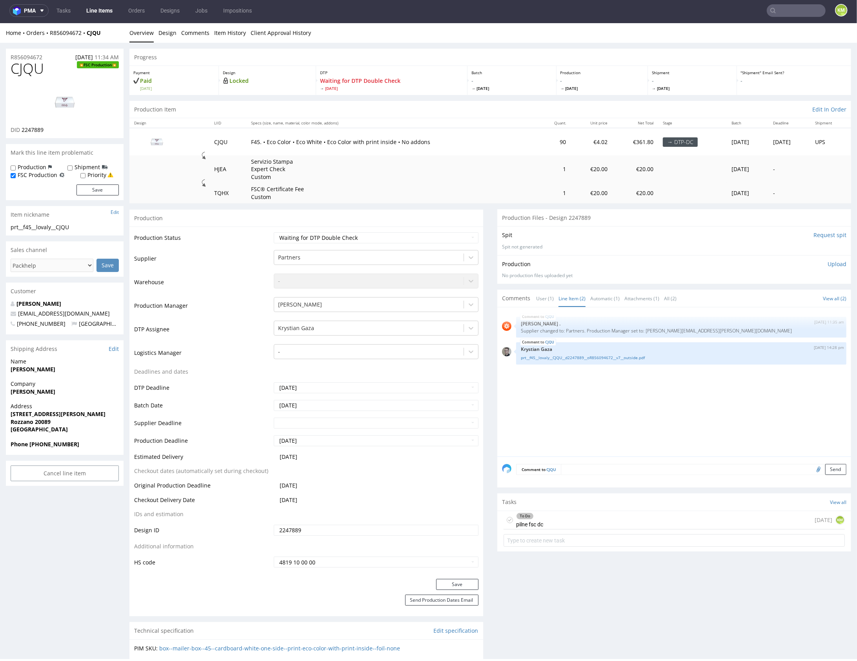
click at [564, 520] on div "To Do pilne fsc dc [DATE] KM" at bounding box center [674, 520] width 341 height 18
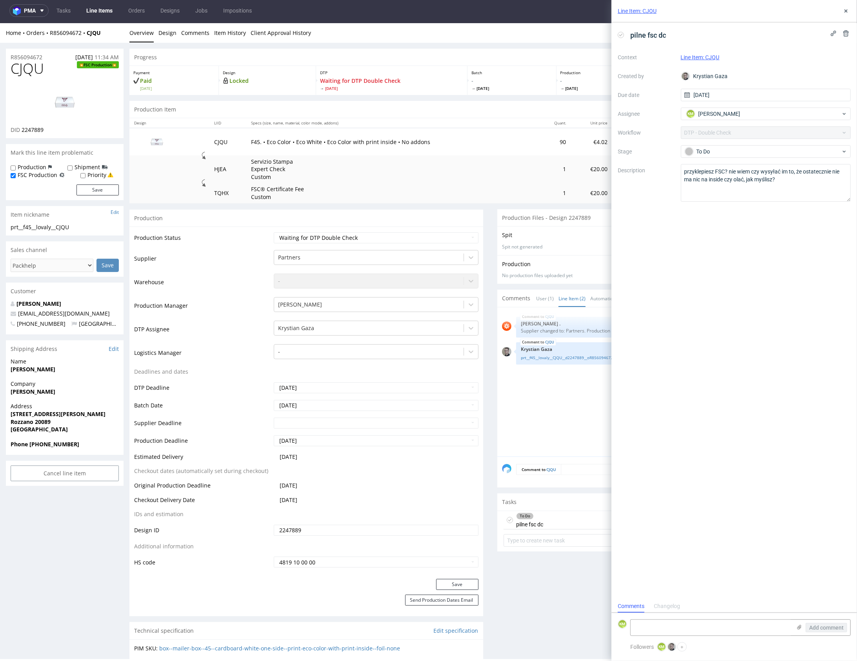
scroll to position [6, 0]
click at [655, 628] on textarea at bounding box center [711, 628] width 161 height 16
click at [748, 632] on textarea "Na inner front gwiazdki zostały szare, nie wysylałbym pca" at bounding box center [711, 628] width 161 height 16
drag, startPoint x: 727, startPoint y: 627, endPoint x: 772, endPoint y: 631, distance: 45.3
click at [772, 631] on textarea "Na inner front gwiazdki zostały szare, nie wysylałbym pca" at bounding box center [711, 628] width 161 height 16
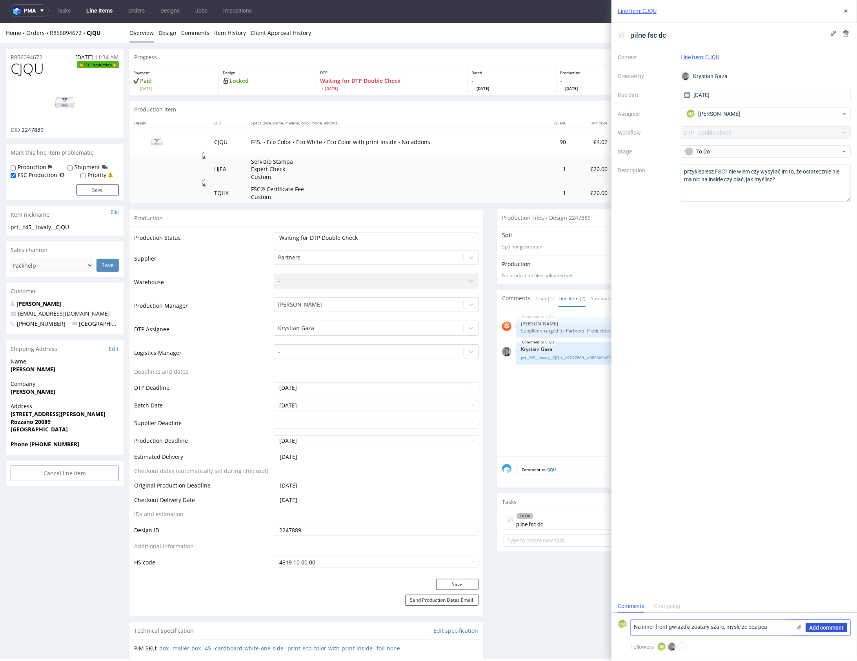
type textarea "Na inner front gwiazdki zostały szare, mysle ze bez pca"
click at [821, 626] on span "Add comment" at bounding box center [827, 627] width 35 height 5
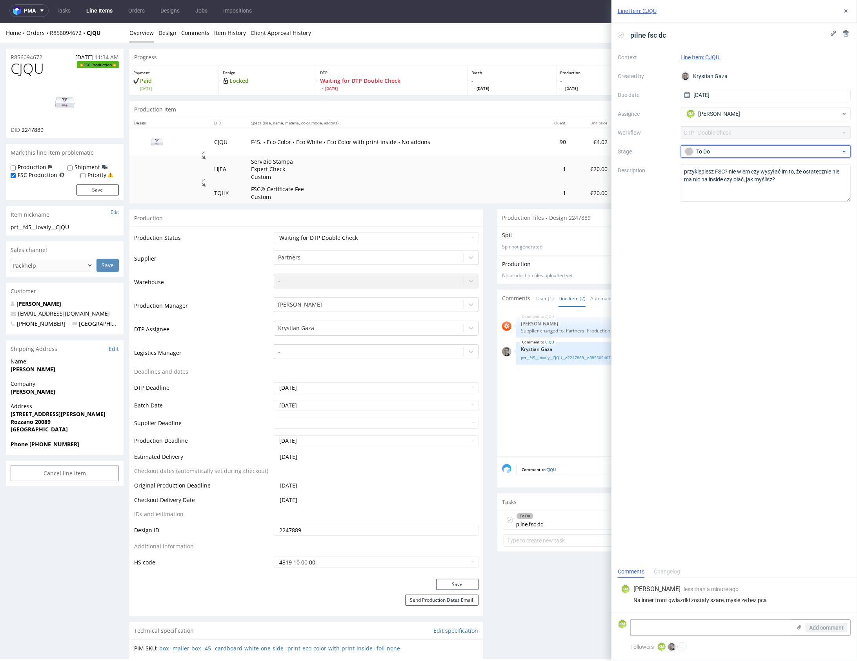
click at [715, 149] on div "To Do" at bounding box center [763, 151] width 156 height 9
click at [735, 197] on div "Needs fixes" at bounding box center [766, 201] width 157 height 9
click at [844, 11] on icon at bounding box center [846, 11] width 6 height 6
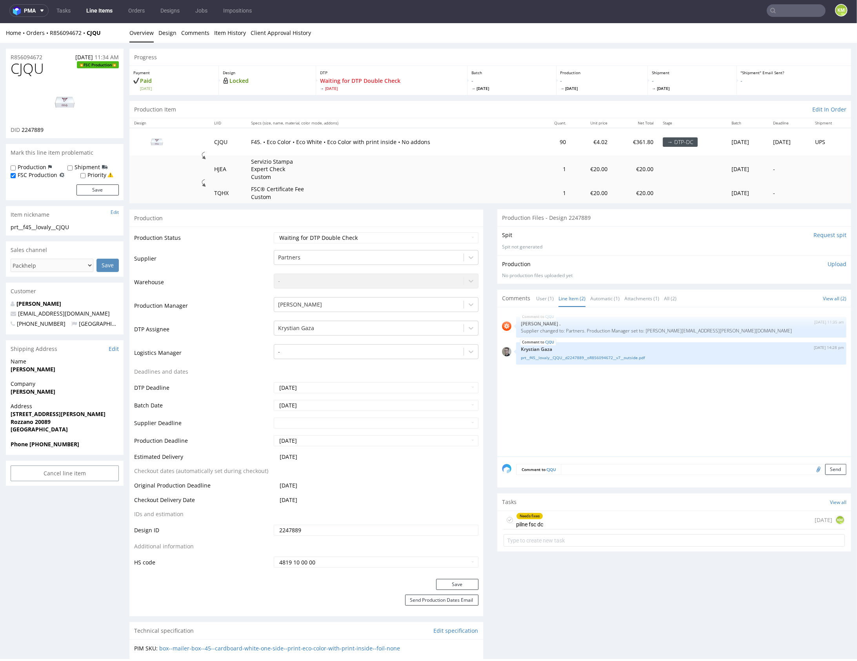
click at [642, 432] on div "CJQU [DATE] 11:35 am [PERSON_NAME] Supplier changed to: Partners. Production Ma…" at bounding box center [676, 384] width 349 height 144
click at [411, 237] on select "Waiting for Artwork Waiting for Diecut Waiting for Mockup Waiting for DTP Waiti…" at bounding box center [376, 237] width 205 height 11
select select "dtp_dc_done"
click at [274, 232] on select "Waiting for Artwork Waiting for Diecut Waiting for Mockup Waiting for DTP Waiti…" at bounding box center [376, 237] width 205 height 11
click at [458, 582] on button "Save" at bounding box center [457, 583] width 42 height 11
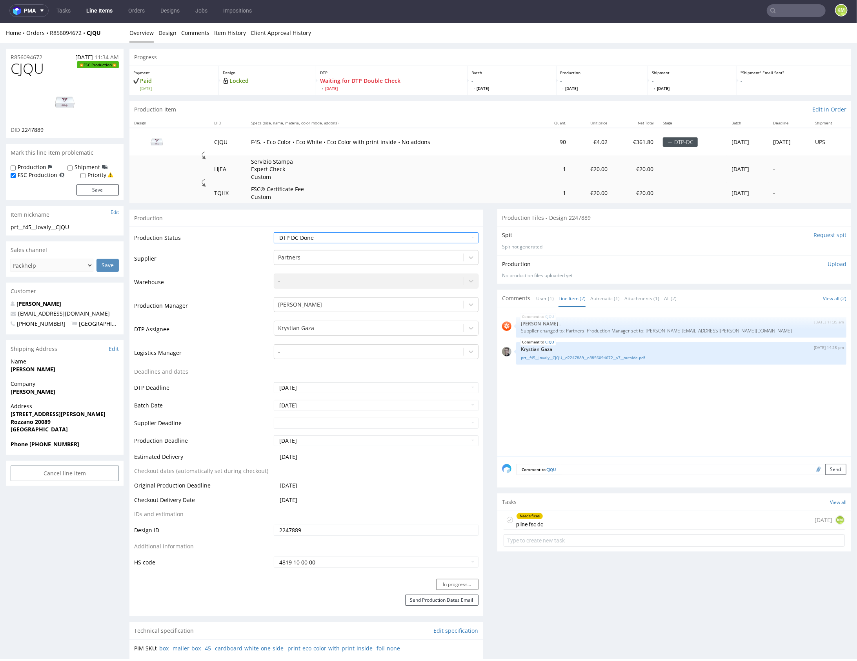
click at [588, 418] on div "CJQU [DATE] 11:35 am [PERSON_NAME] Supplier changed to: Partners. Production Ma…" at bounding box center [676, 384] width 349 height 144
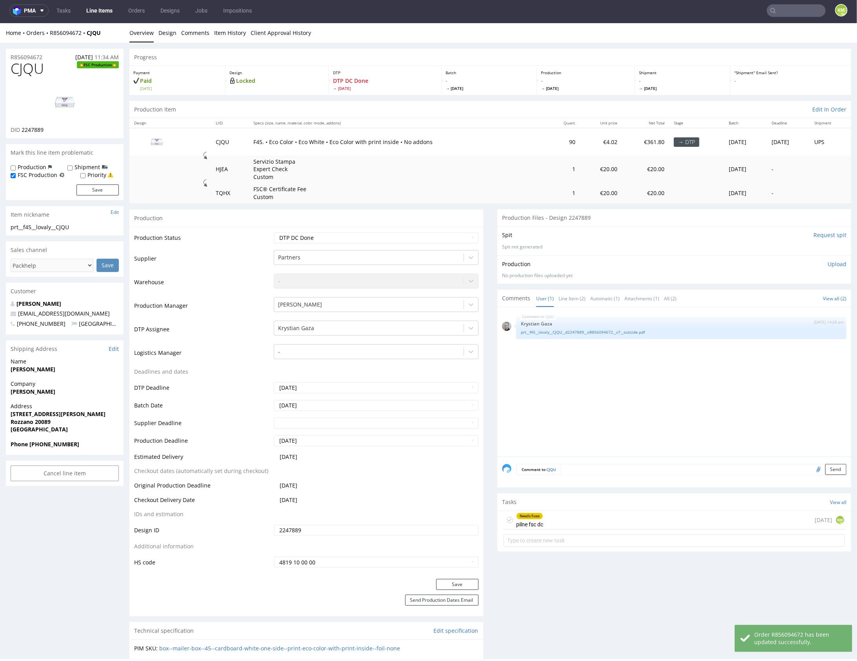
click at [629, 414] on div "CJQU 18th Aug 25 | 14:28 pm Krystian Gaza prt__f45__lovaly__CJQU__d2247889__oR8…" at bounding box center [676, 384] width 349 height 144
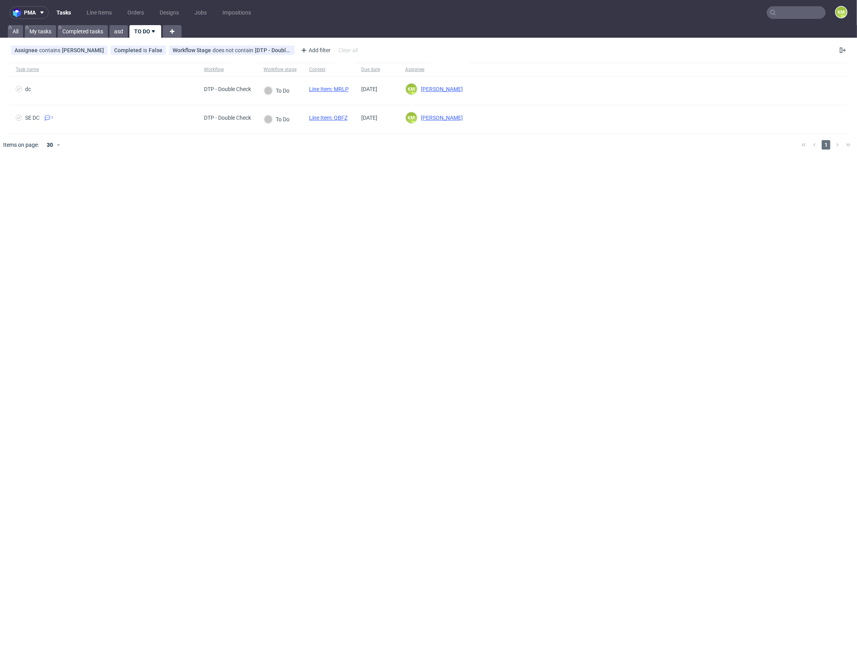
click at [293, 179] on div "pma Tasks Line Items Orders Designs Jobs Impositions KM All My tasks Completed …" at bounding box center [428, 330] width 857 height 661
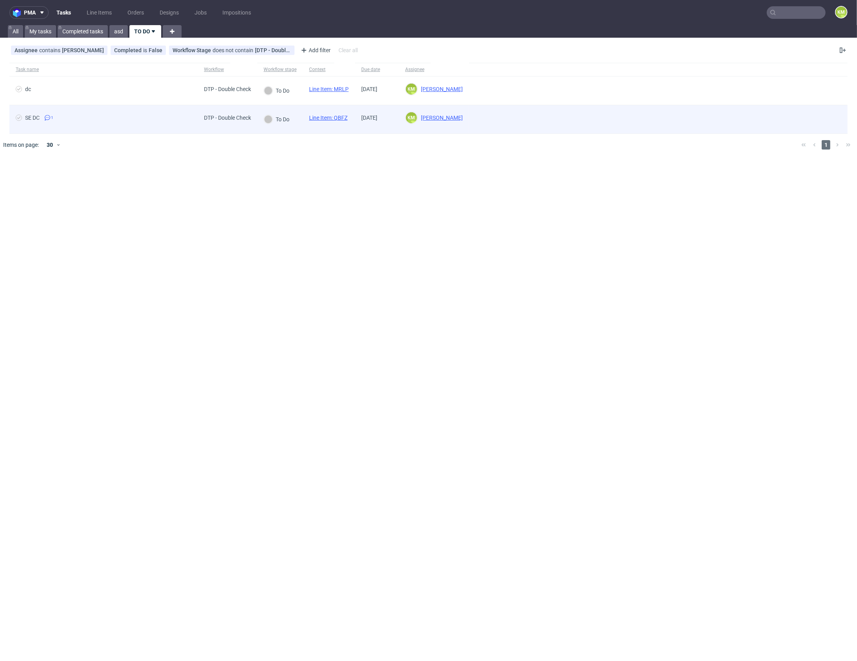
click at [342, 115] on link "Line Item: QBFZ" at bounding box center [328, 118] width 38 height 6
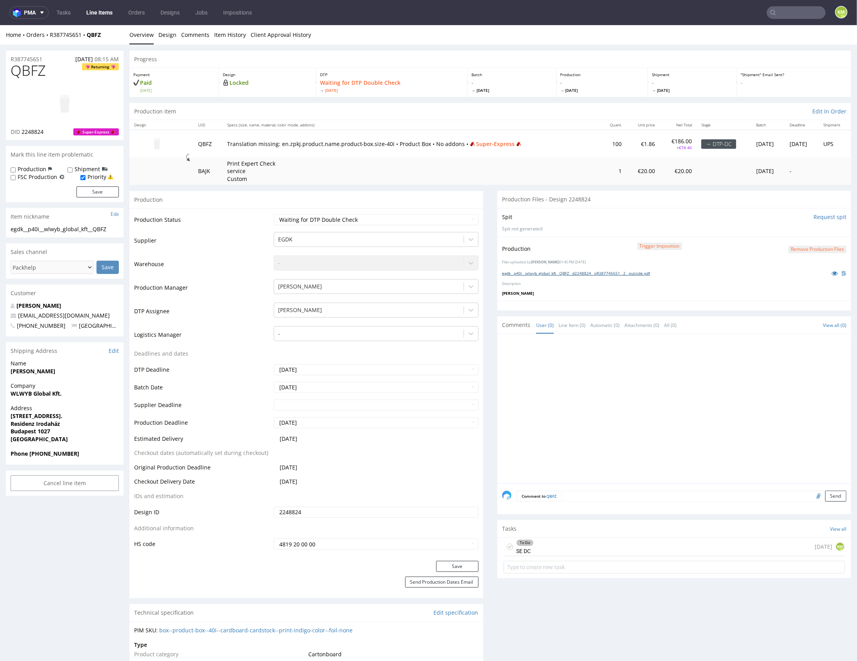
click at [604, 272] on link "egdk__p40i__wlwyb_global_kft__QBFZ__d2248824__oR387745651__2__outside.pdf" at bounding box center [576, 272] width 148 height 5
click at [603, 458] on div at bounding box center [676, 410] width 349 height 144
click at [596, 544] on div "To Do SE DC today KM" at bounding box center [674, 546] width 341 height 18
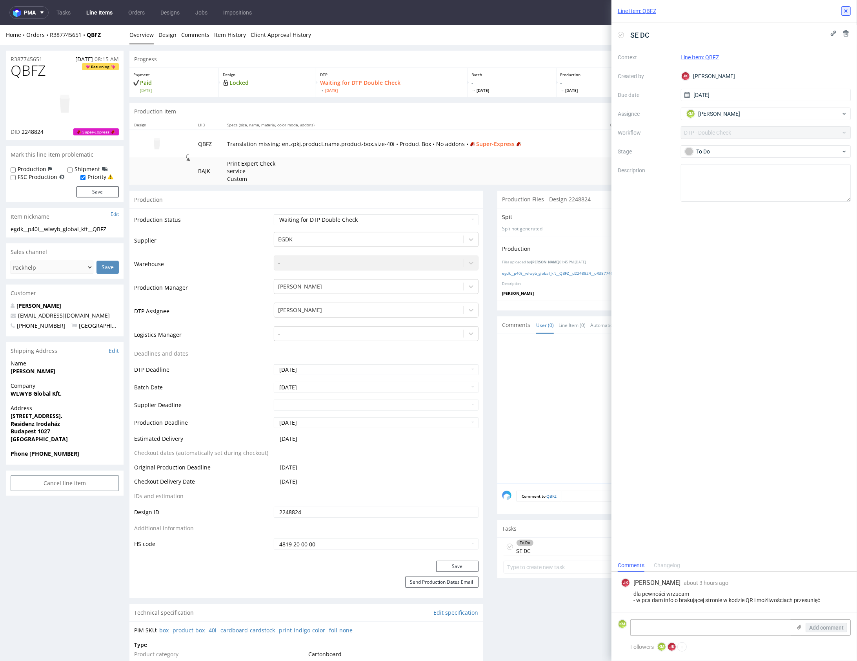
click at [847, 11] on use at bounding box center [846, 10] width 3 height 3
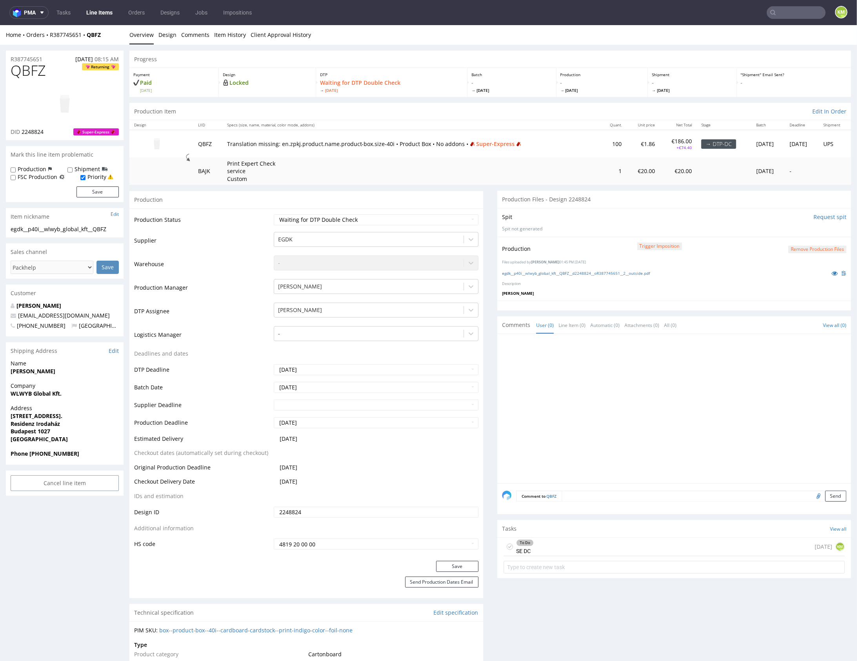
click at [681, 374] on div at bounding box center [676, 410] width 349 height 144
click at [164, 38] on link "Design" at bounding box center [168, 34] width 18 height 19
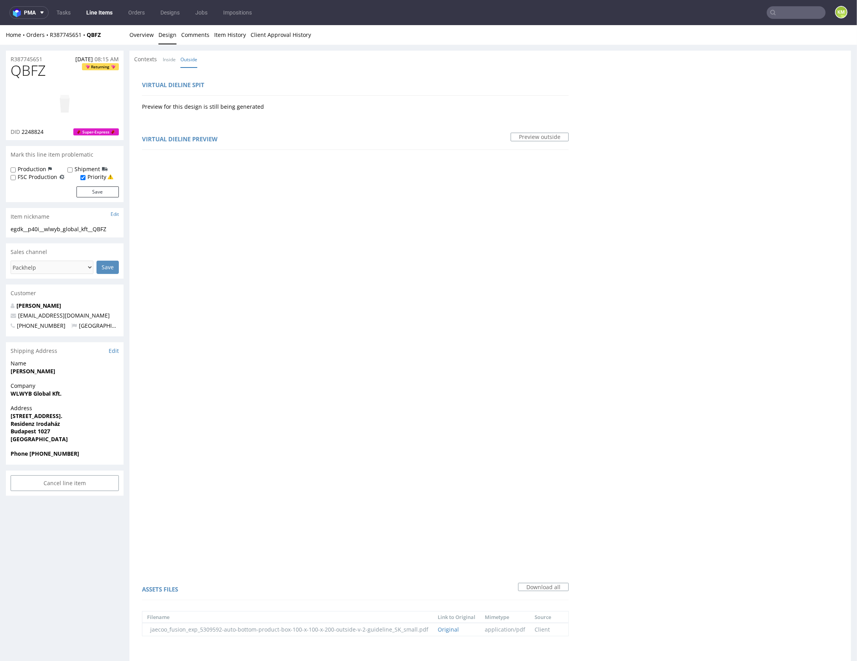
scroll to position [171, 0]
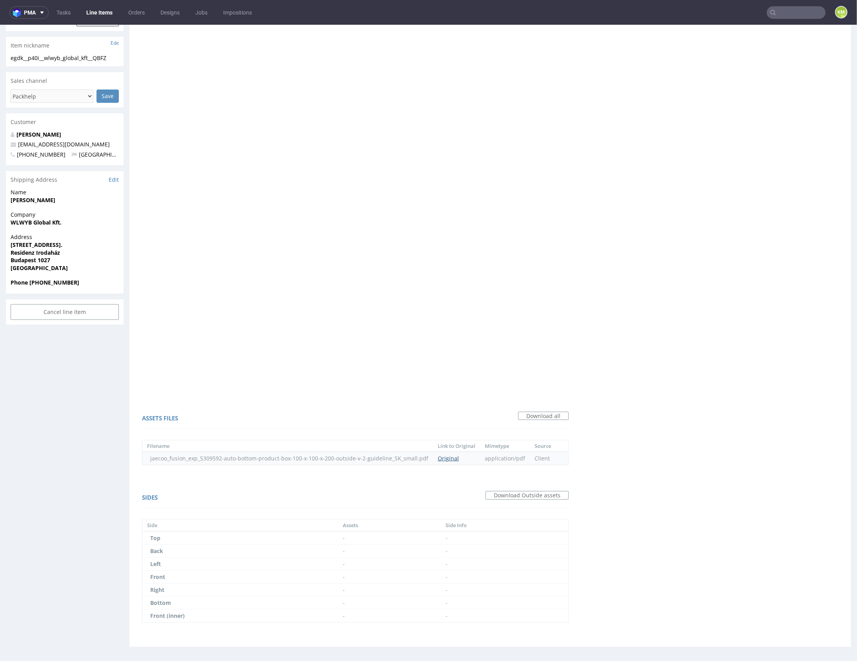
click at [455, 456] on link "Original" at bounding box center [448, 457] width 21 height 7
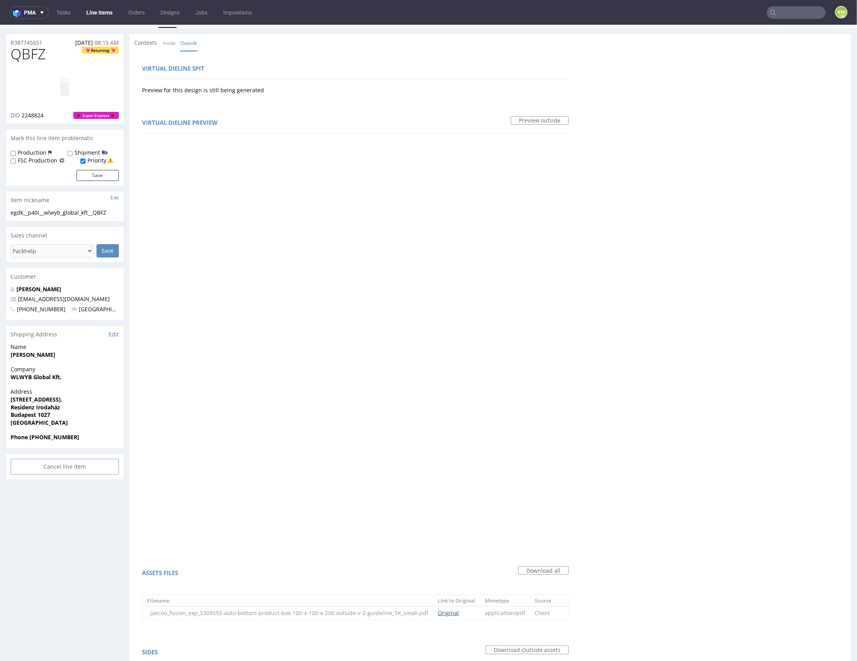
scroll to position [0, 0]
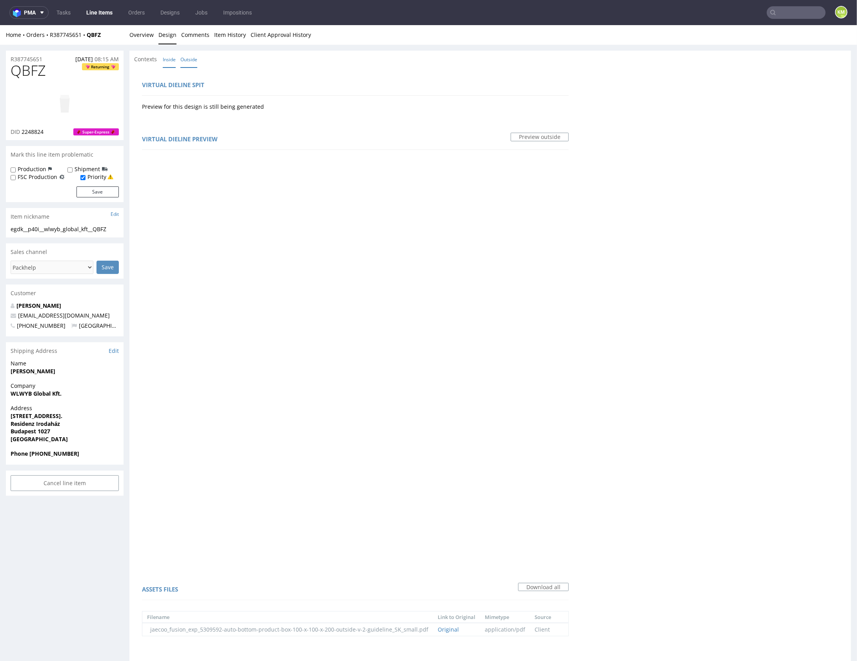
click at [169, 57] on link "Inside" at bounding box center [169, 59] width 13 height 17
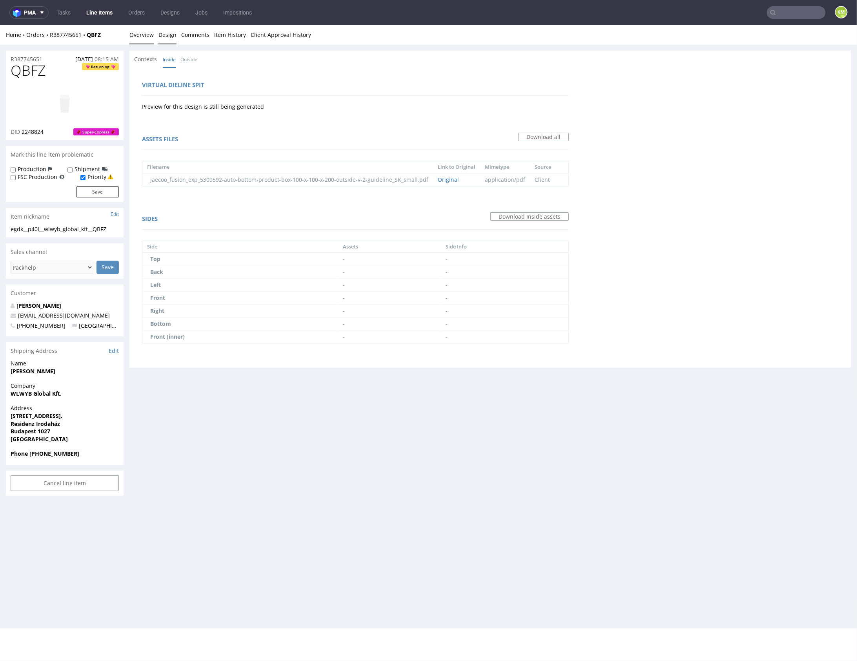
click at [144, 35] on link "Overview" at bounding box center [142, 34] width 24 height 19
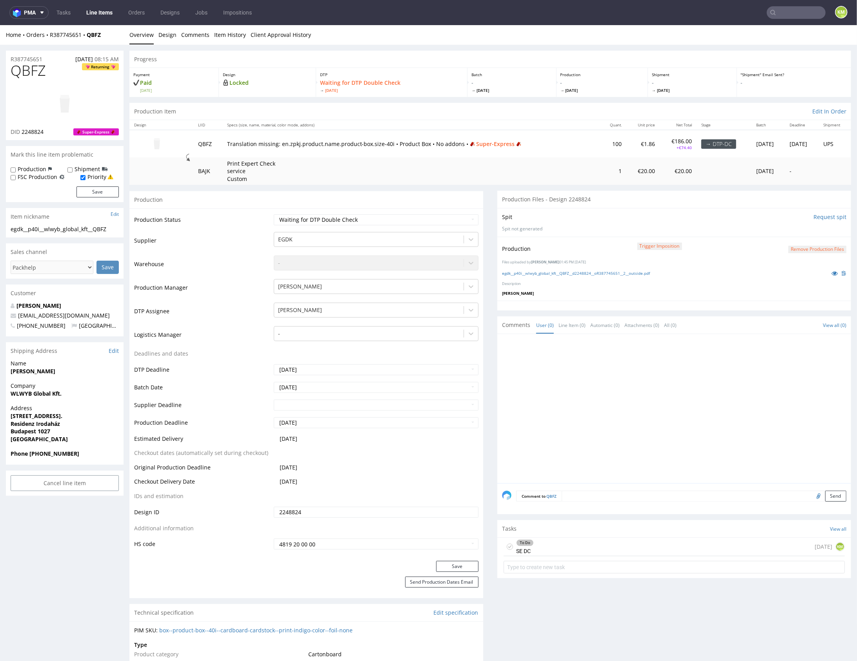
click at [578, 367] on div at bounding box center [676, 410] width 349 height 144
click at [160, 40] on link "Design" at bounding box center [168, 34] width 18 height 19
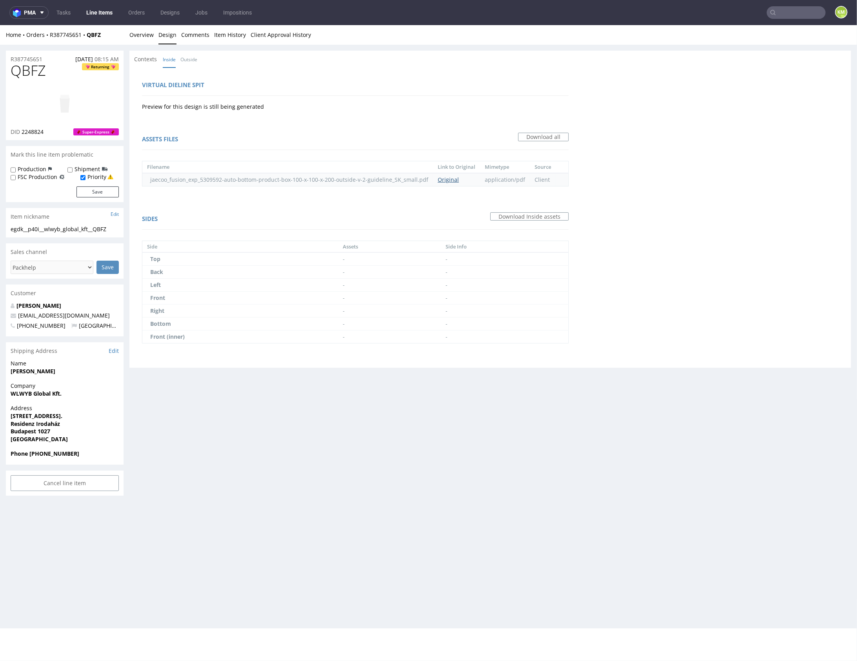
click at [458, 179] on link "Original" at bounding box center [448, 178] width 21 height 7
click at [139, 36] on link "Overview" at bounding box center [142, 34] width 24 height 19
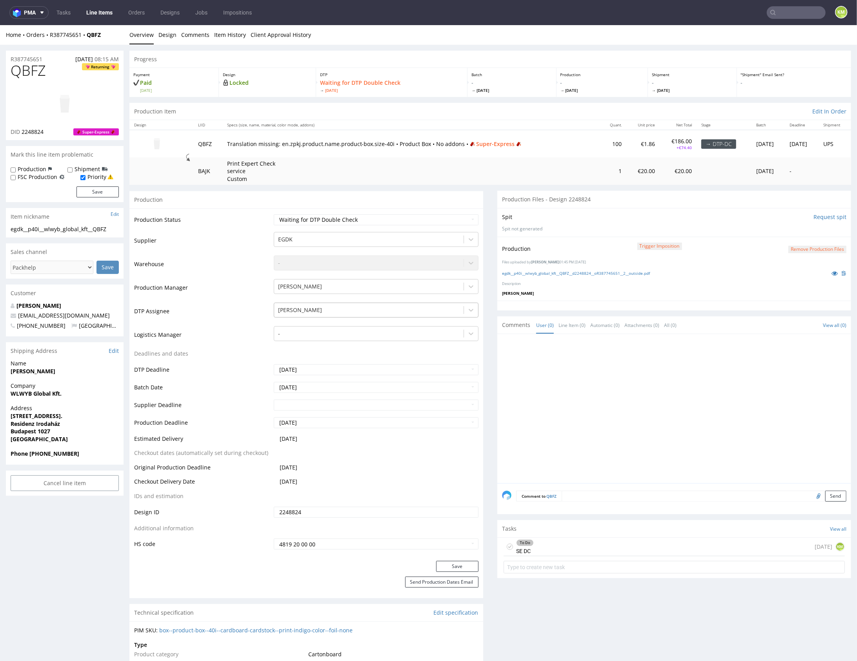
scroll to position [471, 0]
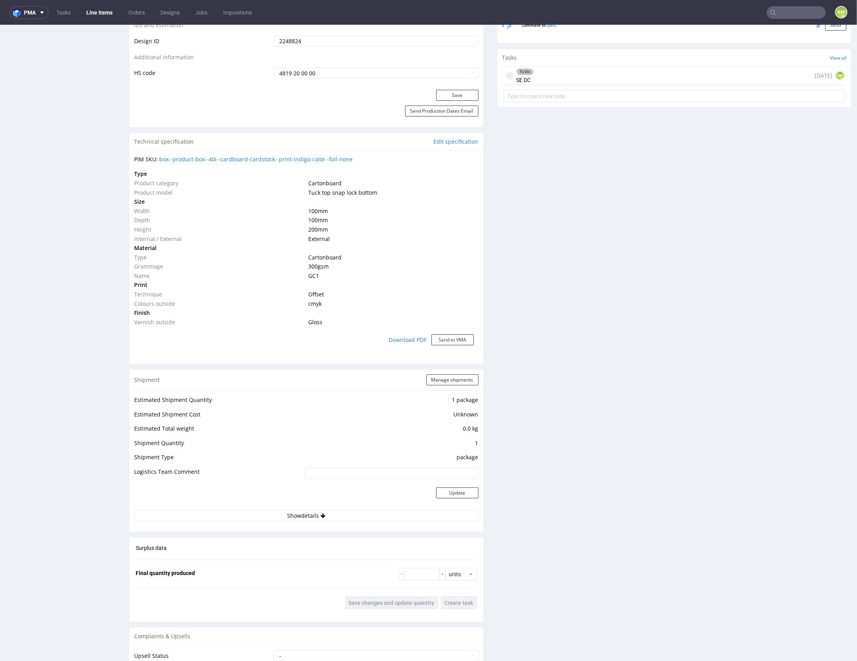
click at [608, 334] on div "Production Files - Design 2248824 Spit Request spit Spit not generated Producti…" at bounding box center [675, 229] width 354 height 1021
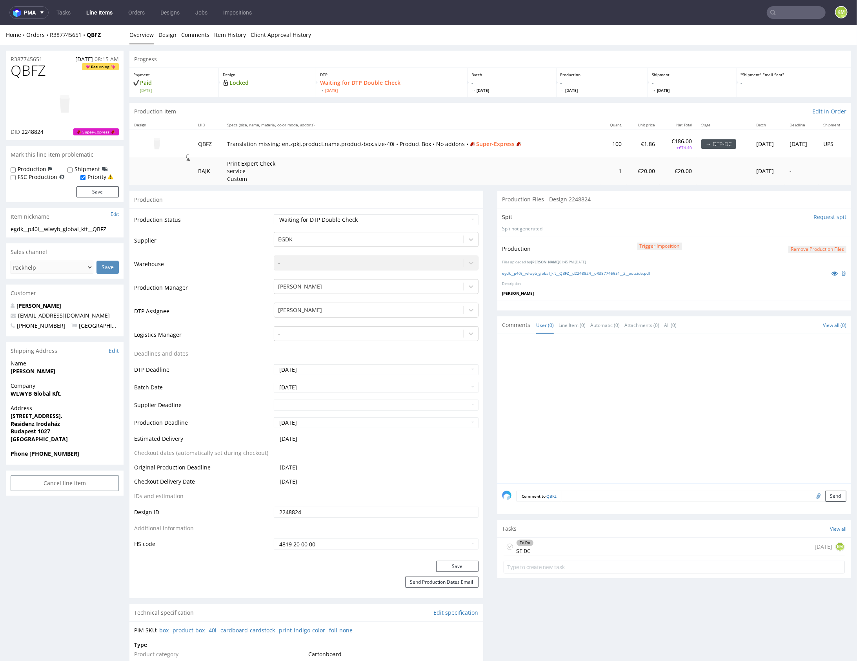
scroll to position [0, 0]
click at [625, 539] on div "To Do SE DC today KM" at bounding box center [674, 546] width 341 height 18
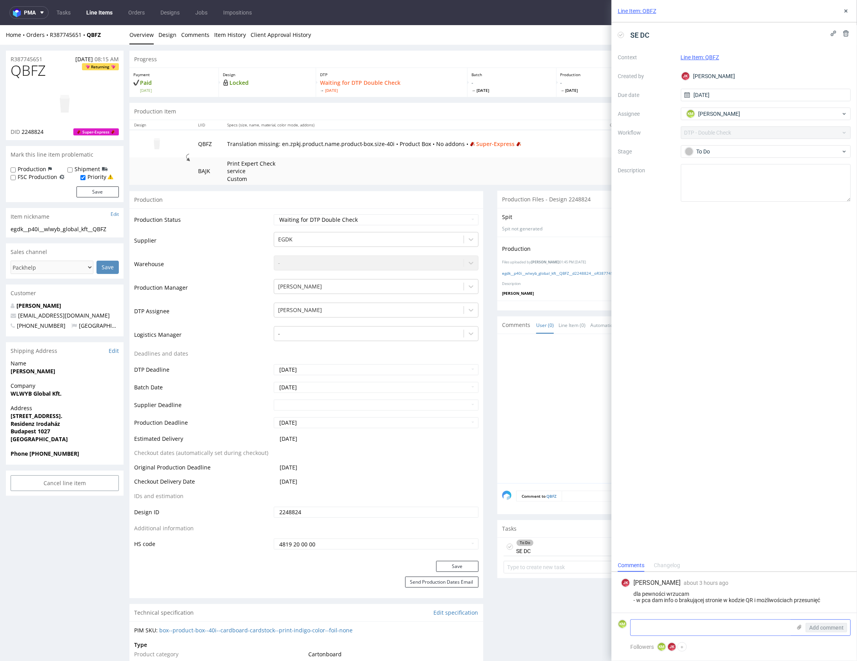
click at [798, 627] on icon at bounding box center [800, 627] width 6 height 6
click at [0, 0] on input "file" at bounding box center [0, 0] width 0 height 0
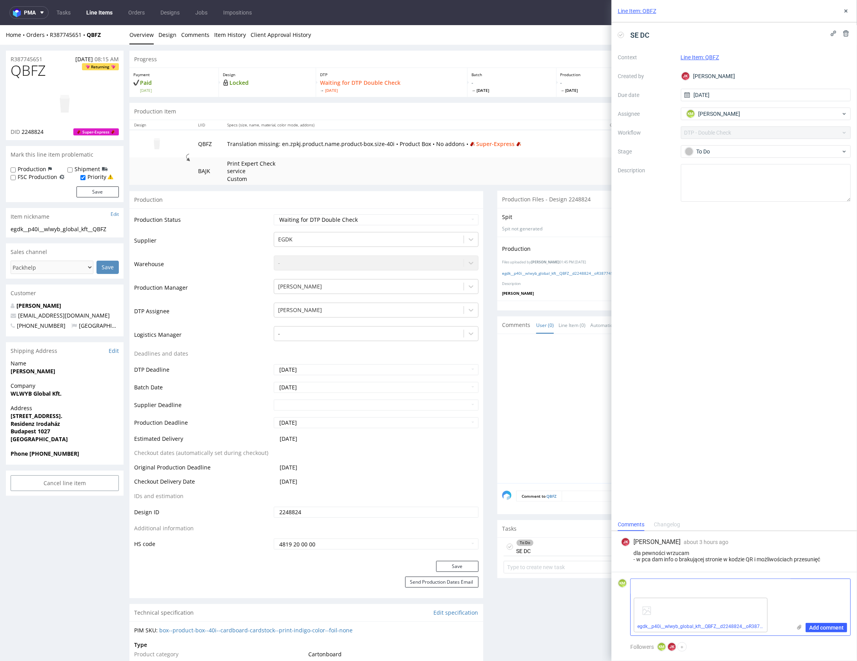
click at [673, 588] on textarea at bounding box center [711, 587] width 161 height 16
click at [832, 627] on span "Add comment" at bounding box center [827, 627] width 35 height 5
click at [833, 628] on span "Add comment" at bounding box center [827, 627] width 35 height 5
click at [766, 599] on use at bounding box center [766, 599] width 3 height 3
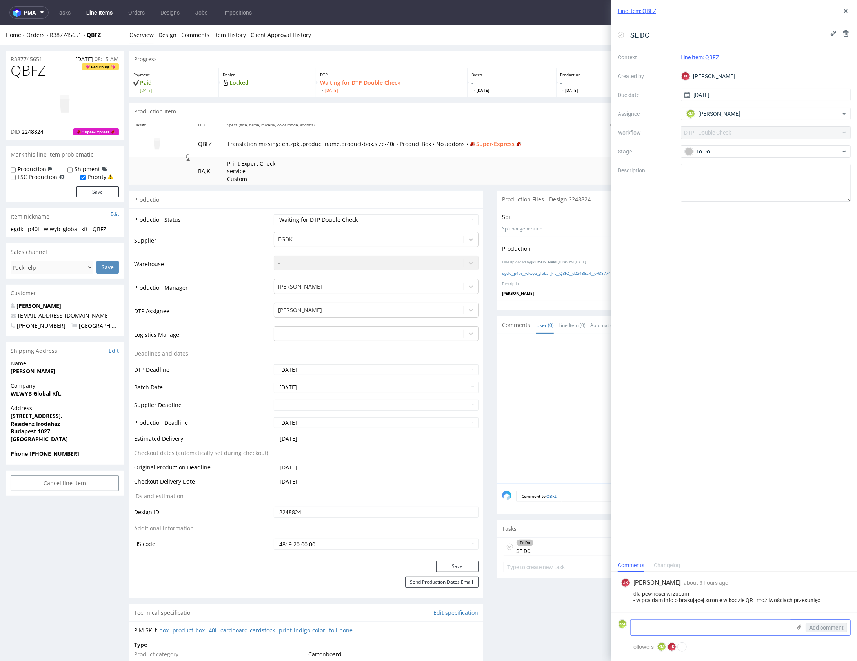
click at [702, 627] on textarea at bounding box center [711, 628] width 161 height 16
type textarea "Sporo rzeczy się"
type textarea "dm"
click at [832, 623] on button "Add comment" at bounding box center [827, 627] width 42 height 9
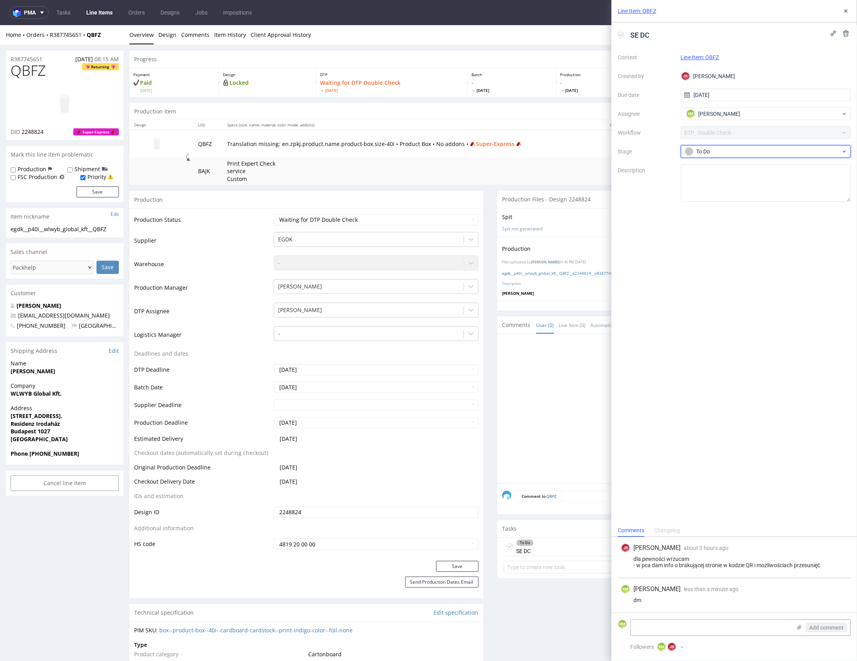
click at [748, 155] on span "To Do" at bounding box center [763, 151] width 157 height 9
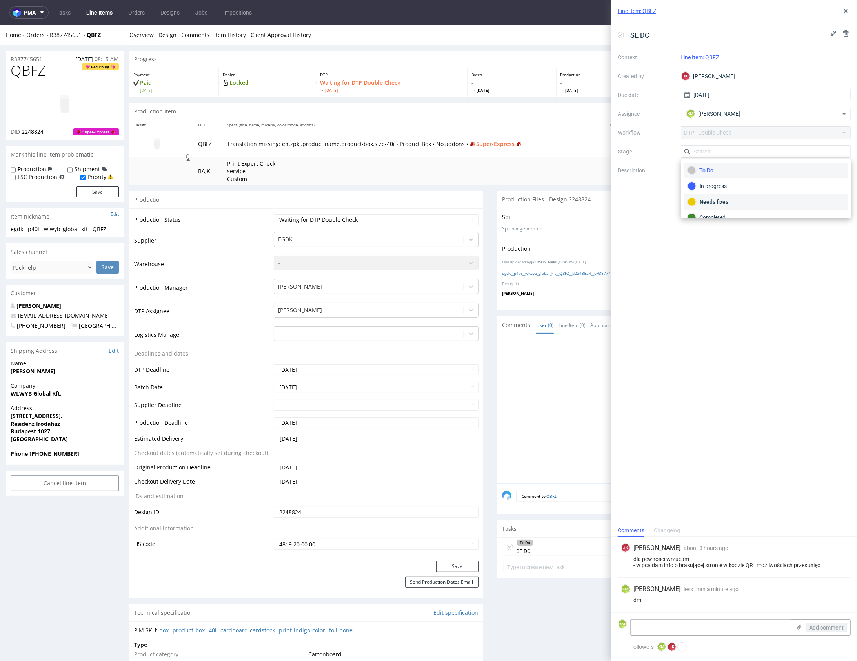
click at [759, 197] on div "Needs fixes" at bounding box center [766, 201] width 157 height 9
drag, startPoint x: 847, startPoint y: 12, endPoint x: 828, endPoint y: 23, distance: 22.5
click at [847, 13] on icon at bounding box center [846, 11] width 6 height 6
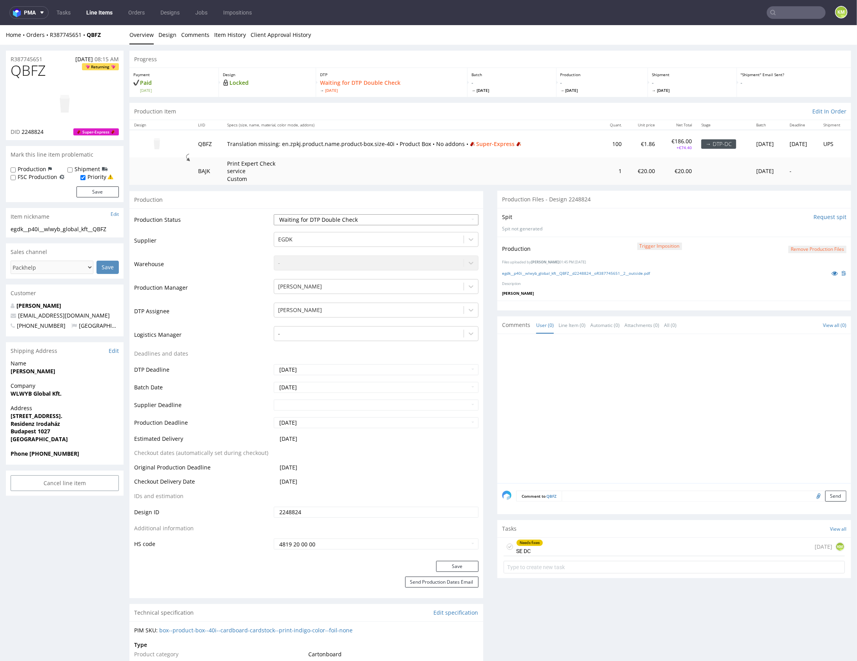
click at [383, 217] on select "Waiting for Artwork Waiting for Diecut Waiting for Mockup Waiting for DTP Waiti…" at bounding box center [376, 219] width 205 height 11
select select "dtp_dc_done"
click at [274, 214] on select "Waiting for Artwork Waiting for Diecut Waiting for Mockup Waiting for DTP Waiti…" at bounding box center [376, 219] width 205 height 11
click at [452, 563] on button "Save" at bounding box center [457, 565] width 42 height 11
click at [671, 445] on div at bounding box center [676, 410] width 349 height 144
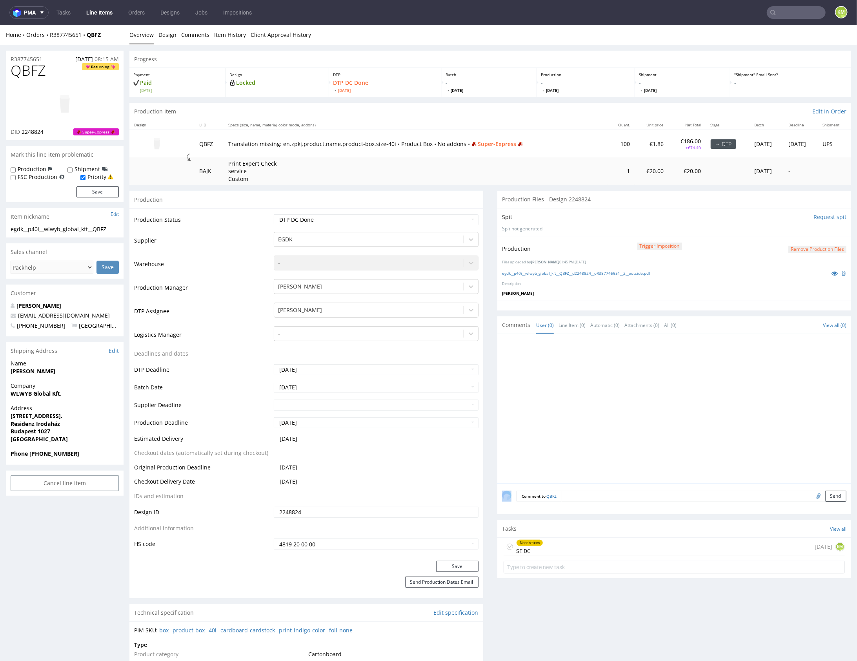
click at [671, 445] on div at bounding box center [676, 410] width 349 height 144
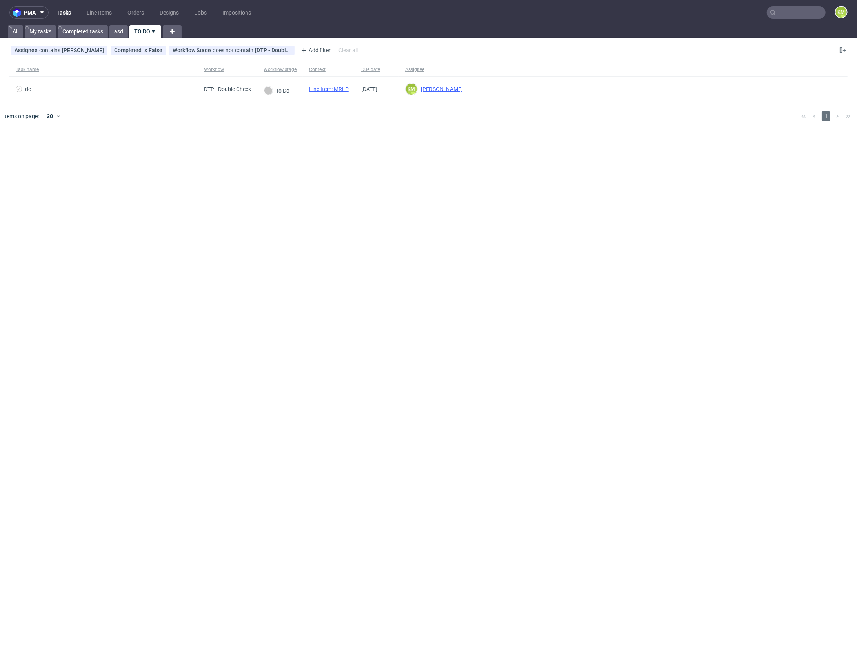
click at [414, 178] on div "pma Tasks Line Items Orders Designs Jobs Impositions KM All My tasks Completed …" at bounding box center [428, 330] width 857 height 661
click at [498, 165] on div "pma Tasks Line Items Orders Designs Jobs Impositions KM All My tasks Completed …" at bounding box center [428, 330] width 857 height 661
click at [438, 145] on div "pma Tasks Line Items Orders Designs Jobs Impositions KM All My tasks Completed …" at bounding box center [428, 330] width 857 height 661
click at [95, 13] on link "Line Items" at bounding box center [99, 12] width 35 height 13
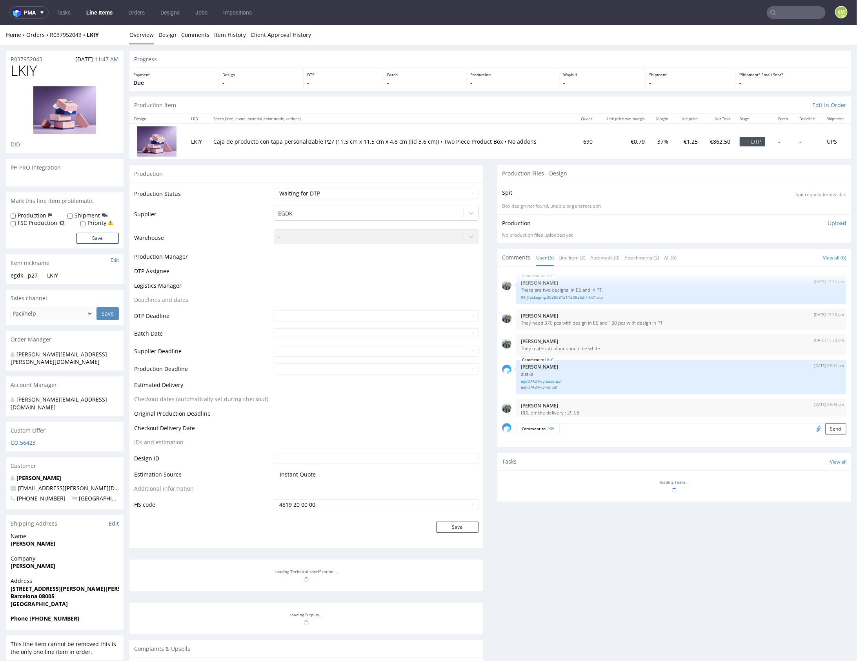
scroll to position [34, 0]
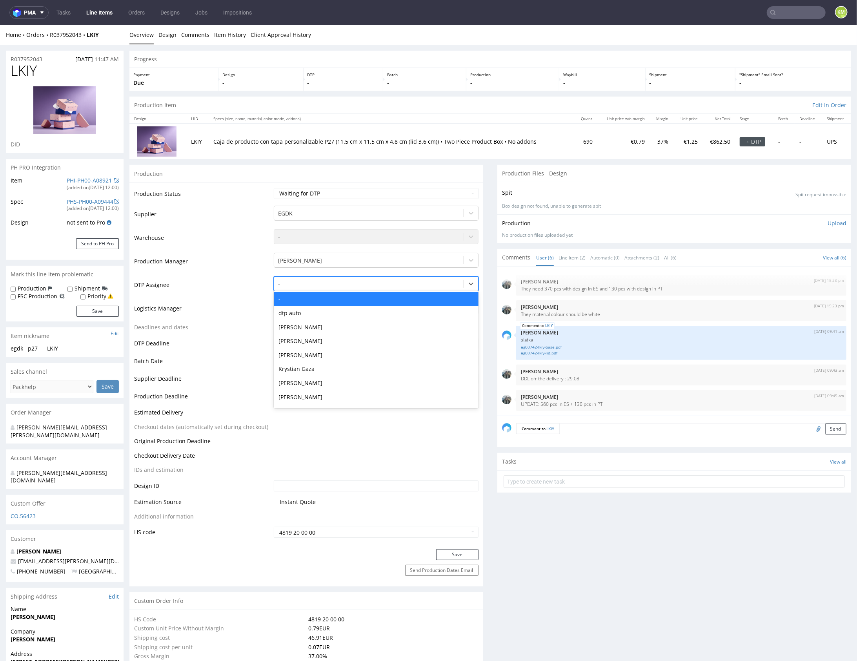
click at [352, 282] on div at bounding box center [369, 283] width 182 height 9
type input "mark"
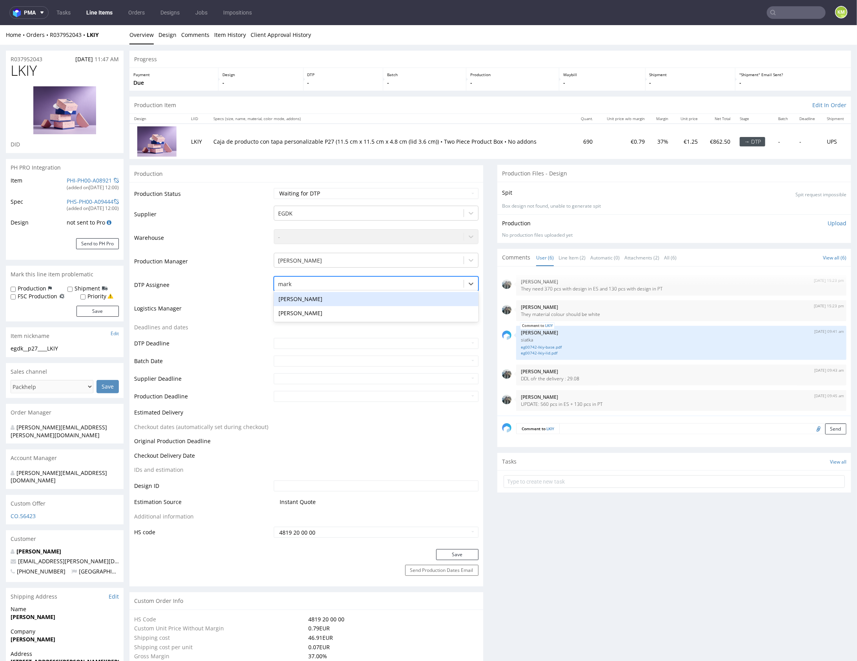
click at [352, 296] on div "[PERSON_NAME]" at bounding box center [376, 299] width 205 height 14
click at [459, 553] on button "Save" at bounding box center [457, 554] width 42 height 11
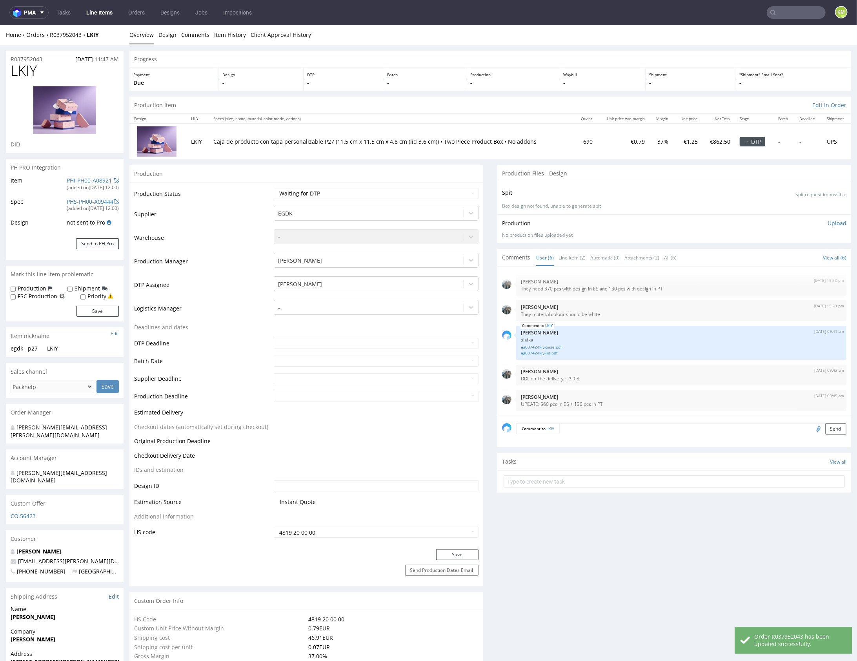
drag, startPoint x: 588, startPoint y: 554, endPoint x: 587, endPoint y: 367, distance: 187.6
click at [570, 258] on link "Line Item (2)" at bounding box center [572, 257] width 27 height 17
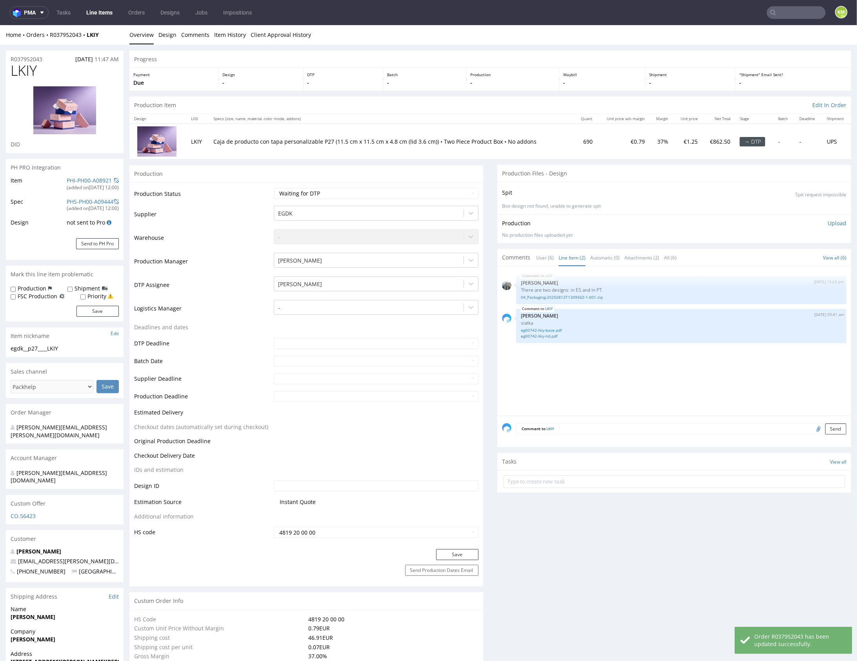
click at [603, 380] on div "LKIY [DATE] 15:23 pm [PERSON_NAME] There are two designs: in ES and in PT. 04_P…" at bounding box center [676, 343] width 349 height 144
click at [604, 381] on div "LKIY [DATE] 15:23 pm [PERSON_NAME] There are two designs: in ES and in PT. 04_P…" at bounding box center [676, 343] width 349 height 144
click at [603, 380] on div "LKIY [DATE] 15:23 pm [PERSON_NAME] There are two designs: in ES and in PT. 04_P…" at bounding box center [676, 343] width 349 height 144
click at [594, 379] on div "LKIY [DATE] 15:23 pm [PERSON_NAME] There are two designs: in ES and in PT. 04_P…" at bounding box center [676, 343] width 349 height 144
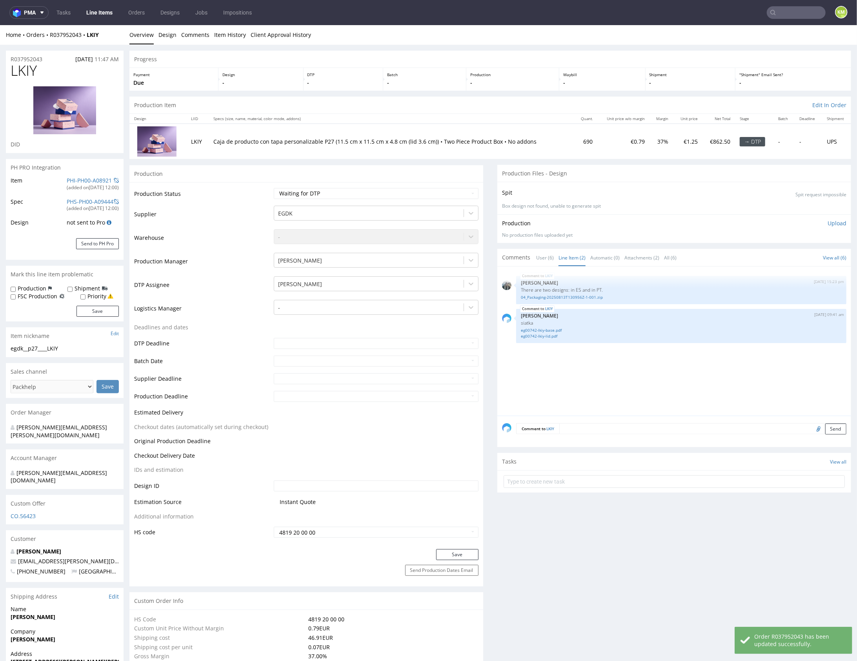
click at [609, 375] on div "LKIY [DATE] 15:23 pm [PERSON_NAME] There are two designs: in ES and in PT. 04_P…" at bounding box center [676, 343] width 349 height 144
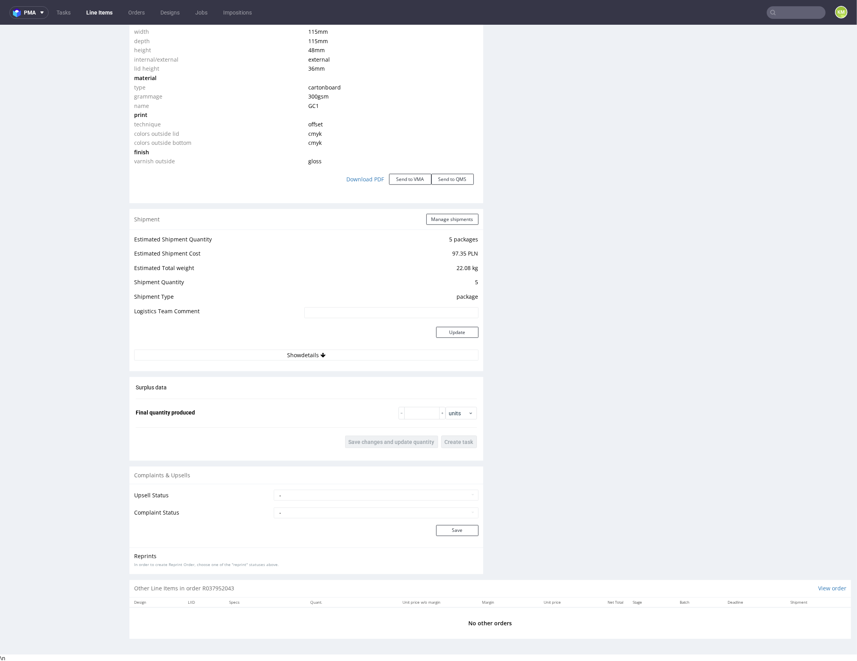
scroll to position [0, 0]
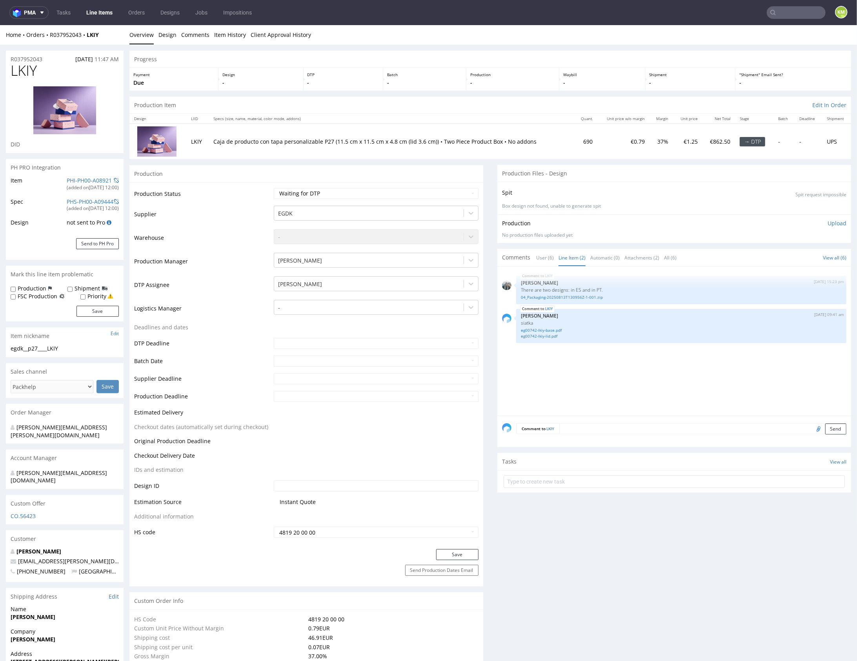
click at [581, 387] on div "LKIY [DATE] 15:23 pm [PERSON_NAME] There are two designs: in ES and in PT. 04_P…" at bounding box center [676, 343] width 349 height 144
click at [593, 376] on div "LKIY [DATE] 15:23 pm [PERSON_NAME] There are two designs: in ES and in PT. 04_P…" at bounding box center [676, 343] width 349 height 144
